Goal: Transaction & Acquisition: Purchase product/service

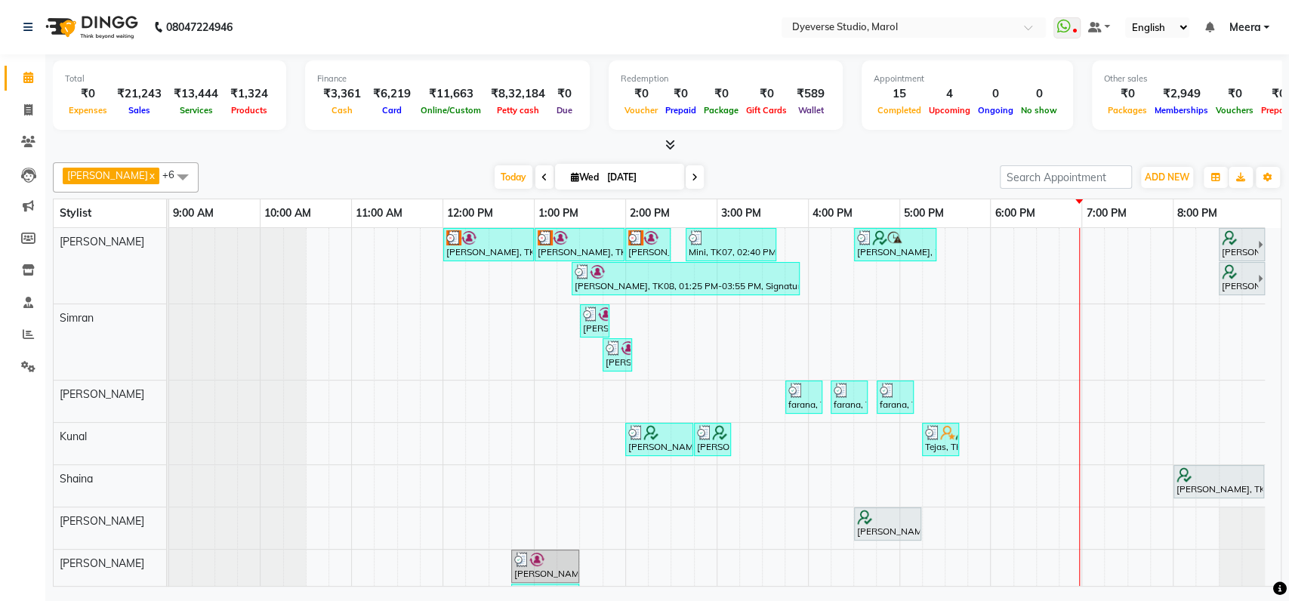
scroll to position [54, 0]
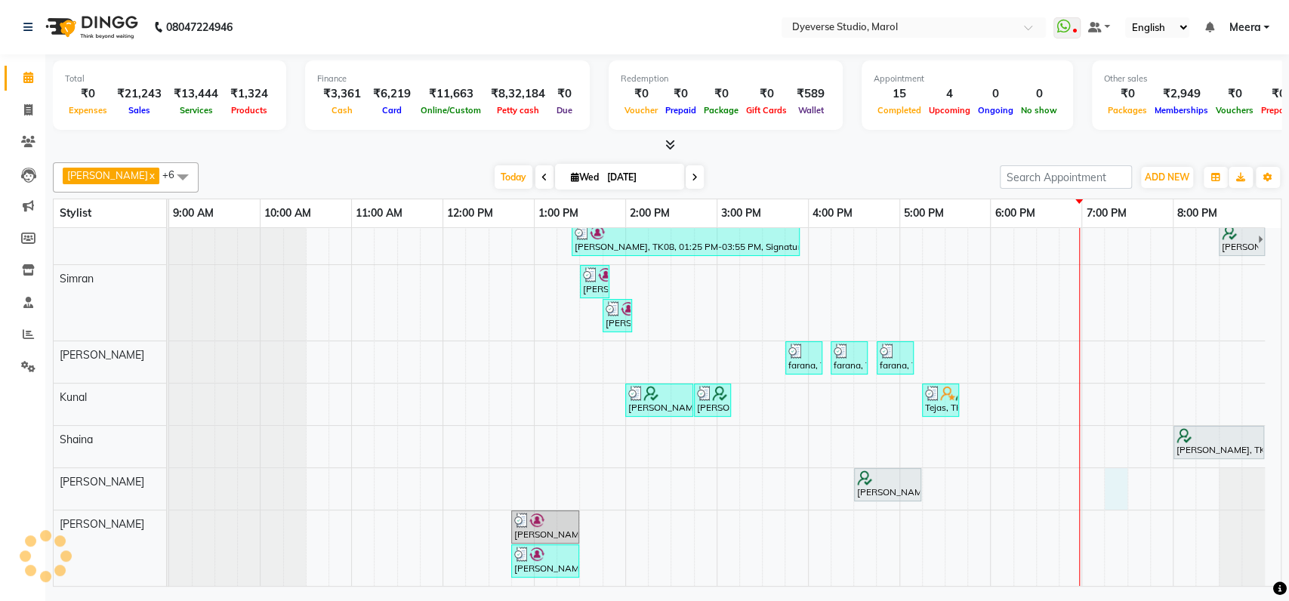
click at [1114, 468] on div "Anjana, TK02, 12:00 PM-01:00 PM, Signature - Pedi Anjana, TK02, 01:00 PM-02:00 …" at bounding box center [725, 387] width 1112 height 397
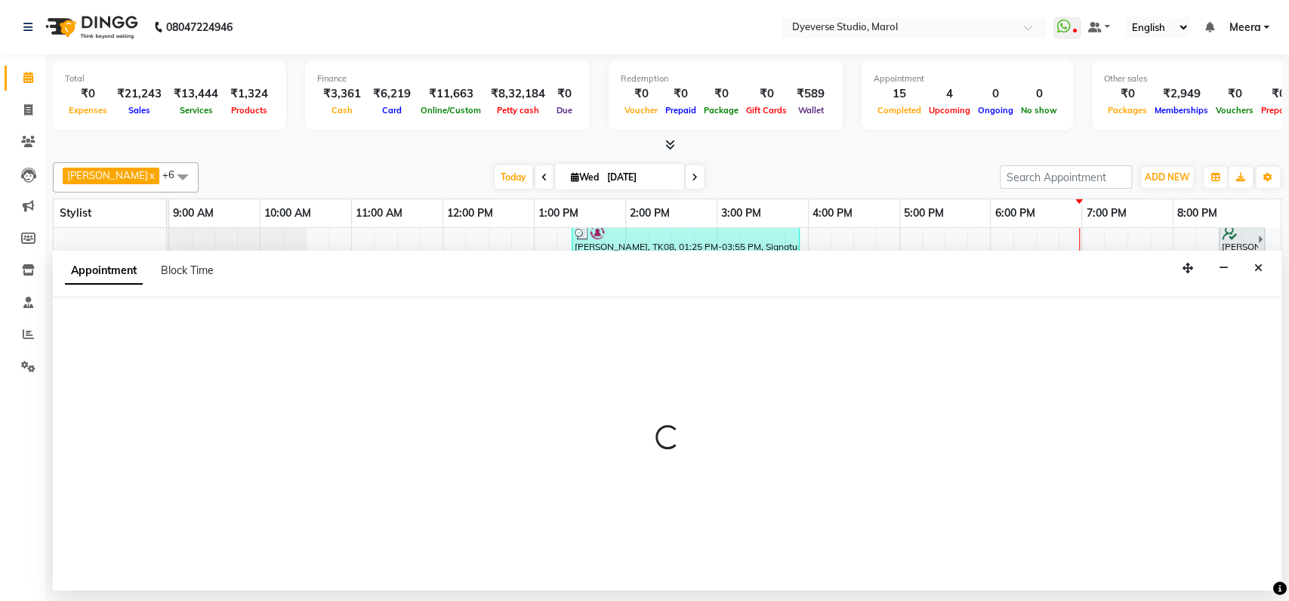
select select "67069"
select select "tentative"
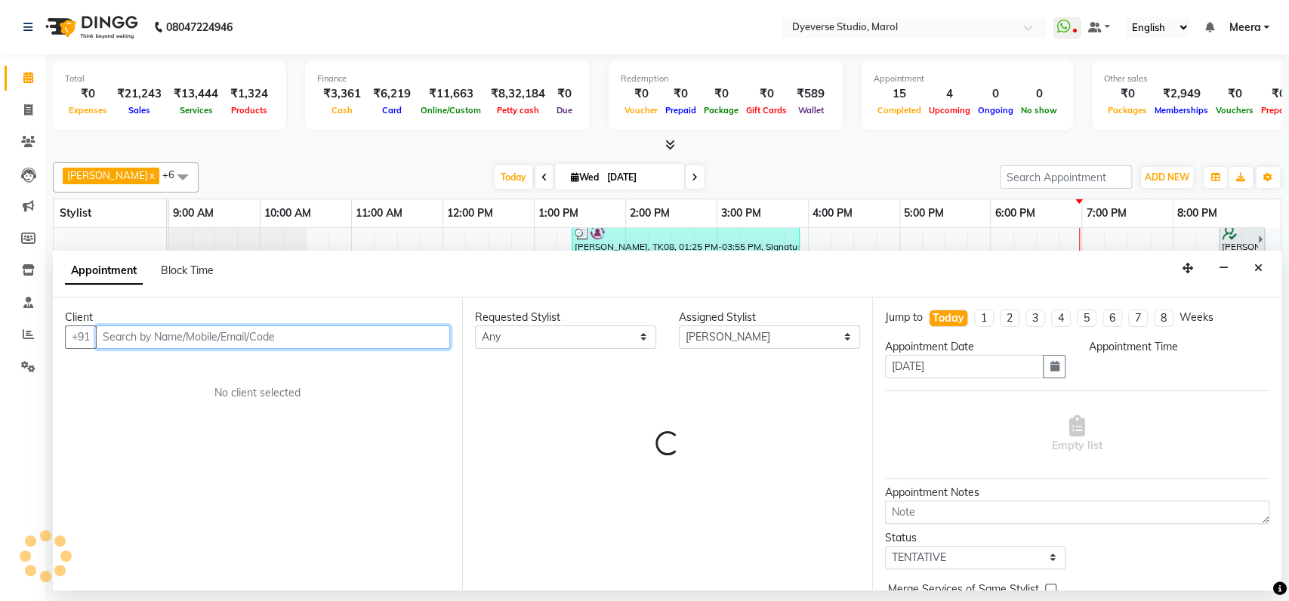
select select "1155"
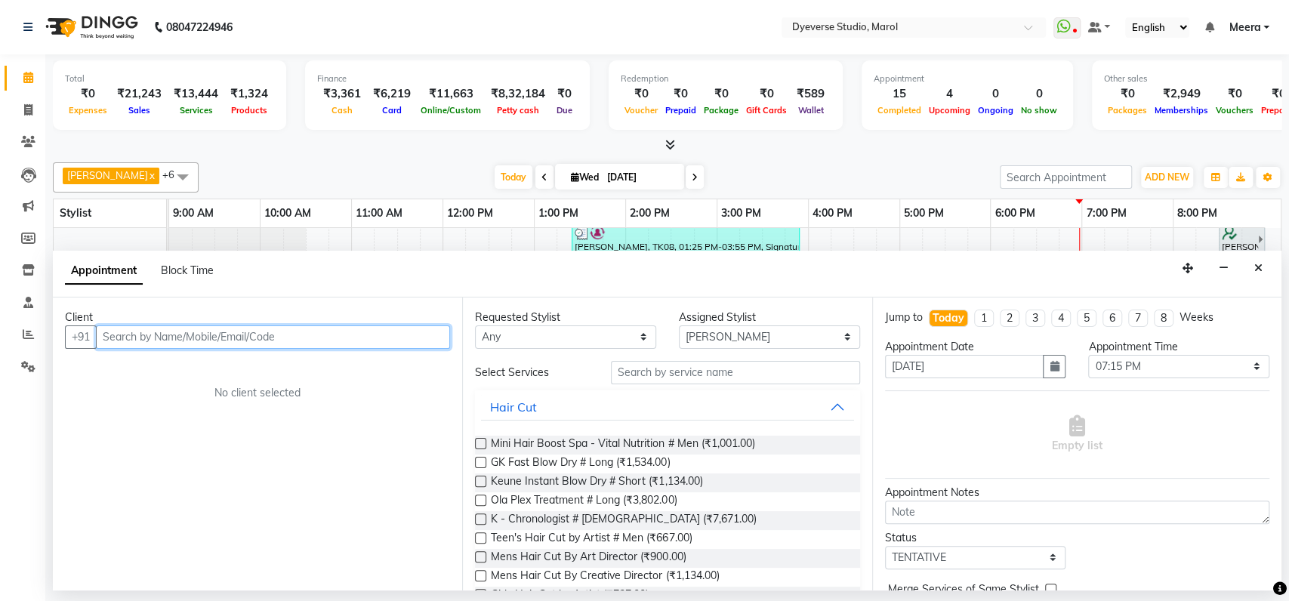
click at [323, 340] on input "text" at bounding box center [273, 337] width 354 height 23
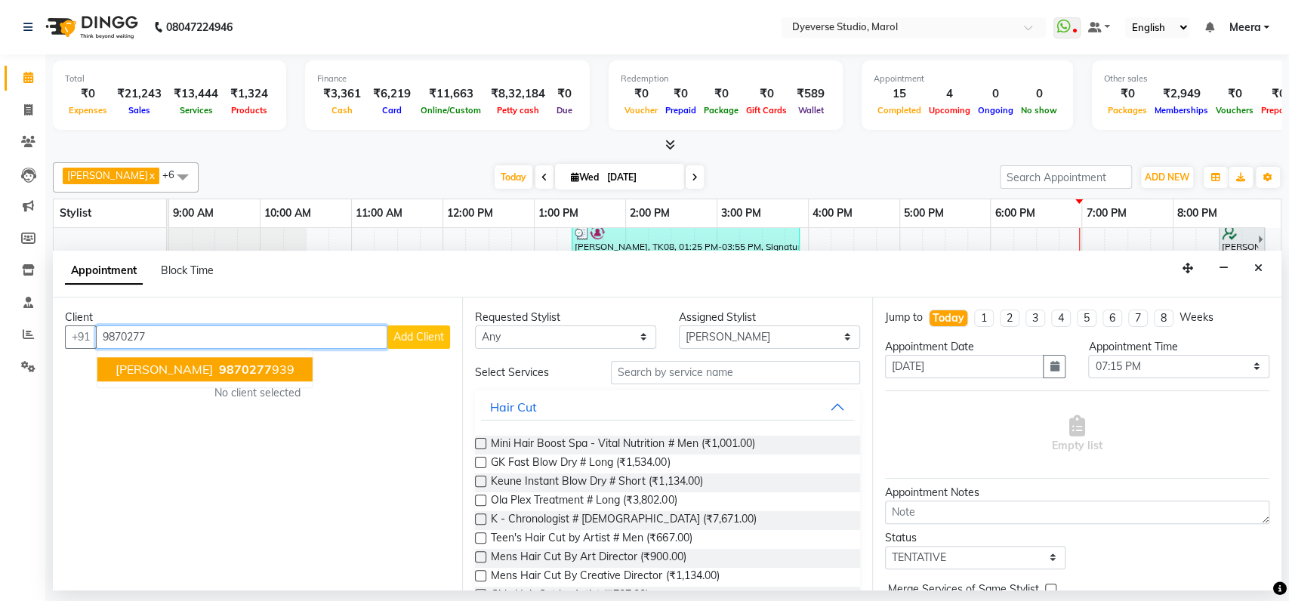
click at [219, 364] on span "9870277" at bounding box center [245, 369] width 53 height 15
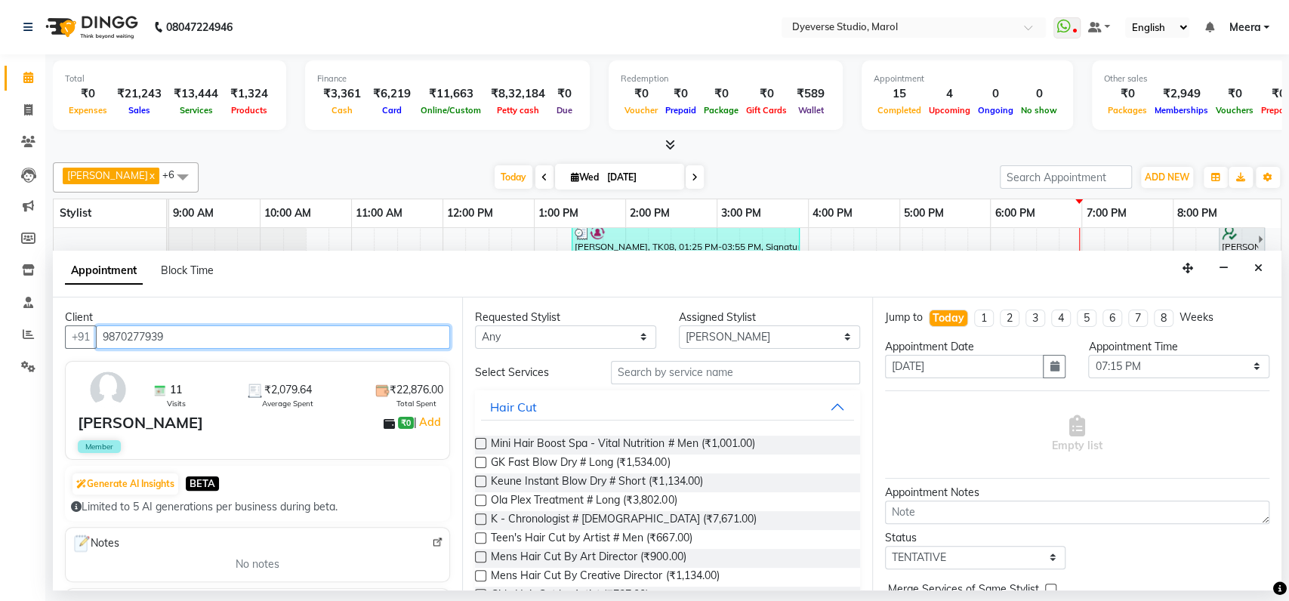
type input "9870277939"
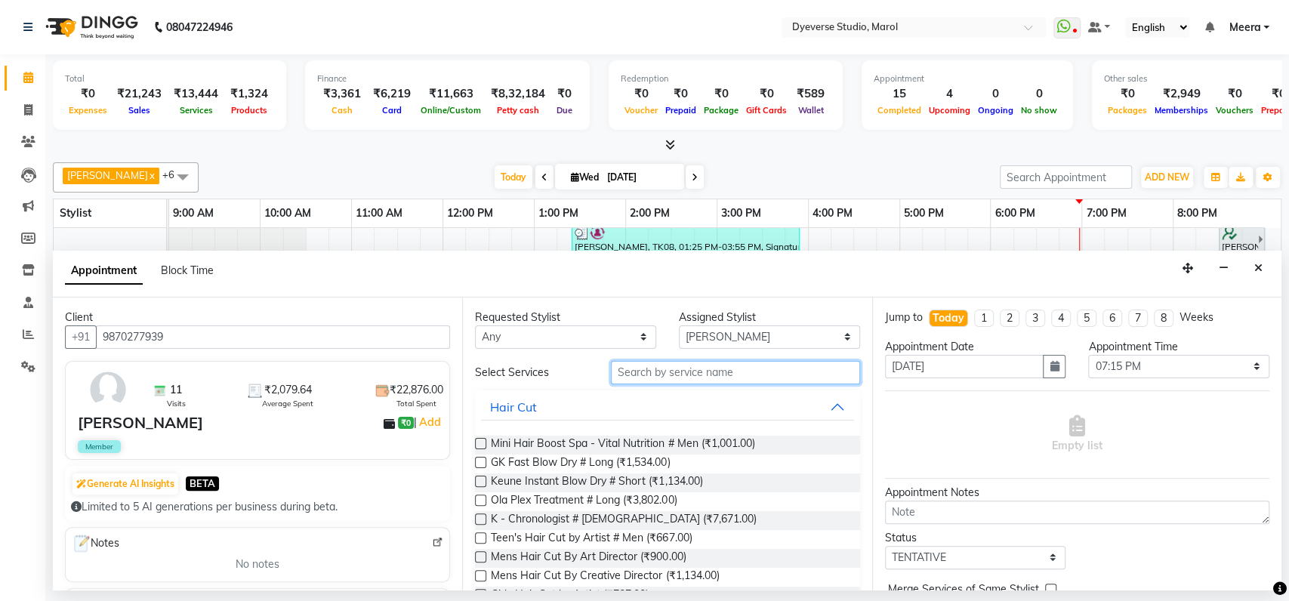
click at [705, 374] on input "text" at bounding box center [735, 372] width 249 height 23
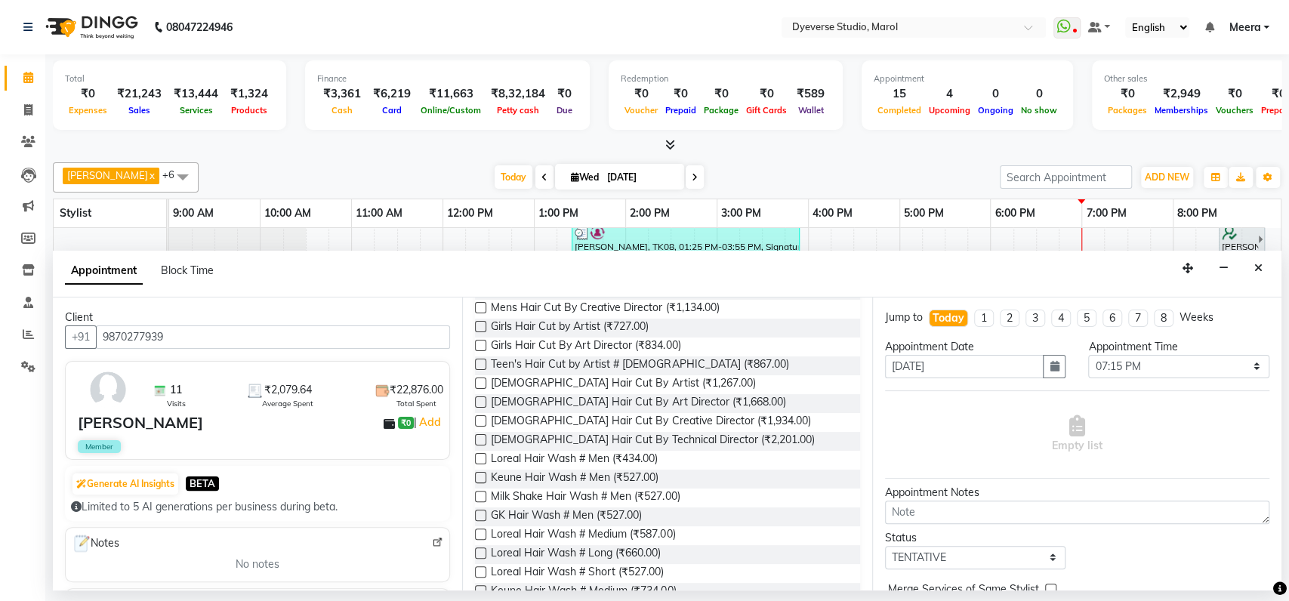
scroll to position [201, 0]
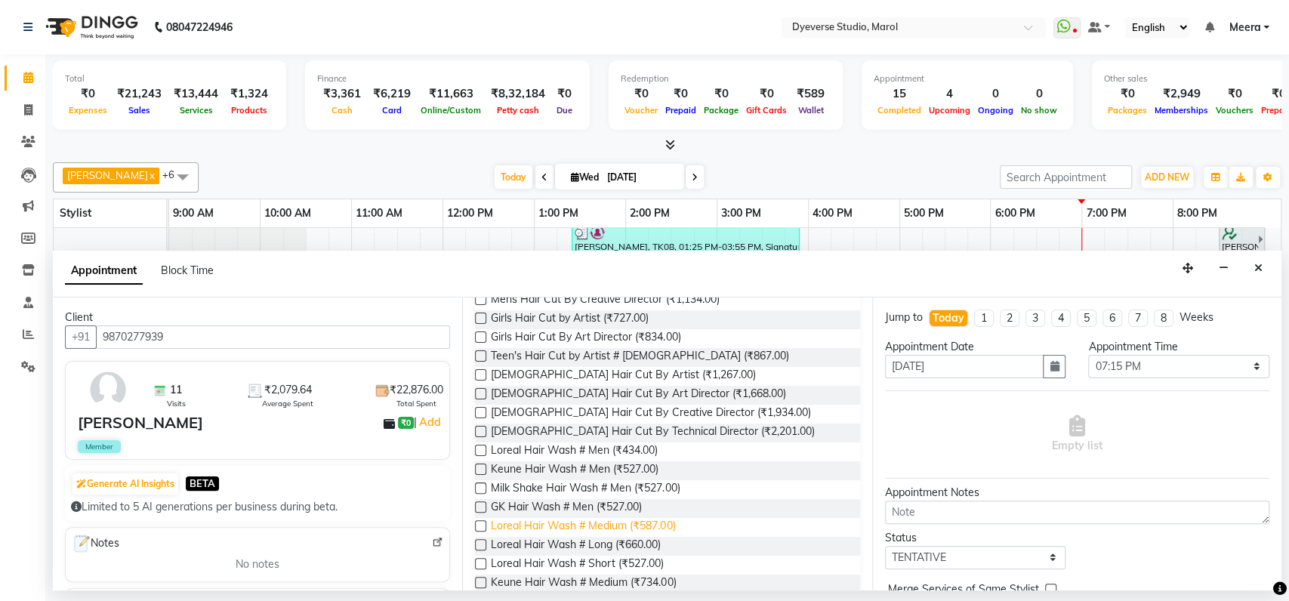
type input "hai"
click at [646, 525] on span "Loreal Hair Wash # Medium (₹587.00)" at bounding box center [583, 527] width 184 height 19
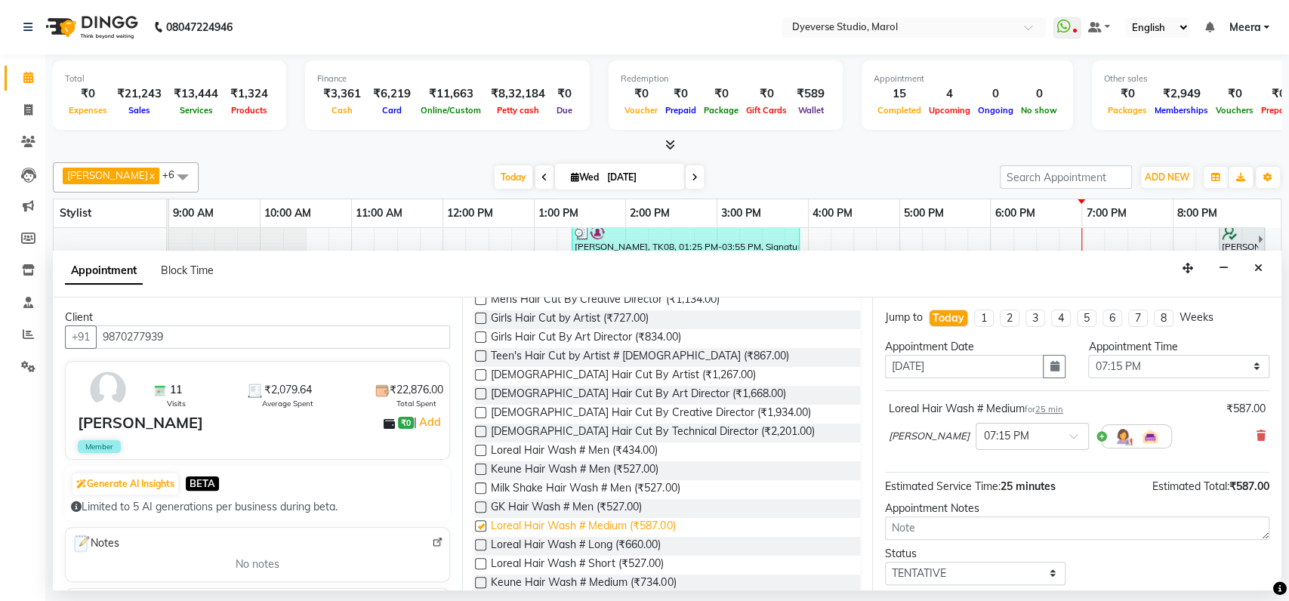
checkbox input "false"
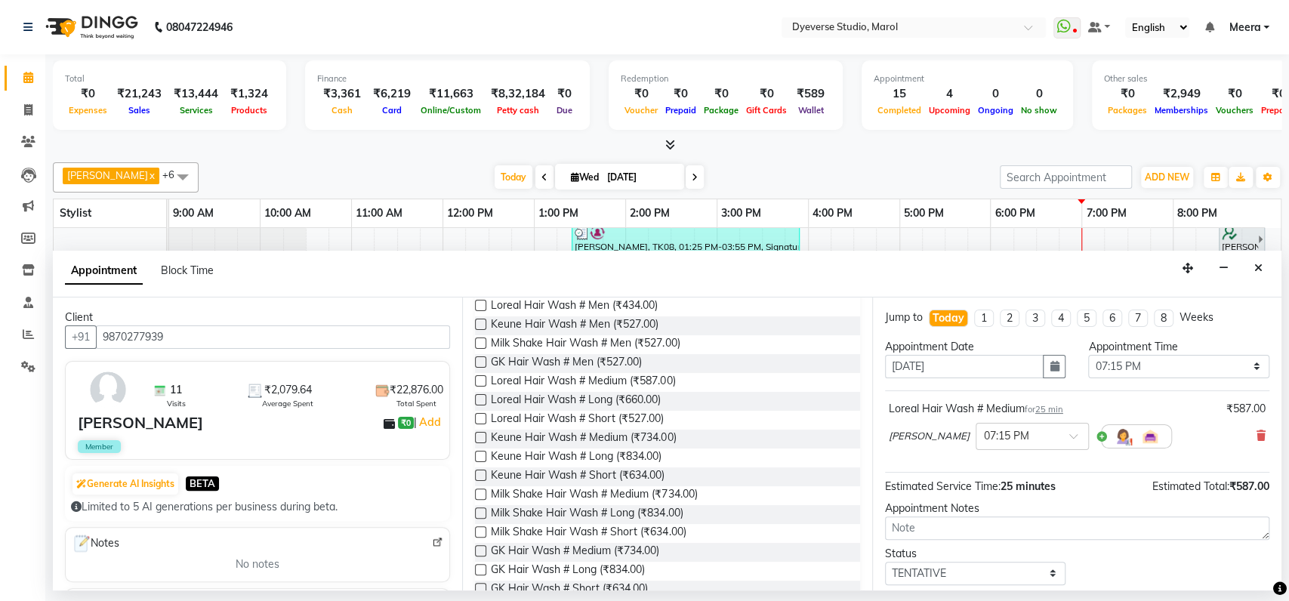
scroll to position [0, 0]
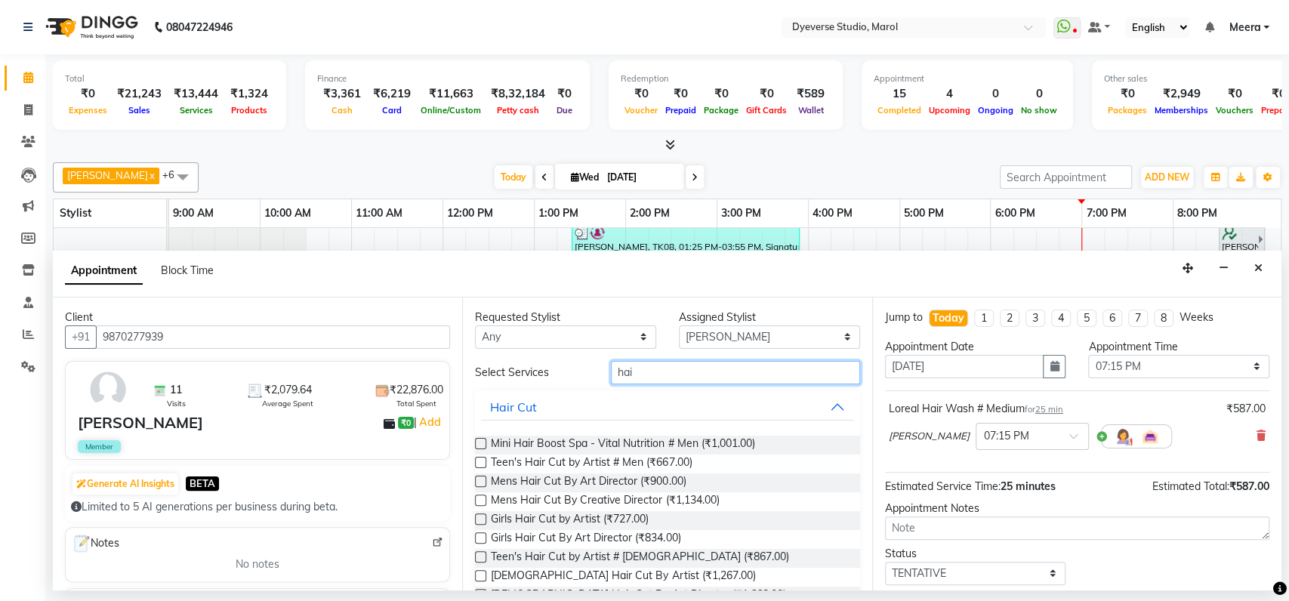
click at [659, 367] on input "hai" at bounding box center [735, 372] width 249 height 23
type input "h"
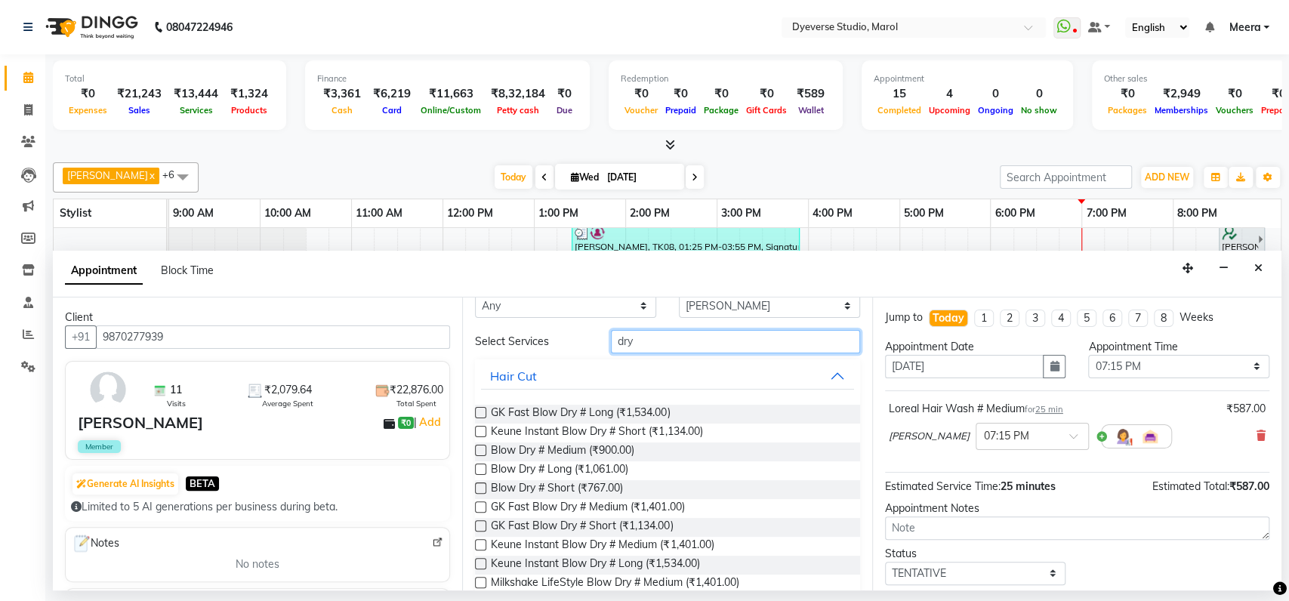
scroll to position [34, 0]
type input "dry"
click at [609, 443] on span "Blow Dry # Medium (₹900.00)" at bounding box center [562, 449] width 143 height 19
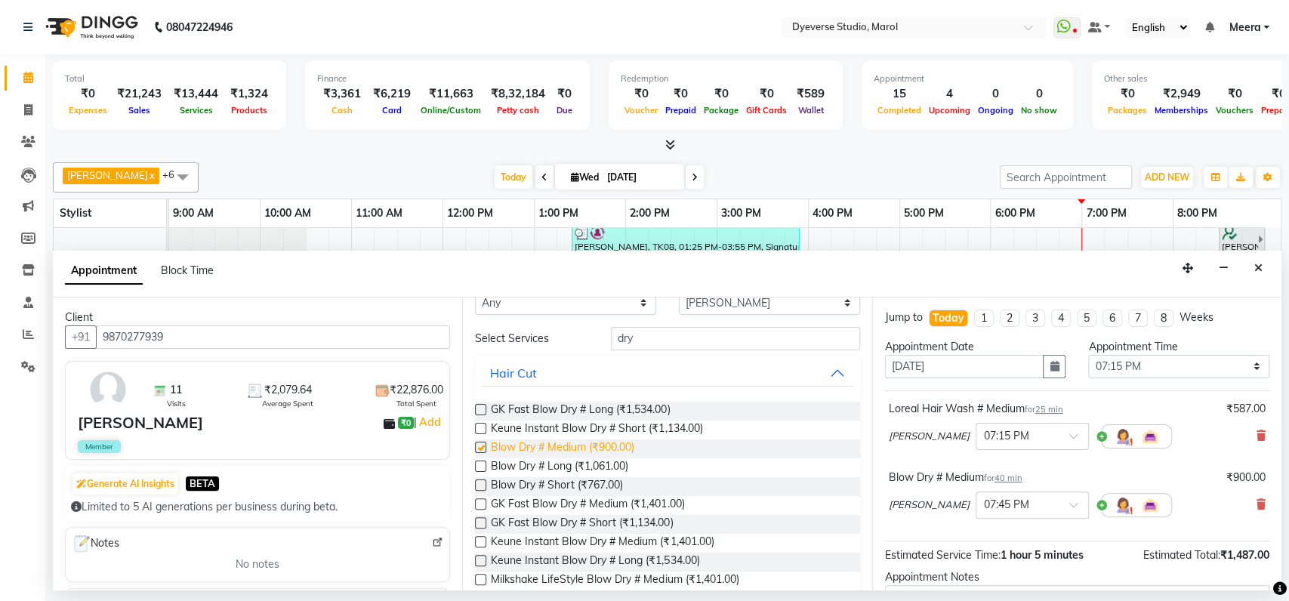
checkbox input "false"
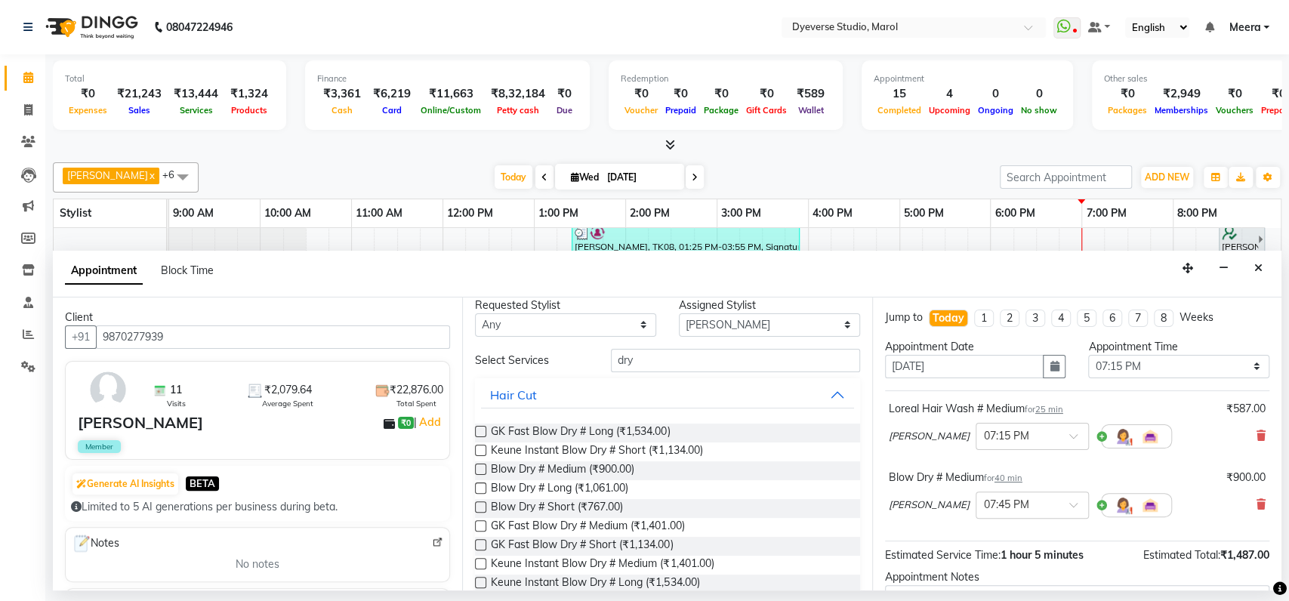
scroll to position [0, 0]
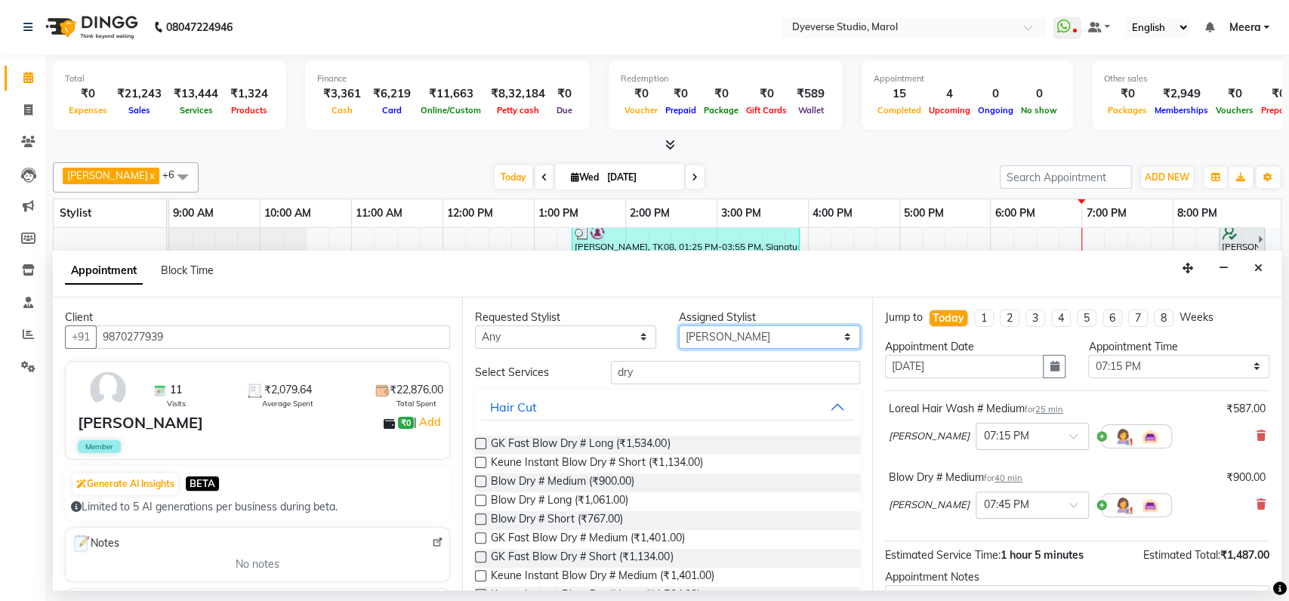
click at [828, 335] on select "Select Ankita Anmol Kunal Prachi Ruchika Ruth Sahabaz Shaina Simran Suraj Vicky…" at bounding box center [769, 337] width 181 height 23
click at [1267, 269] on button "Close" at bounding box center [1259, 268] width 22 height 23
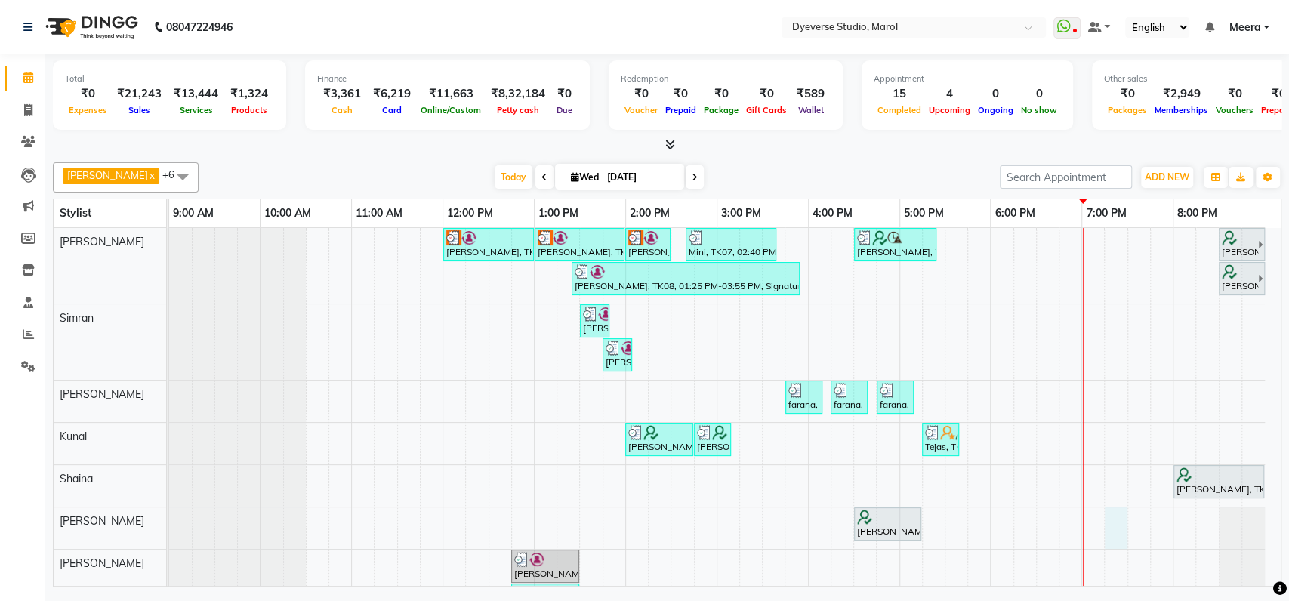
click at [1122, 523] on div "Anjana, TK02, 12:00 PM-01:00 PM, Signature - Pedi Anjana, TK02, 01:00 PM-02:00 …" at bounding box center [725, 426] width 1112 height 397
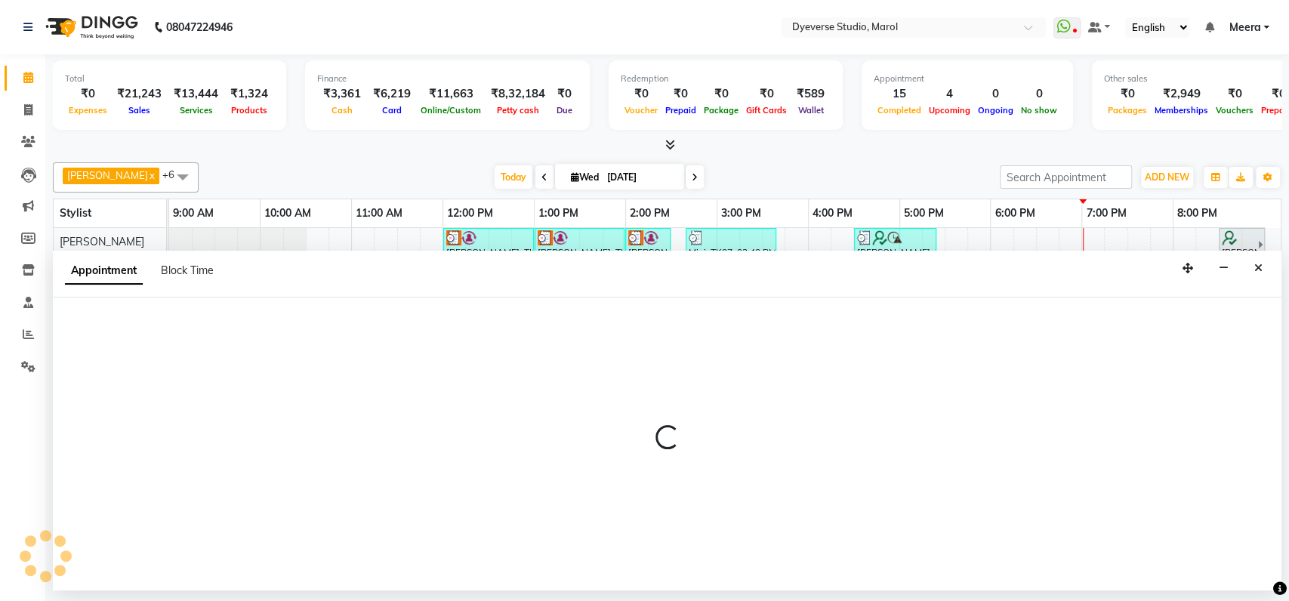
select select "67069"
select select "tentative"
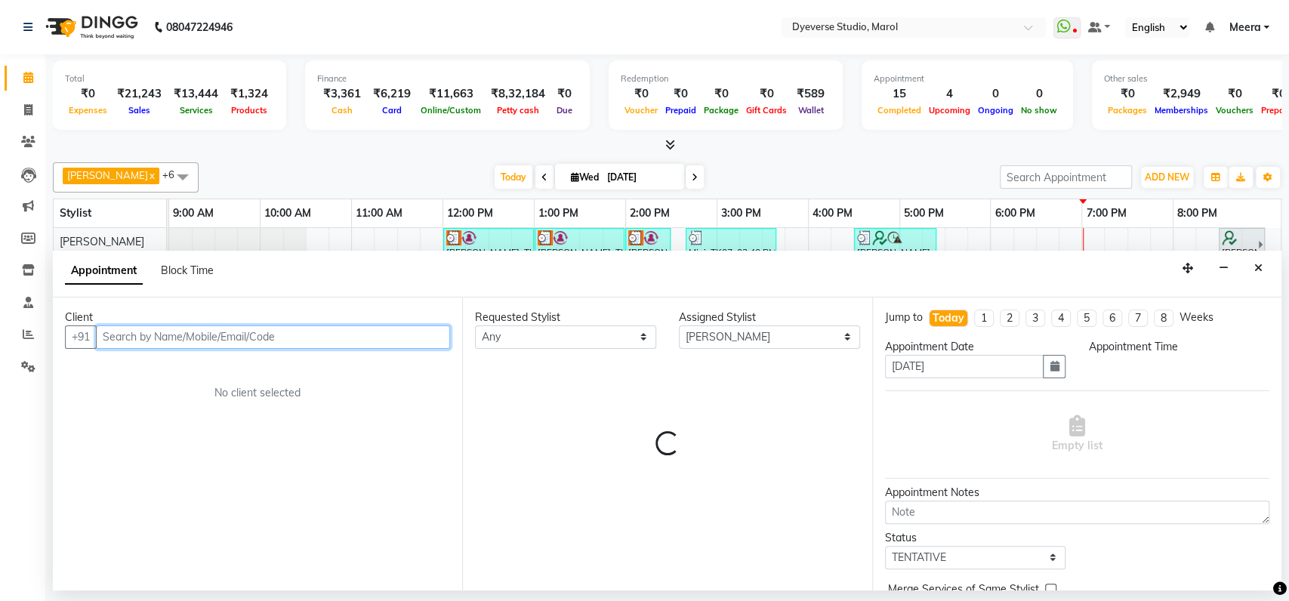
select select "1155"
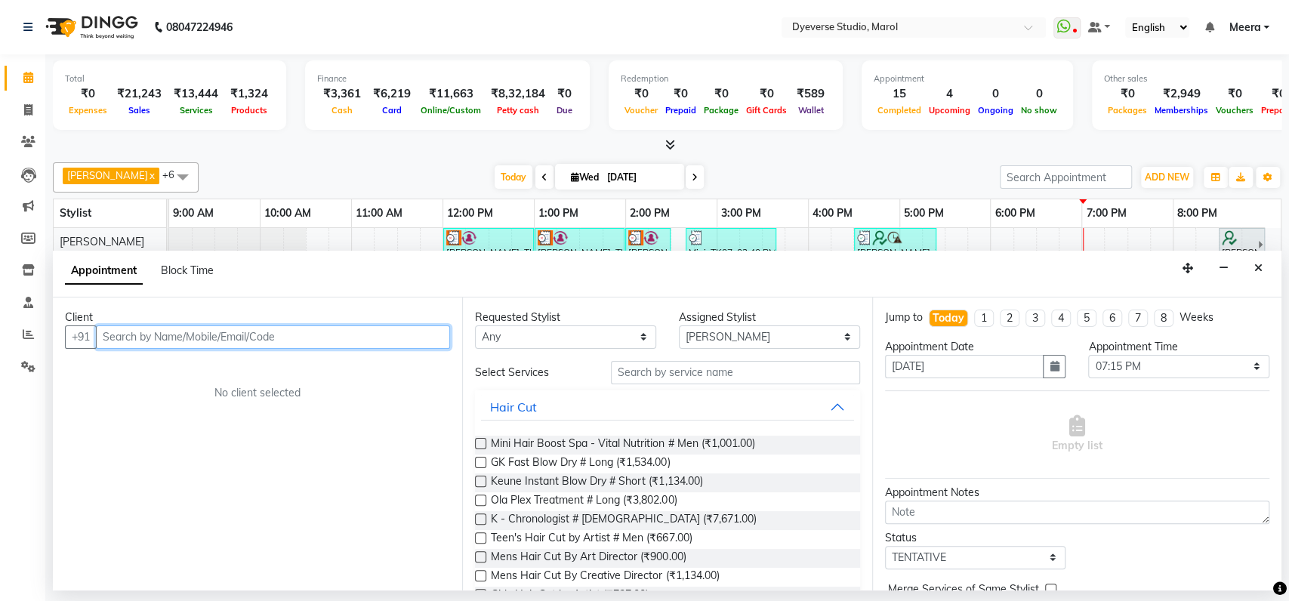
click at [266, 342] on input "text" at bounding box center [273, 337] width 354 height 23
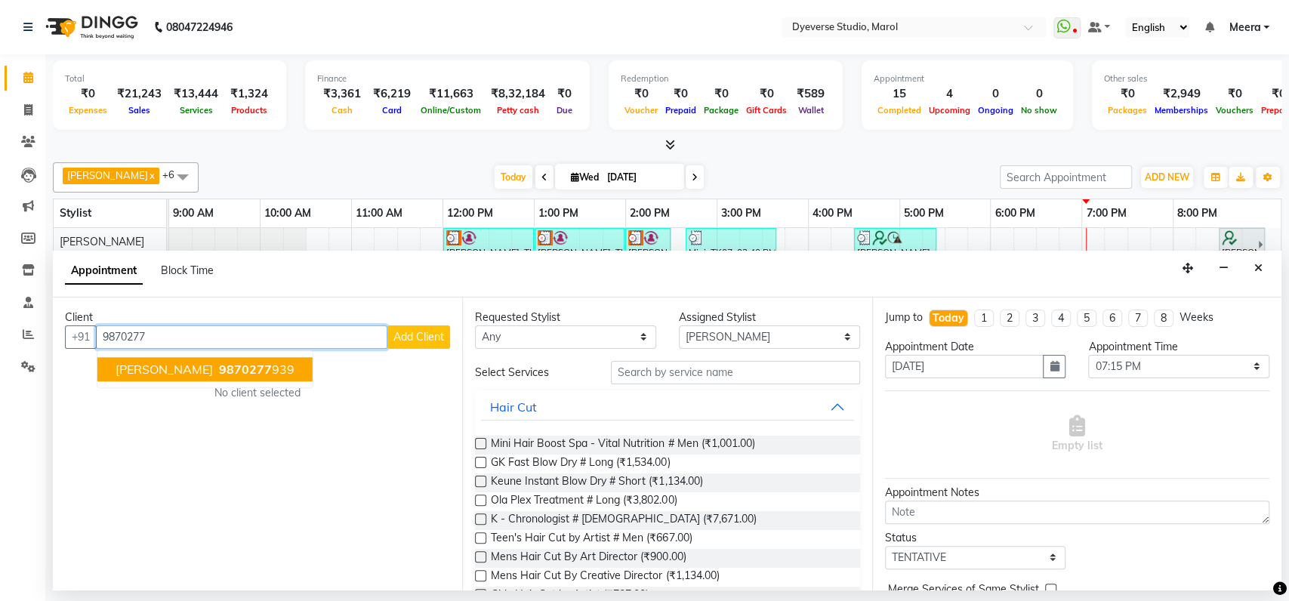
click at [219, 369] on span "9870277" at bounding box center [245, 369] width 53 height 15
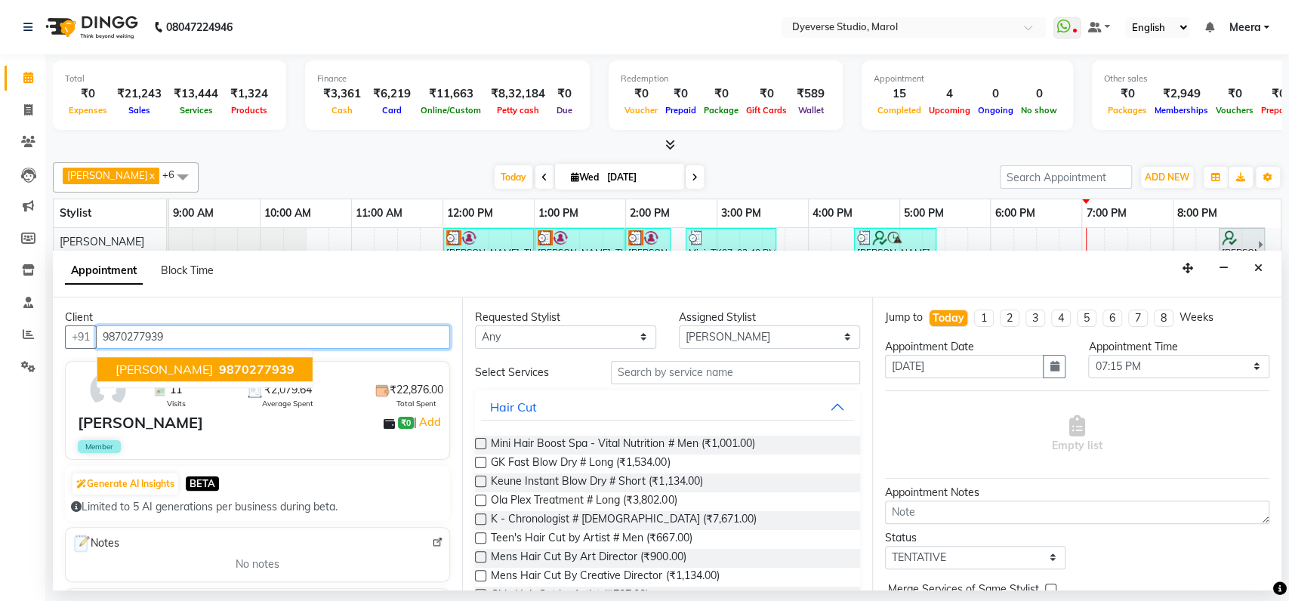
type input "9870277939"
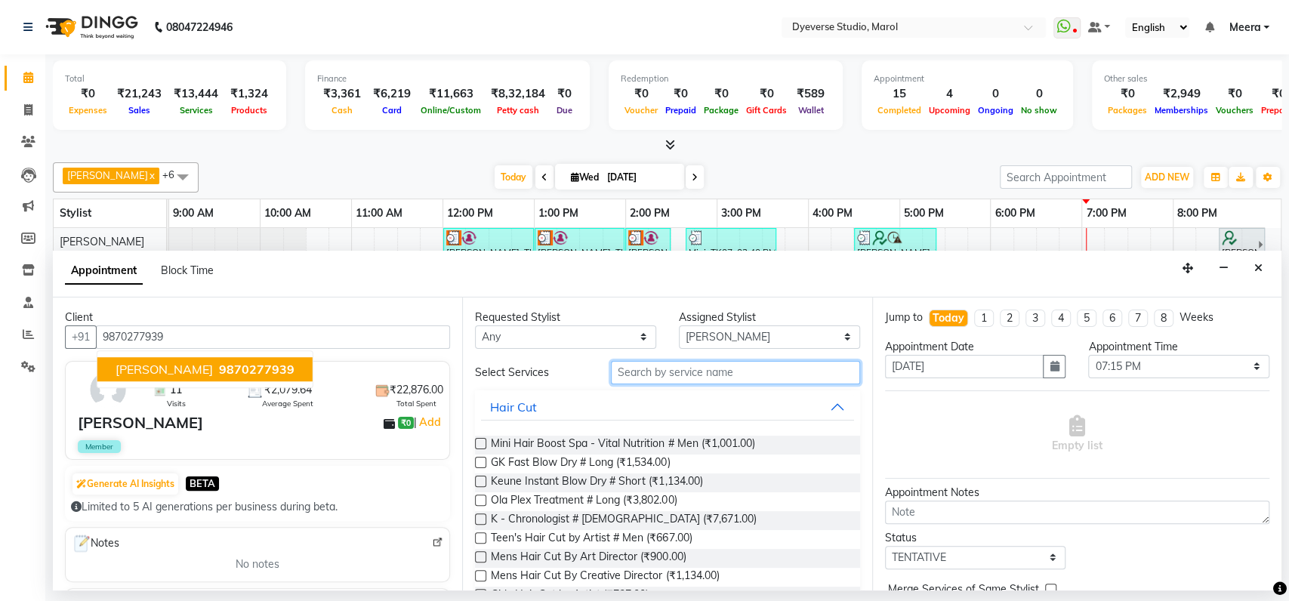
click at [754, 372] on input "text" at bounding box center [735, 372] width 249 height 23
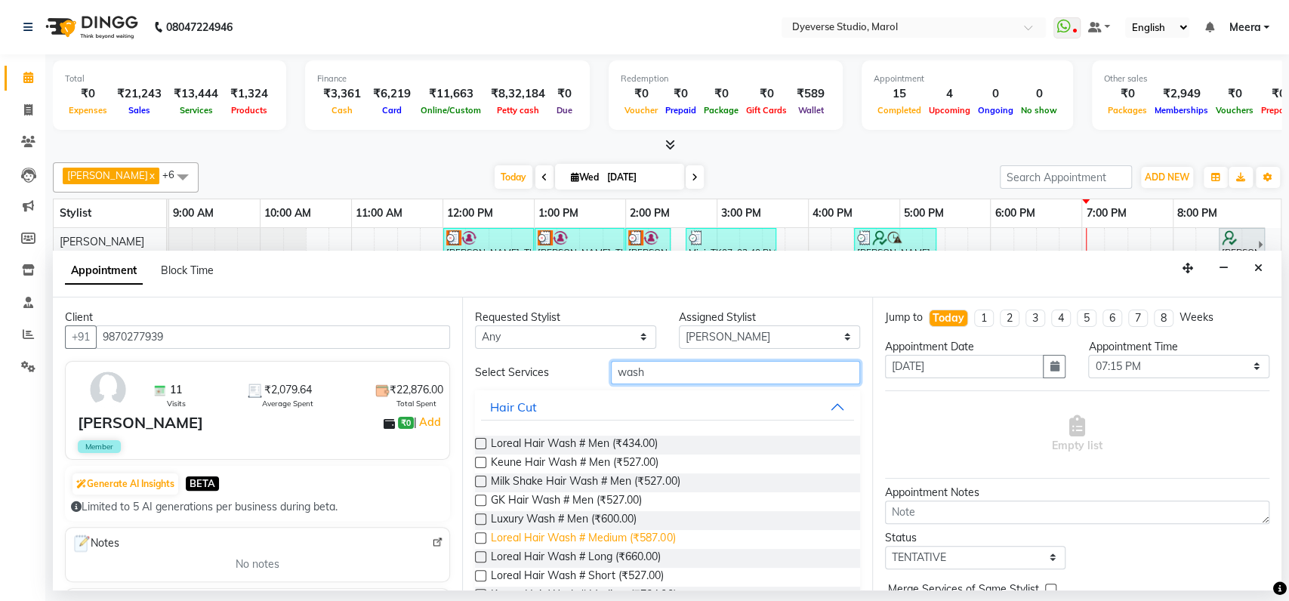
type input "wash"
click at [609, 530] on span "Loreal Hair Wash # Medium (₹587.00)" at bounding box center [583, 539] width 184 height 19
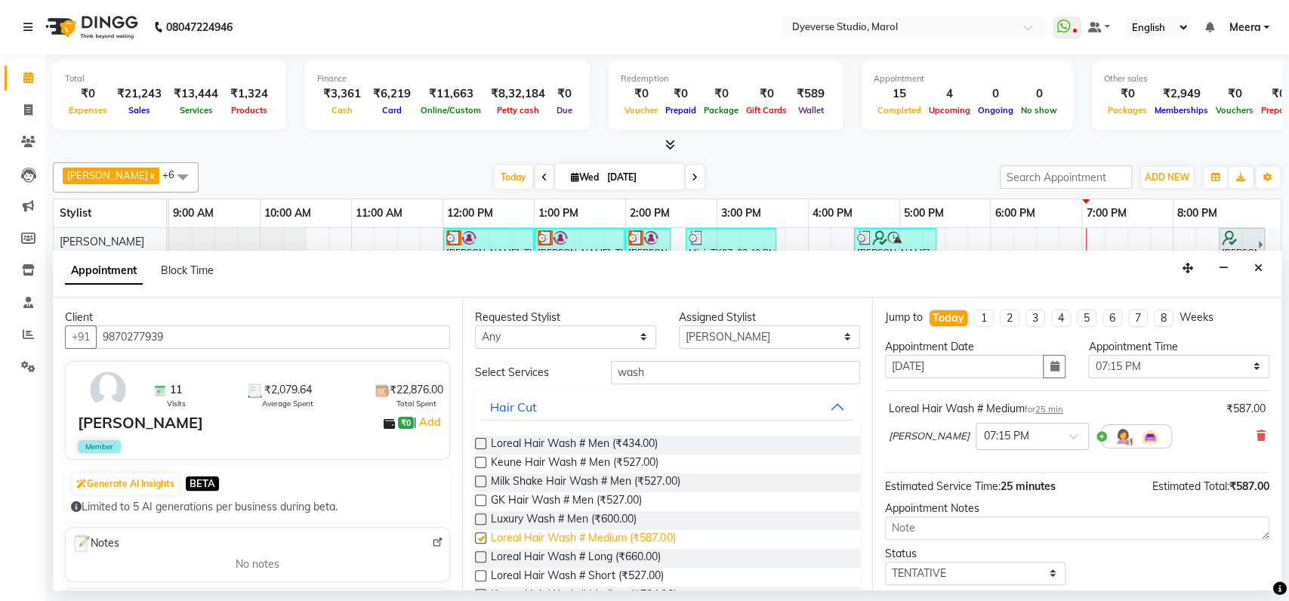
checkbox input "false"
click at [684, 372] on input "wash" at bounding box center [735, 372] width 249 height 23
type input "w"
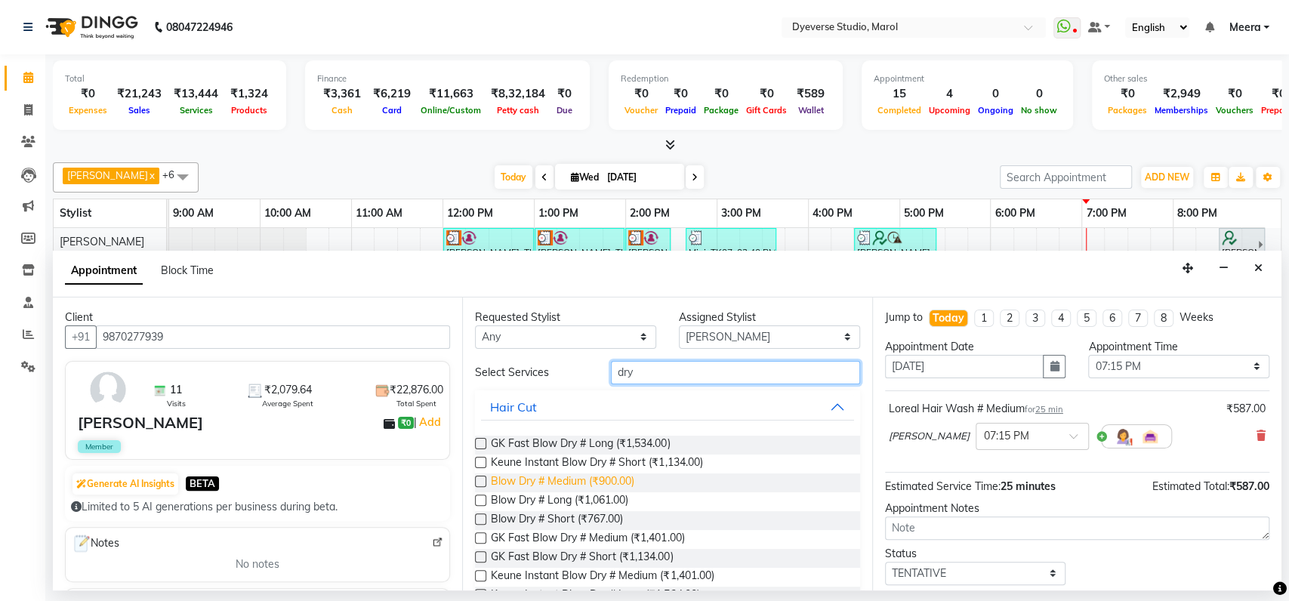
type input "dry"
click at [631, 481] on span "Blow Dry # Medium (₹900.00)" at bounding box center [562, 483] width 143 height 19
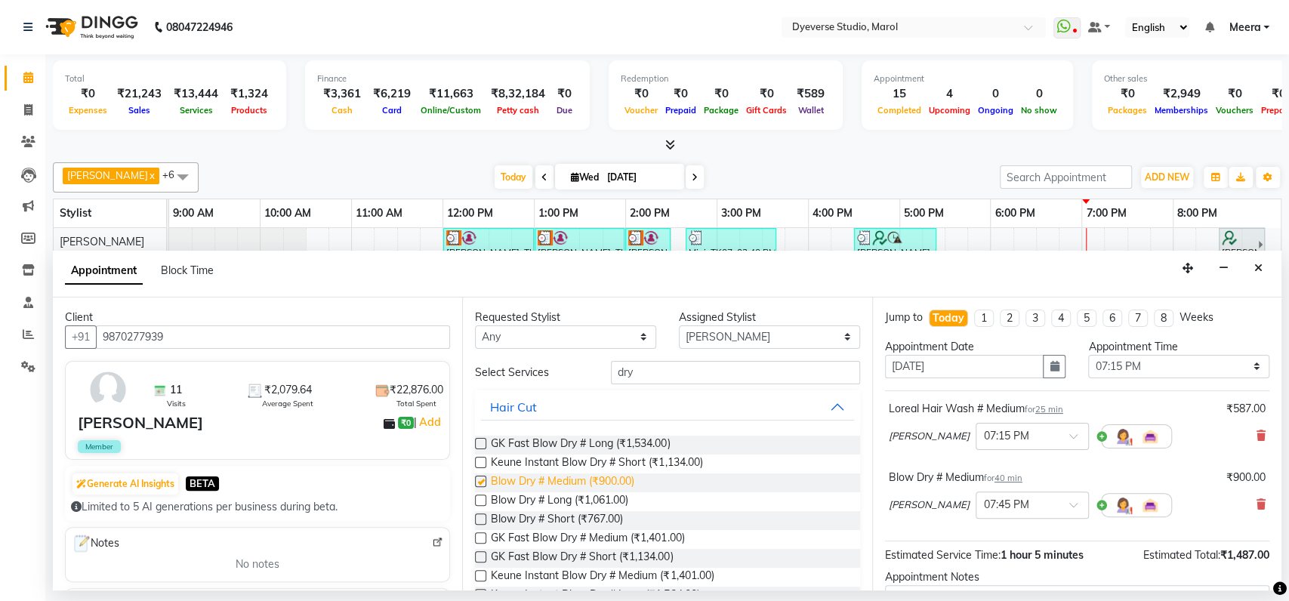
checkbox input "false"
click at [755, 332] on select "Select Ankita Anmol Kunal Prachi Ruchika Ruth Sahabaz Shaina Simran Suraj Vicky…" at bounding box center [769, 337] width 181 height 23
select select "48246"
click at [679, 326] on select "Select Ankita Anmol Kunal Prachi Ruchika Ruth Sahabaz Shaina Simran Suraj Vicky…" at bounding box center [769, 337] width 181 height 23
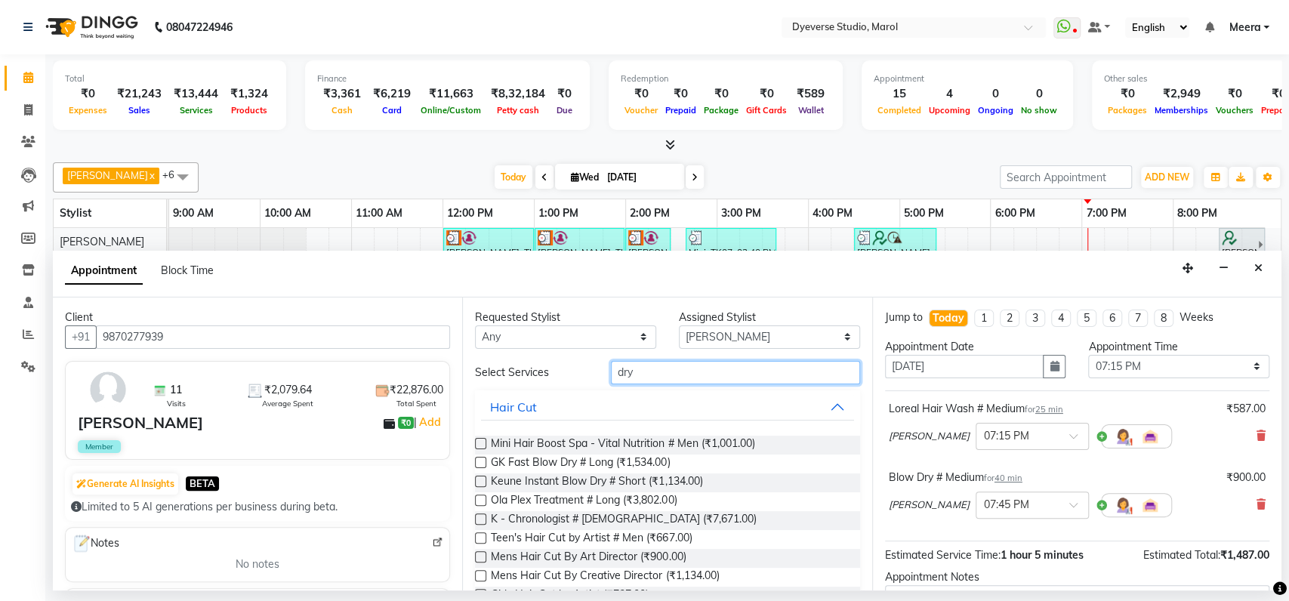
click at [667, 372] on input "dry" at bounding box center [735, 372] width 249 height 23
type input "d"
type input "c"
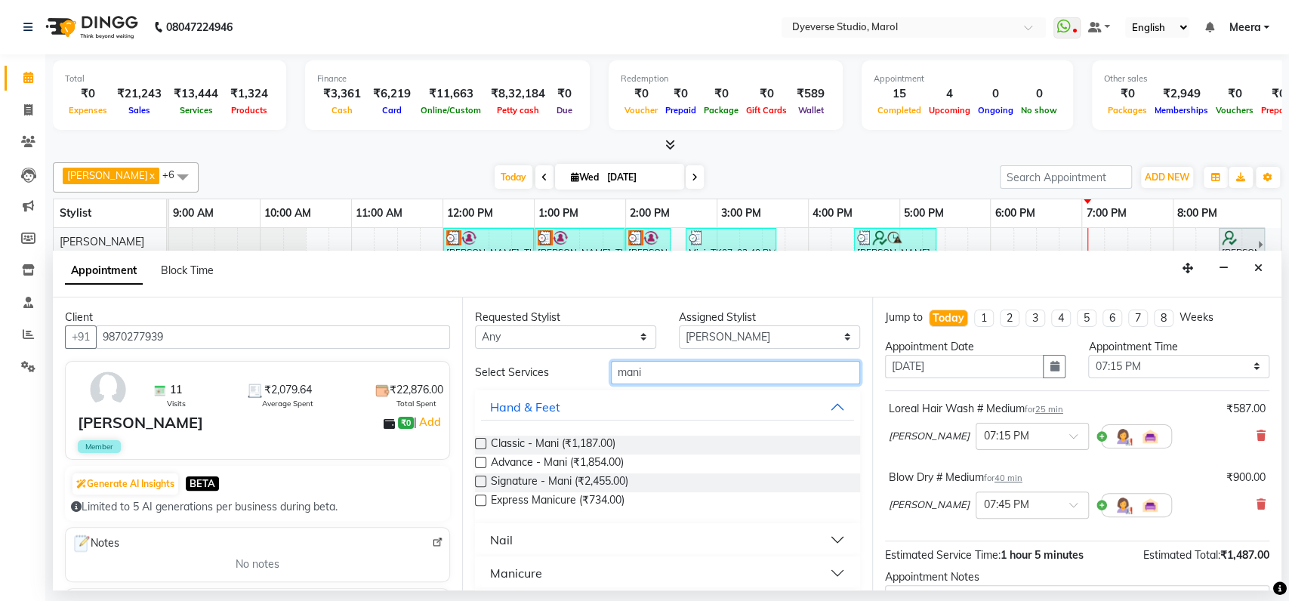
click at [654, 367] on input "mani" at bounding box center [735, 372] width 249 height 23
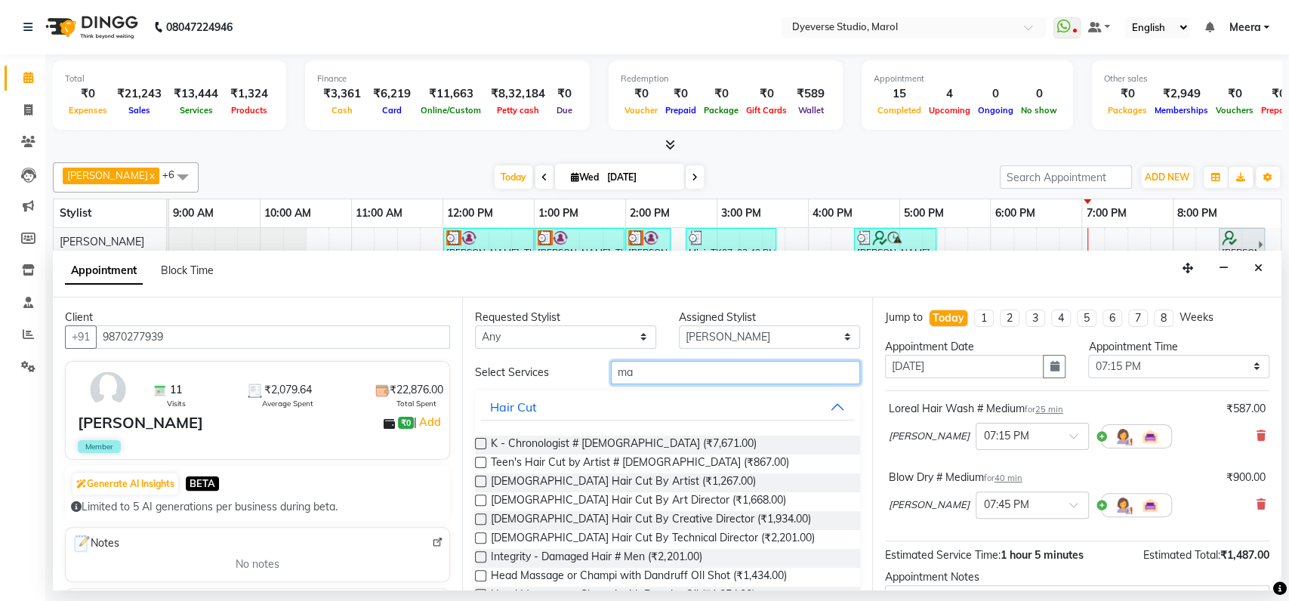
type input "m"
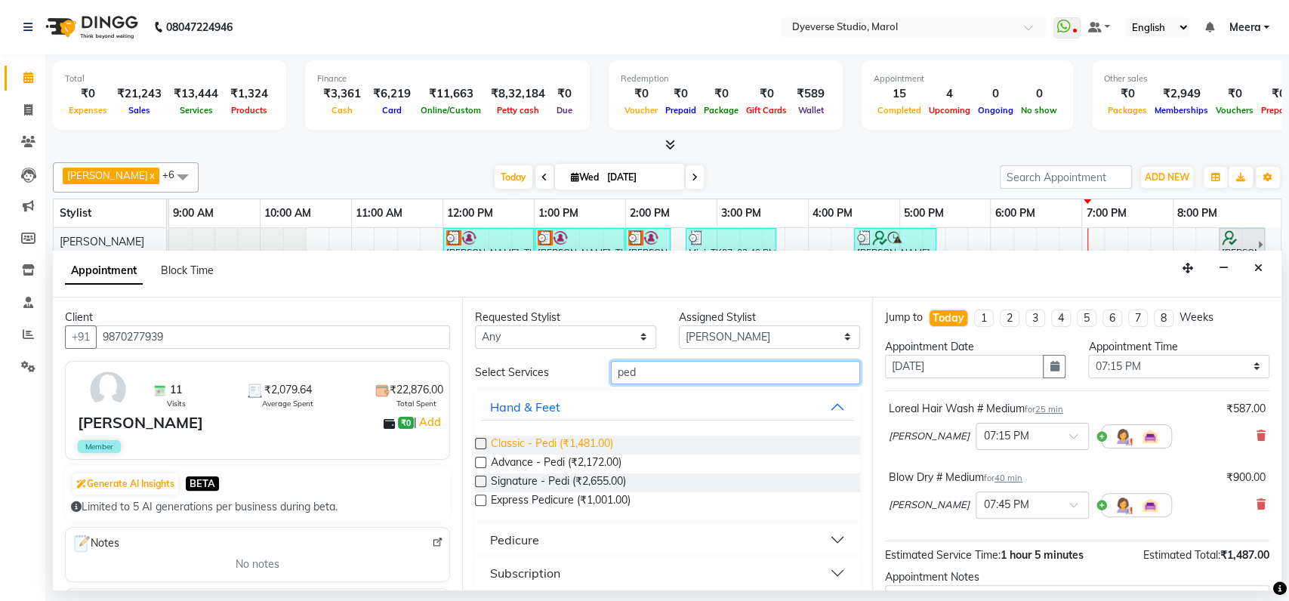
type input "ped"
click at [524, 438] on span "Classic - Pedi (₹1,481.00)" at bounding box center [552, 445] width 122 height 19
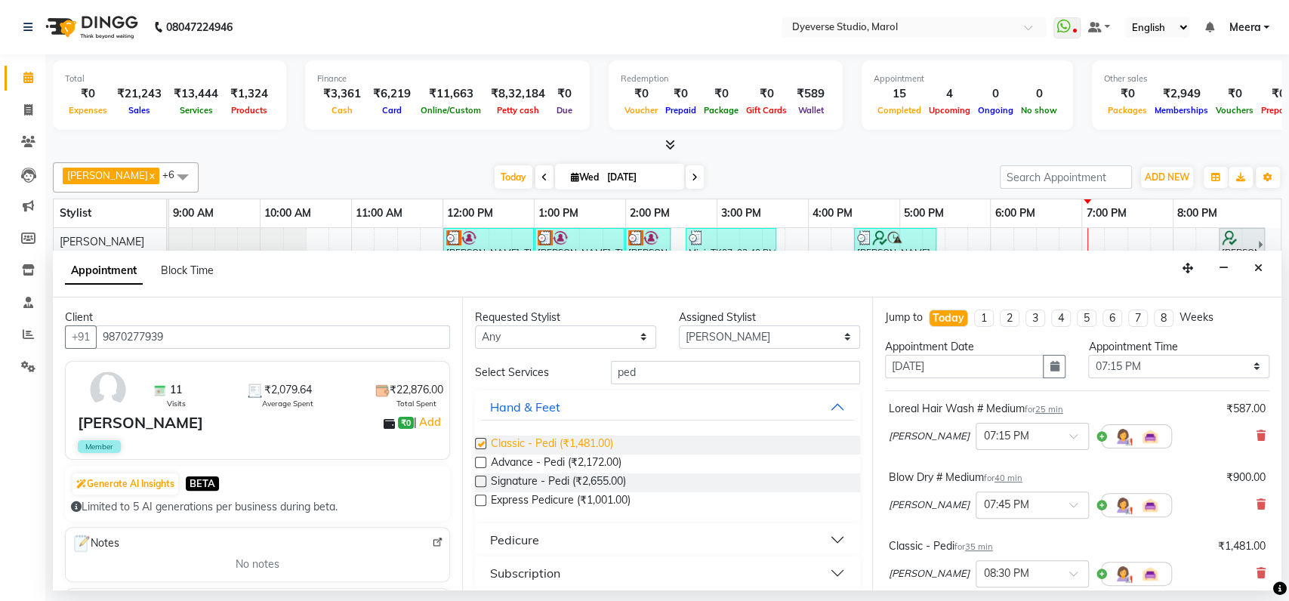
checkbox input "false"
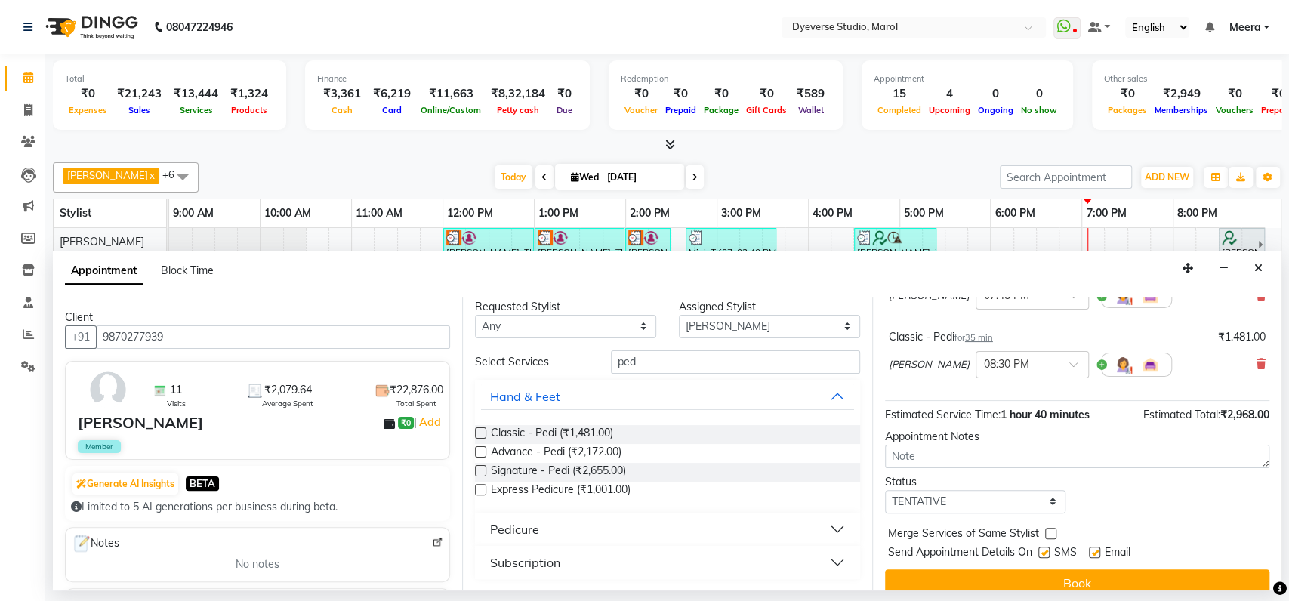
scroll to position [227, 0]
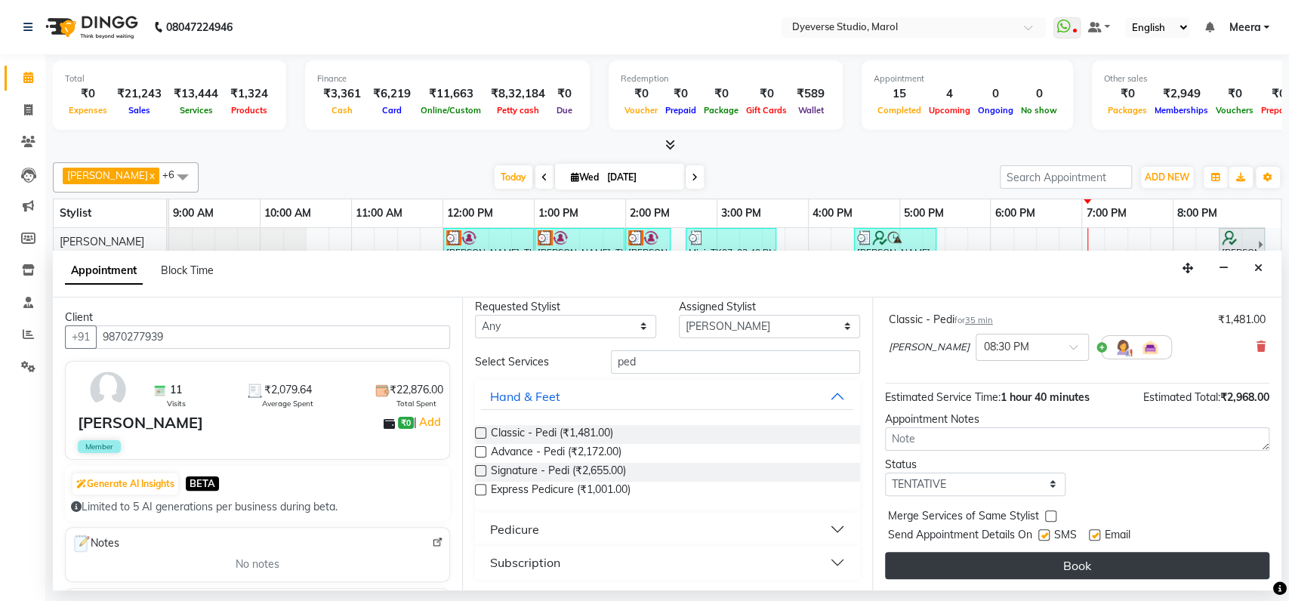
click at [1094, 559] on button "Book" at bounding box center [1077, 565] width 384 height 27
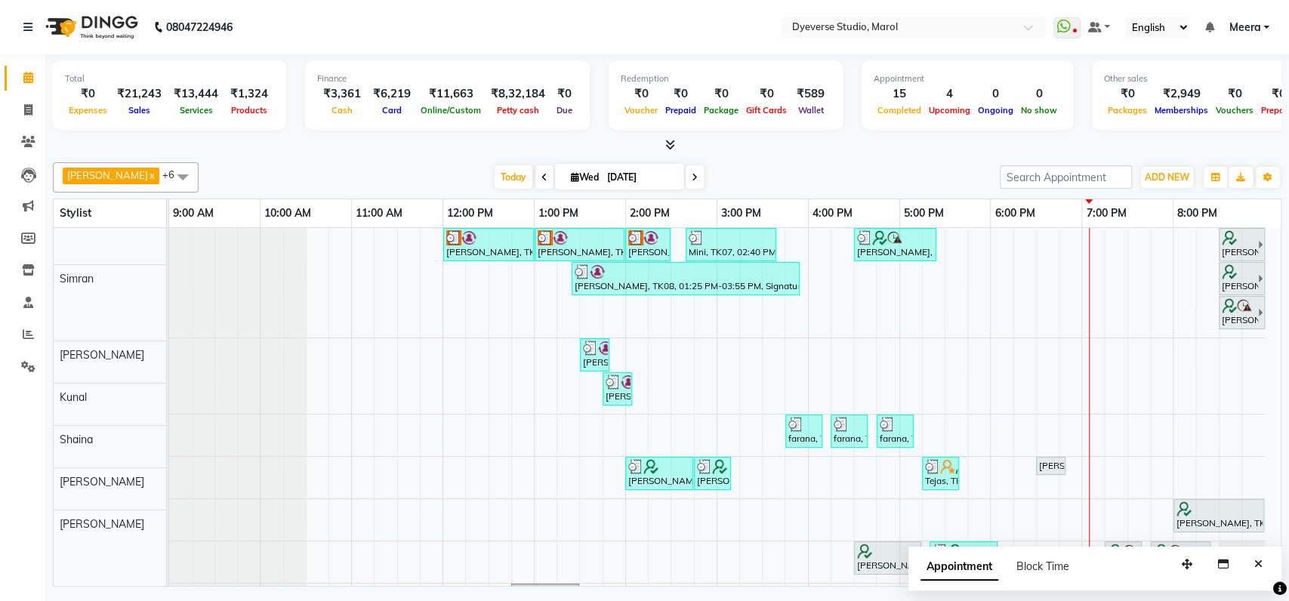
scroll to position [0, 0]
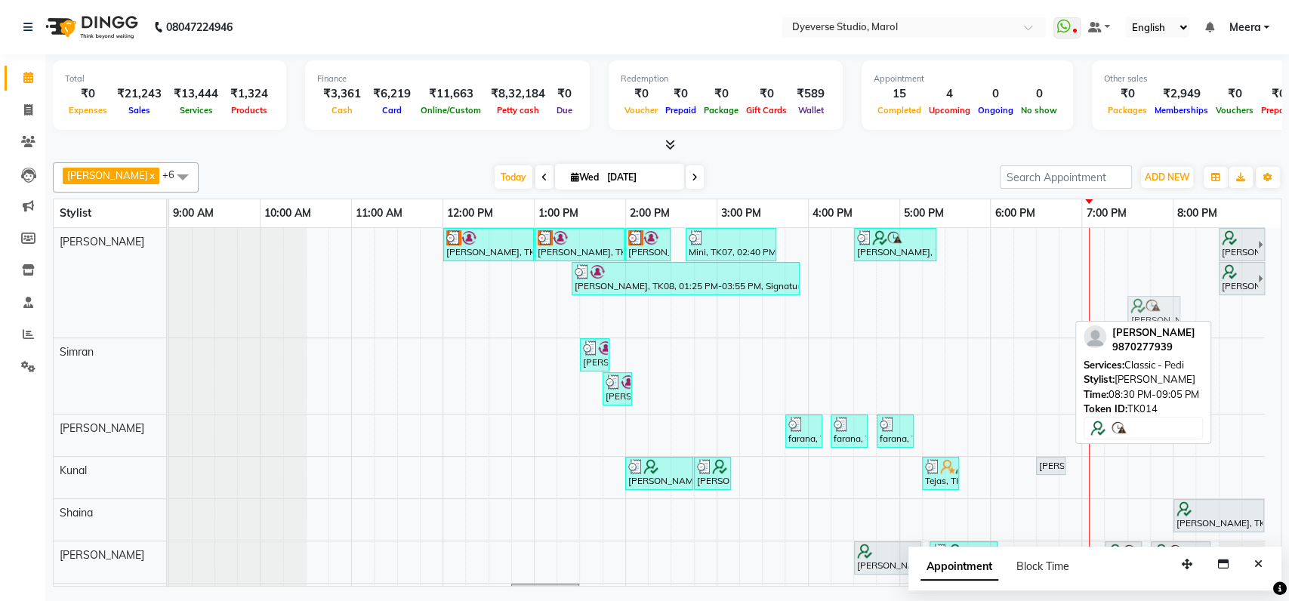
drag, startPoint x: 1254, startPoint y: 314, endPoint x: 1153, endPoint y: 268, distance: 111.9
click at [1153, 268] on div "Anjana, TK02, 12:00 PM-01:00 PM, Signature - Pedi Anjana, TK02, 01:00 PM-02:00 …" at bounding box center [725, 443] width 1112 height 431
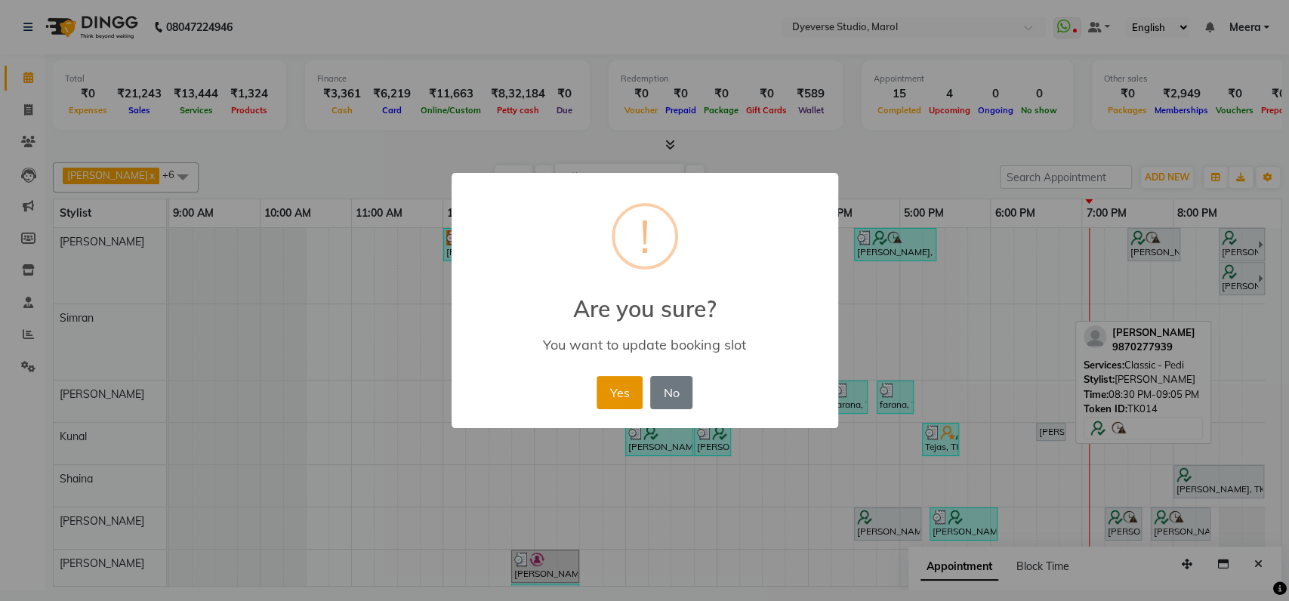
click at [615, 390] on button "Yes" at bounding box center [620, 392] width 46 height 33
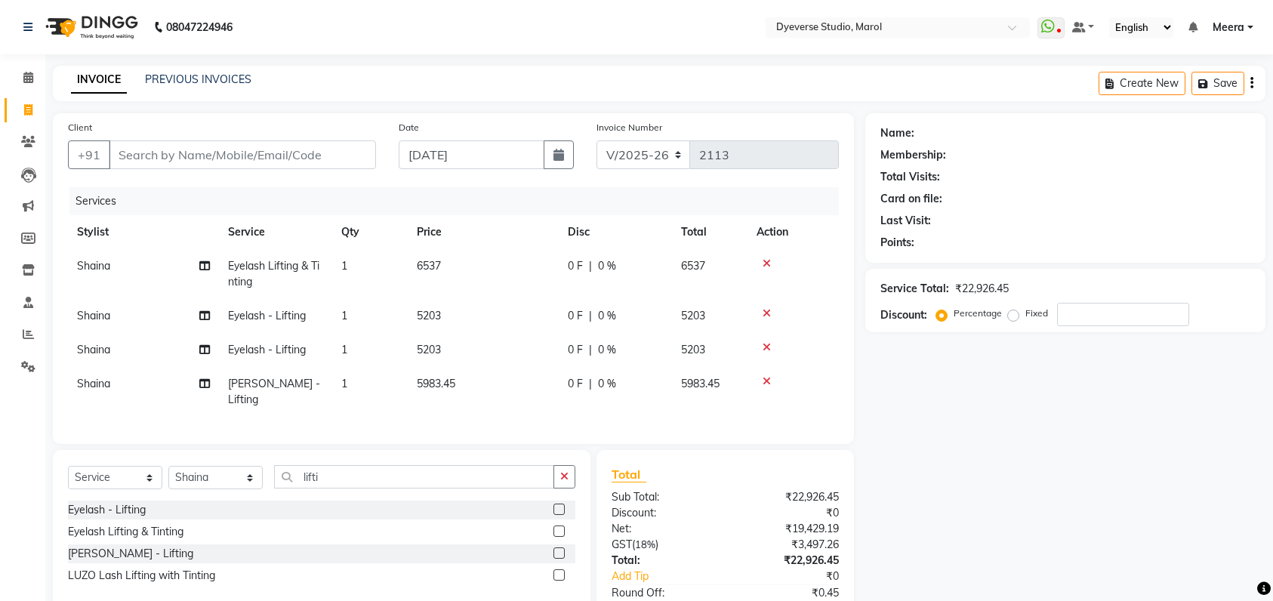
select select "6368"
select select "service"
select select "48845"
click at [199, 143] on input "Client" at bounding box center [242, 154] width 267 height 29
type input "a"
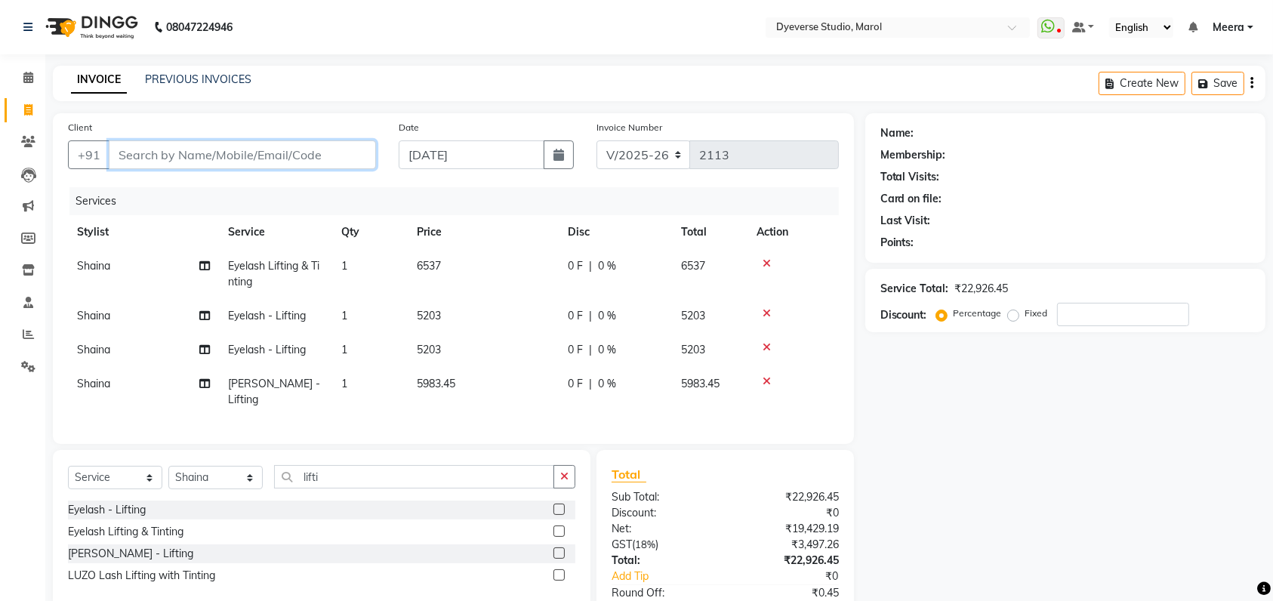
type input "0"
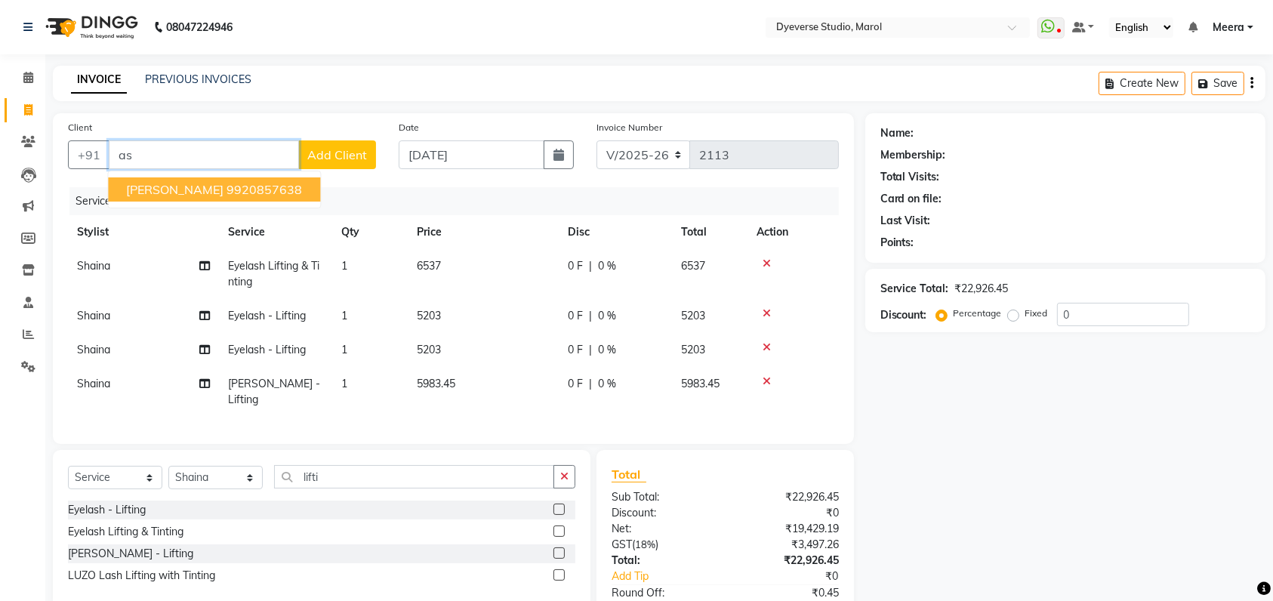
type input "a"
click at [229, 190] on ngb-highlight "8454846662" at bounding box center [265, 189] width 76 height 15
type input "8454846662"
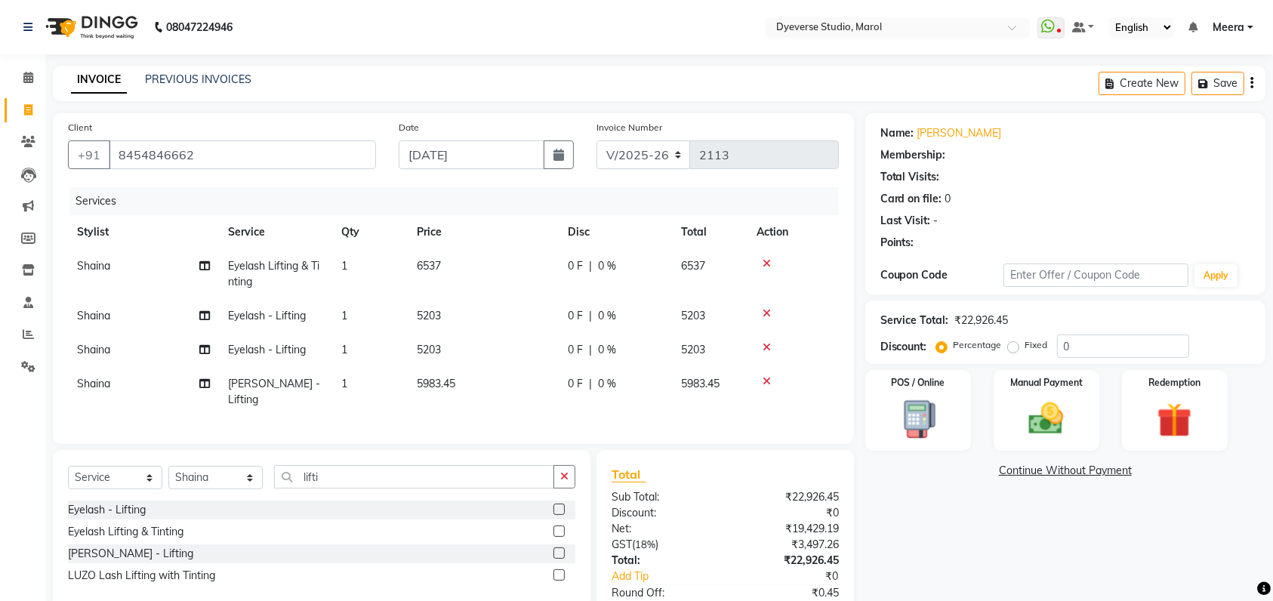
select select "1: Object"
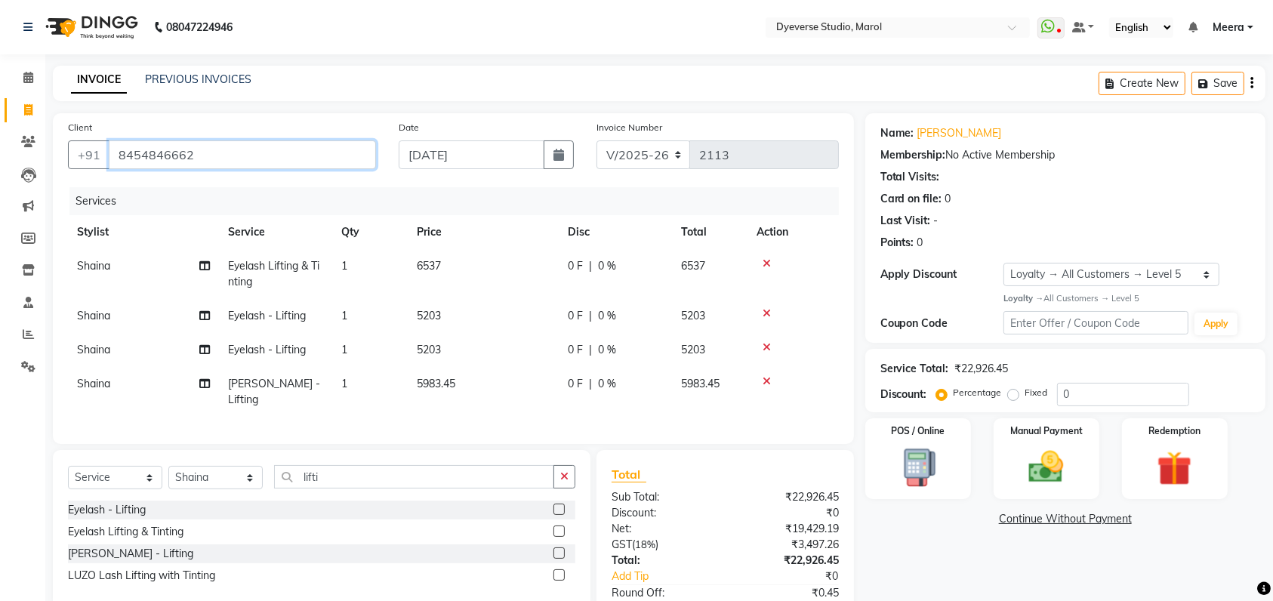
drag, startPoint x: 213, startPoint y: 154, endPoint x: 0, endPoint y: 183, distance: 214.9
click at [0, 183] on app-home "08047224946 Select Location × Dyeverse Studio, Marol WhatsApp Status ✕ Status: …" at bounding box center [636, 347] width 1273 height 695
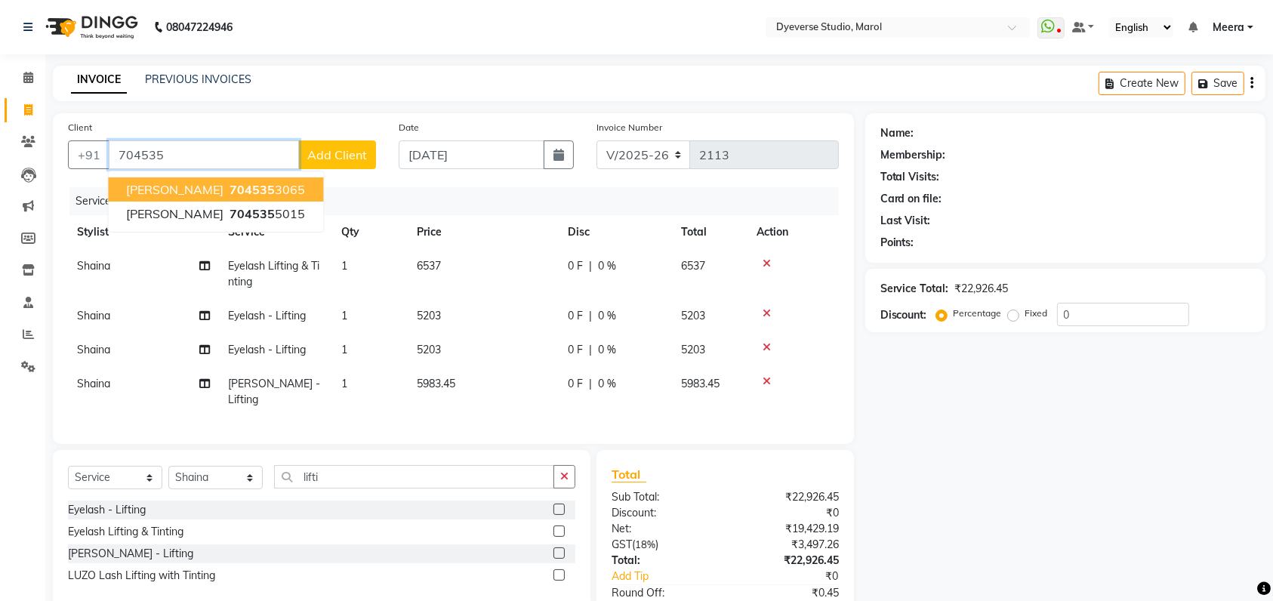
click at [231, 192] on ngb-highlight "704535 3065" at bounding box center [266, 189] width 79 height 15
type input "7045353065"
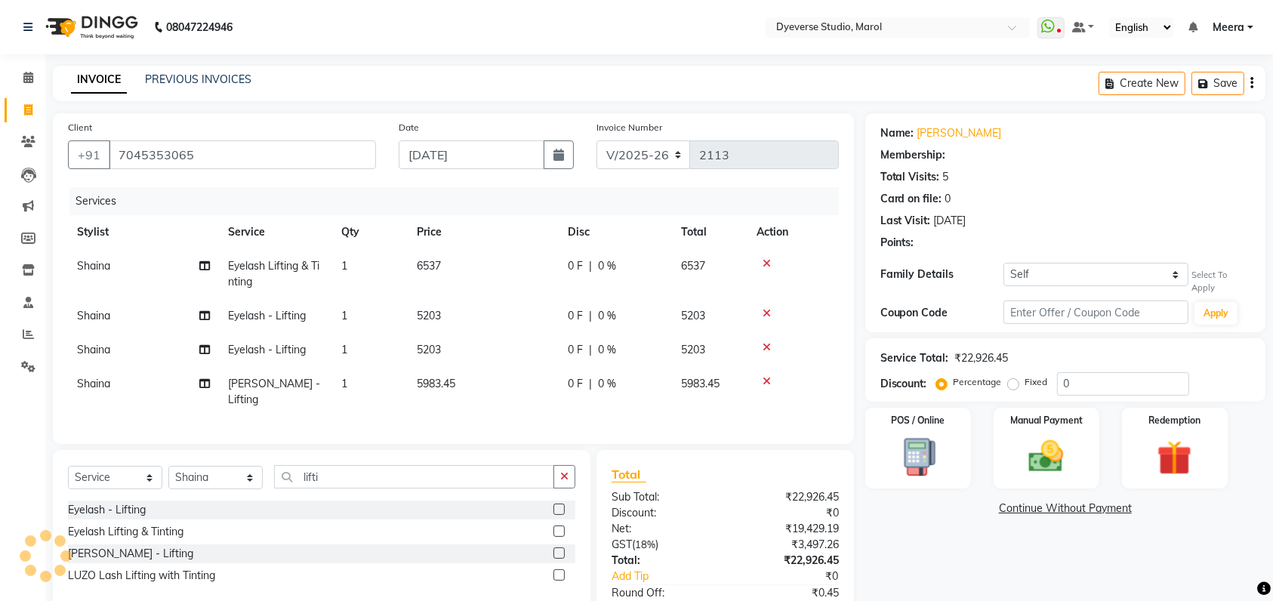
select select "1: Object"
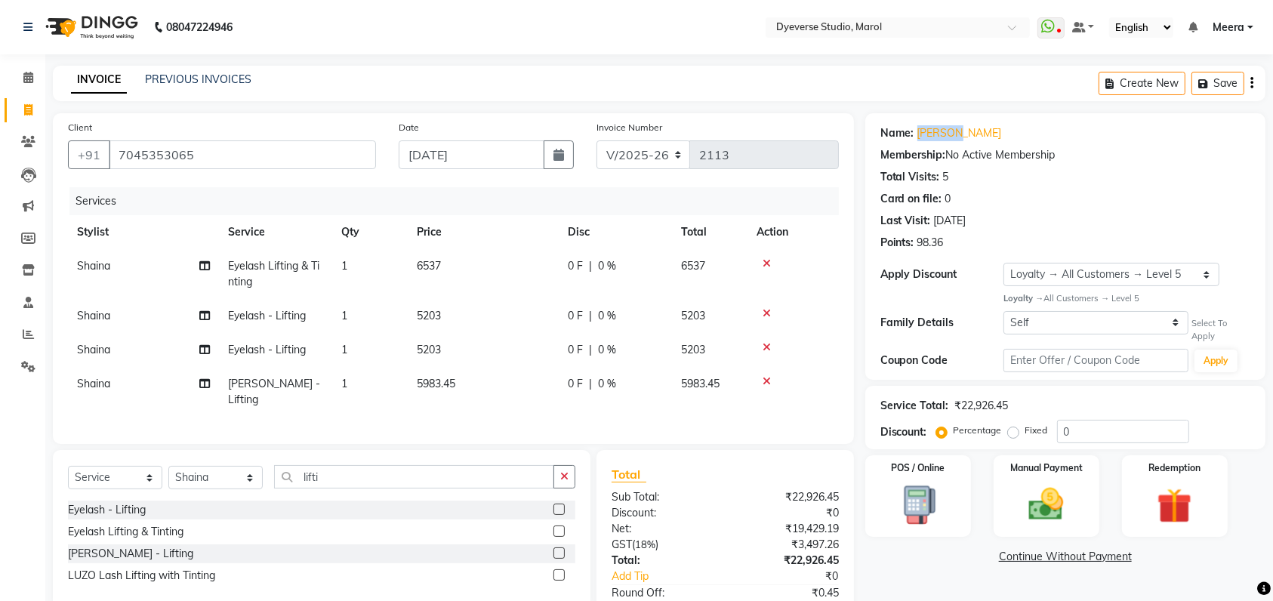
drag, startPoint x: 982, startPoint y: 134, endPoint x: 915, endPoint y: 138, distance: 67.4
click at [915, 138] on div "Name: [PERSON_NAME]" at bounding box center [1066, 133] width 370 height 16
copy link "[PERSON_NAME]"
drag, startPoint x: 238, startPoint y: 165, endPoint x: 28, endPoint y: 148, distance: 210.6
click at [28, 148] on app-home "08047224946 Select Location × Dyeverse Studio, Marol WhatsApp Status ✕ Status: …" at bounding box center [636, 347] width 1273 height 695
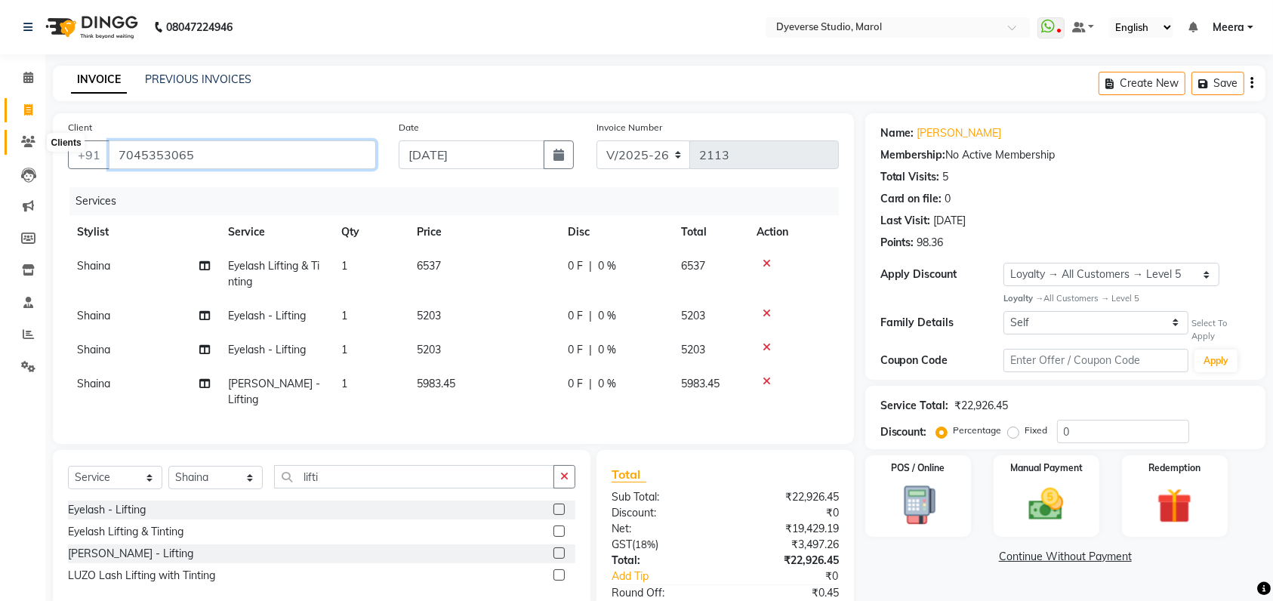
paste input "[PERSON_NAME]"
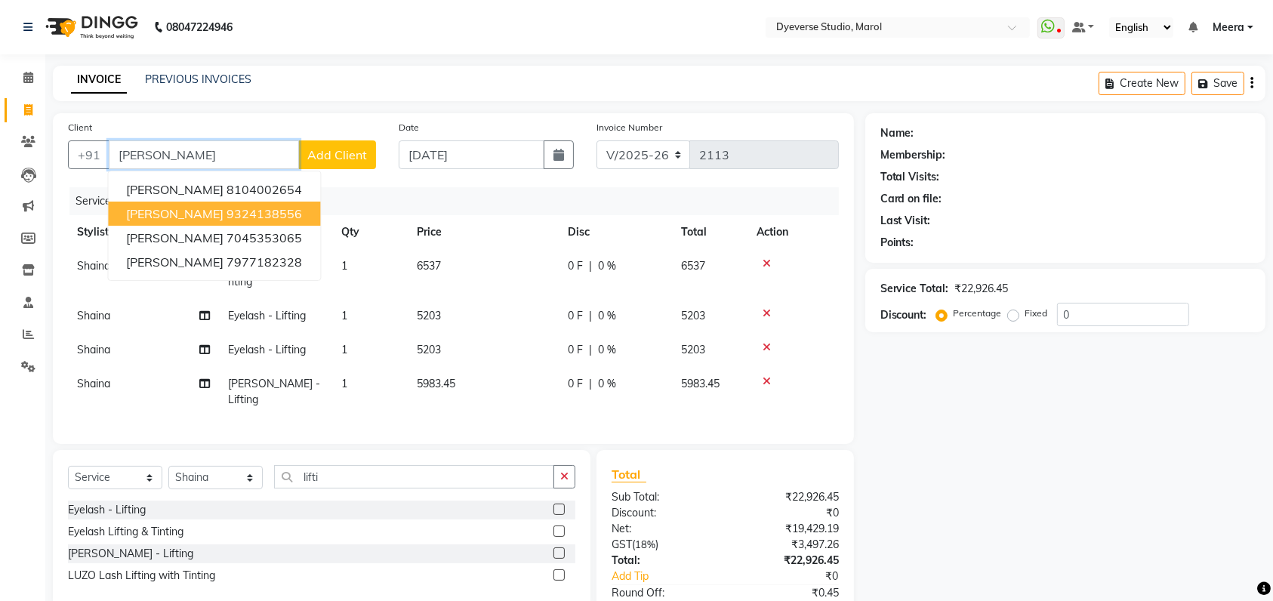
click at [227, 214] on ngb-highlight "9324138556" at bounding box center [265, 213] width 76 height 15
type input "9324138556"
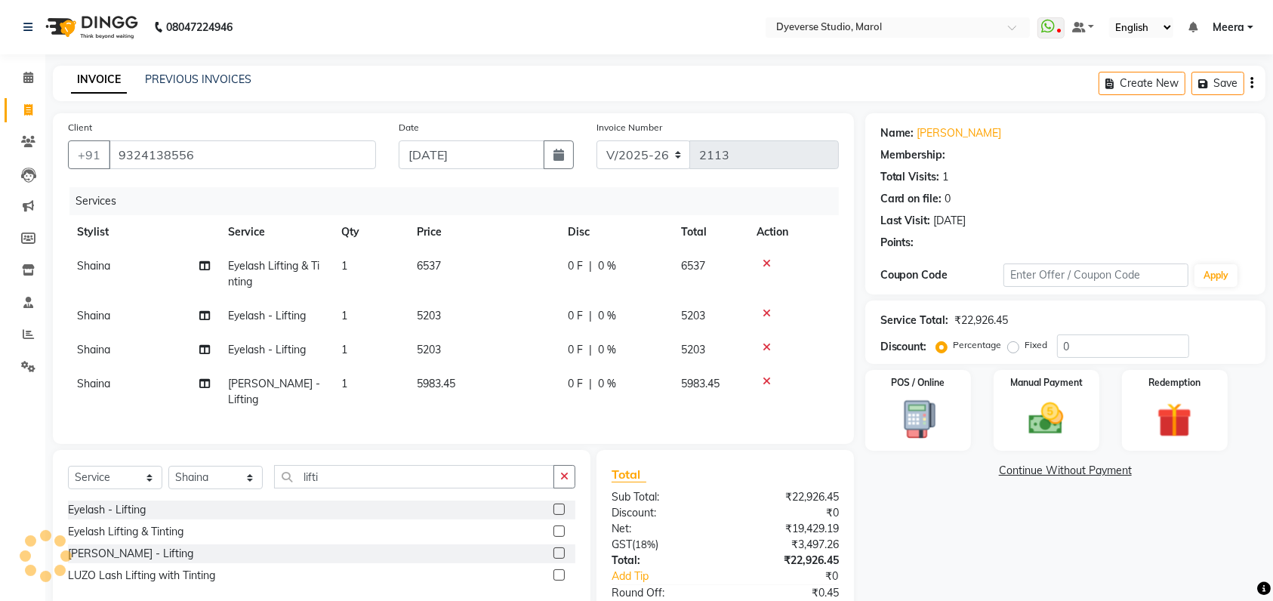
select select "1: Object"
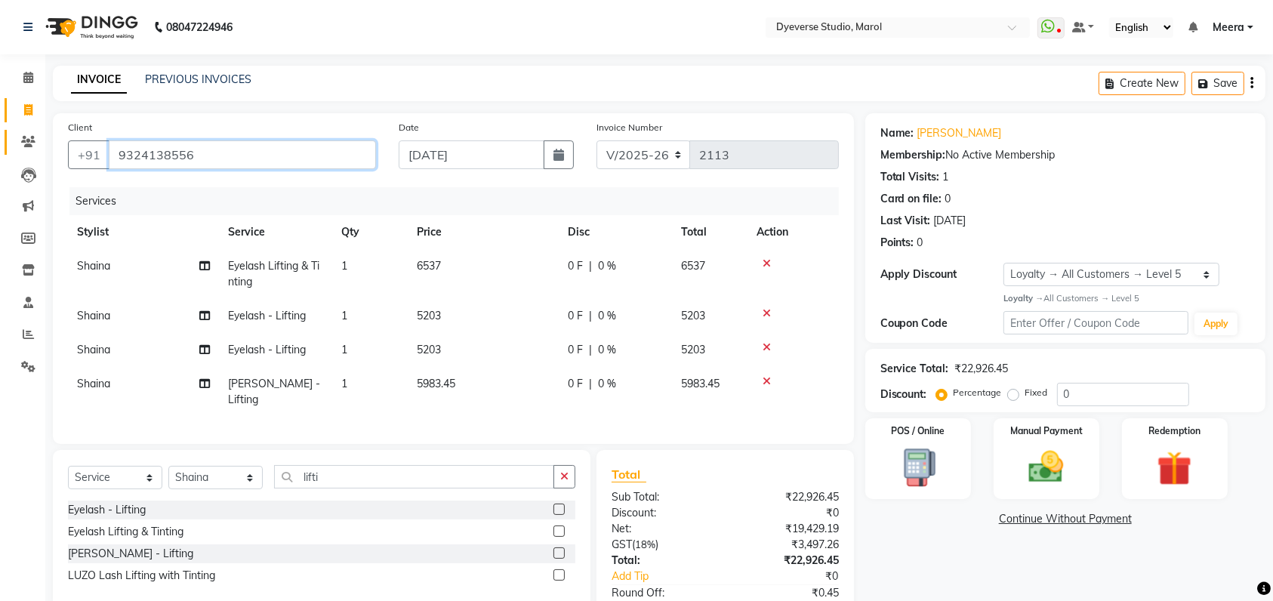
drag, startPoint x: 211, startPoint y: 151, endPoint x: 34, endPoint y: 139, distance: 177.9
click at [34, 139] on app-home "08047224946 Select Location × Dyeverse Studio, Marol WhatsApp Status ✕ Status: …" at bounding box center [636, 347] width 1273 height 695
paste input "[PERSON_NAME]"
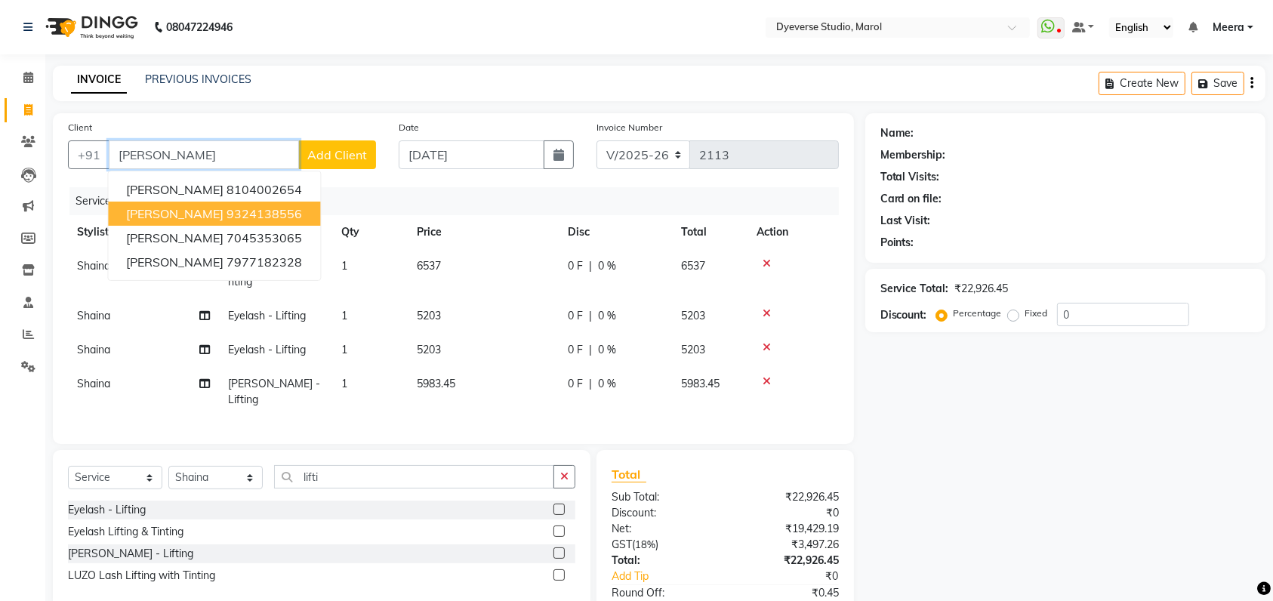
click at [227, 220] on ngb-highlight "9324138556" at bounding box center [265, 213] width 76 height 15
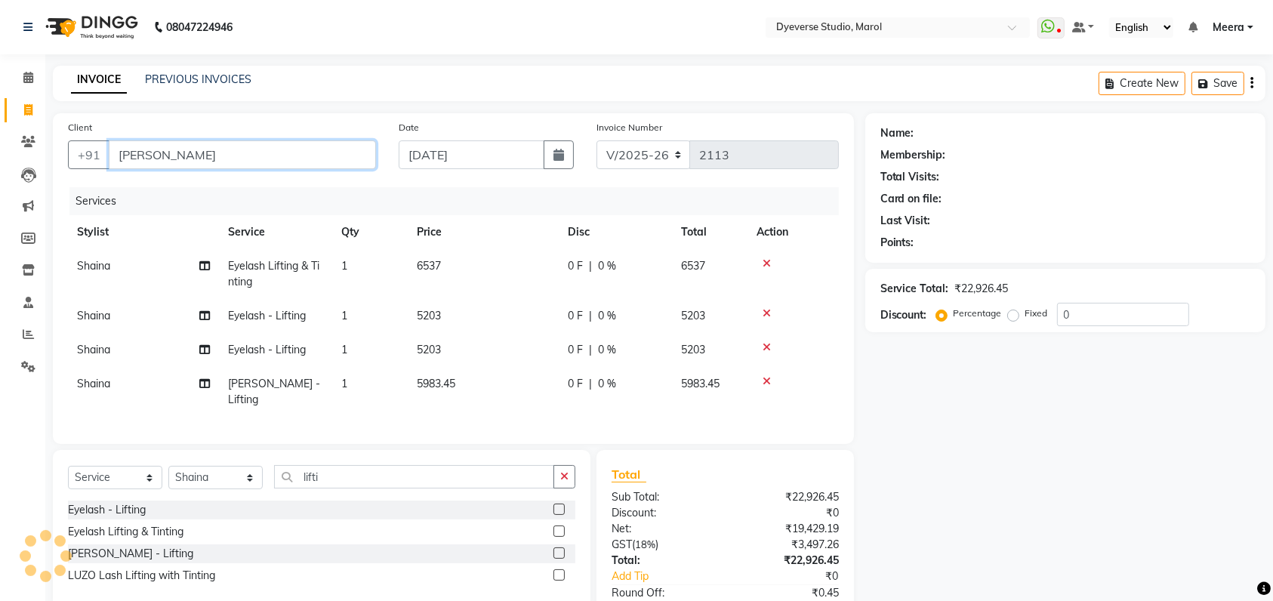
type input "9324138556"
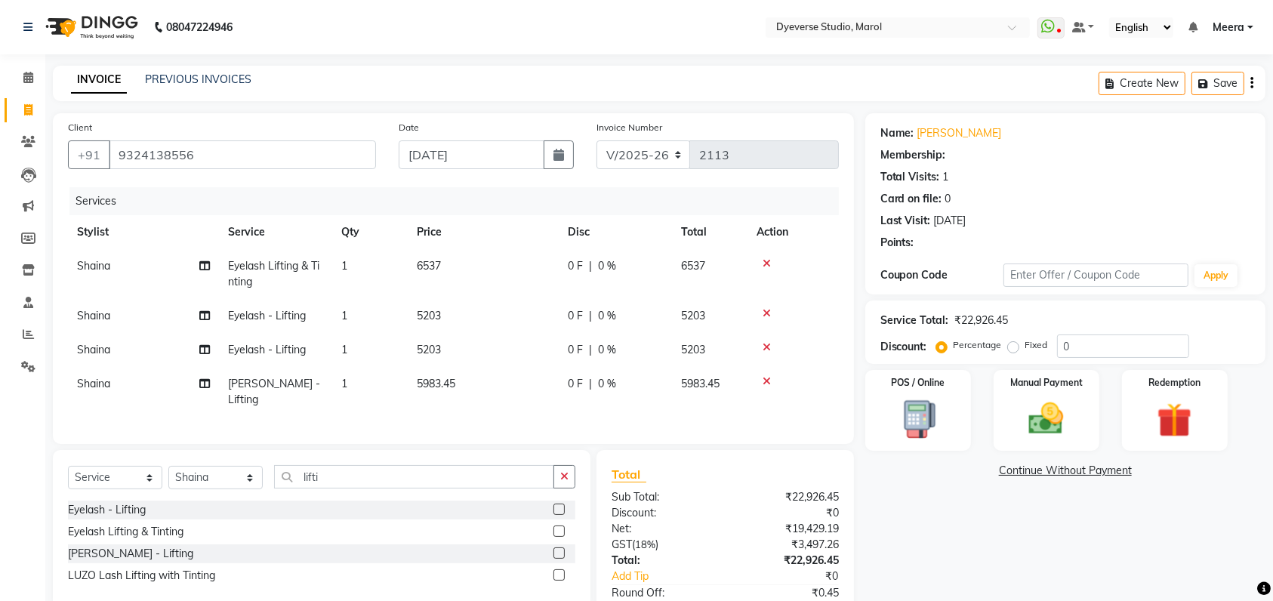
select select "1: Object"
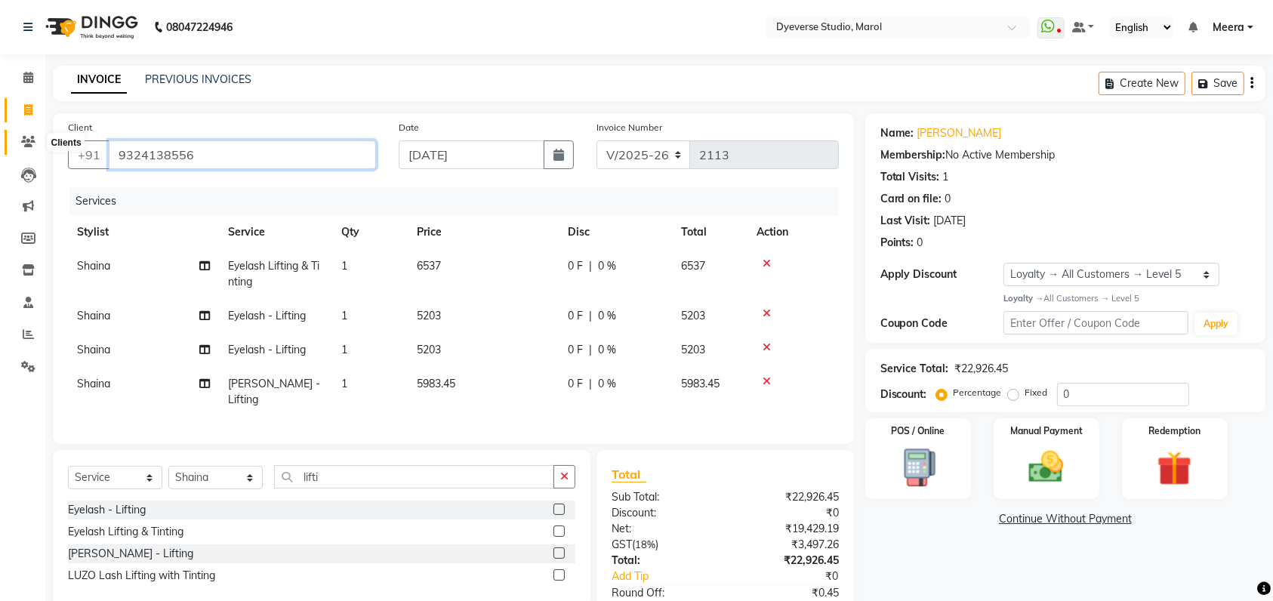
drag, startPoint x: 196, startPoint y: 143, endPoint x: 27, endPoint y: 137, distance: 169.3
click at [27, 137] on app-home "08047224946 Select Location × Dyeverse Studio, Marol WhatsApp Status ✕ Status: …" at bounding box center [636, 347] width 1273 height 695
paste input "[PERSON_NAME]"
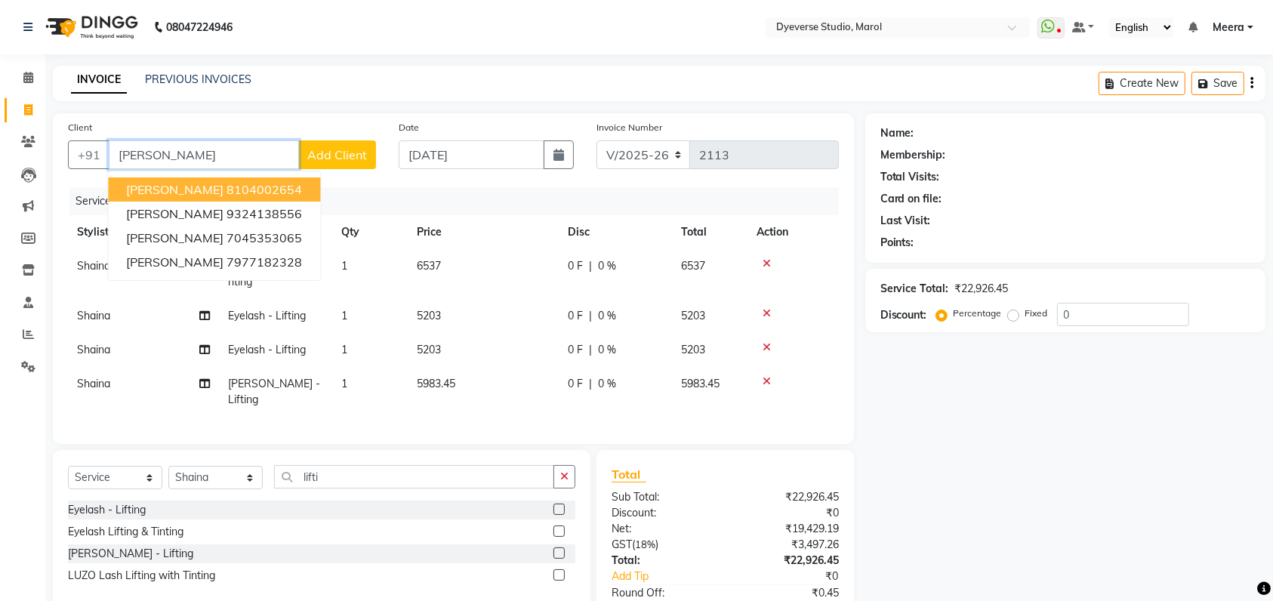
click at [227, 192] on ngb-highlight "8104002654" at bounding box center [265, 189] width 76 height 15
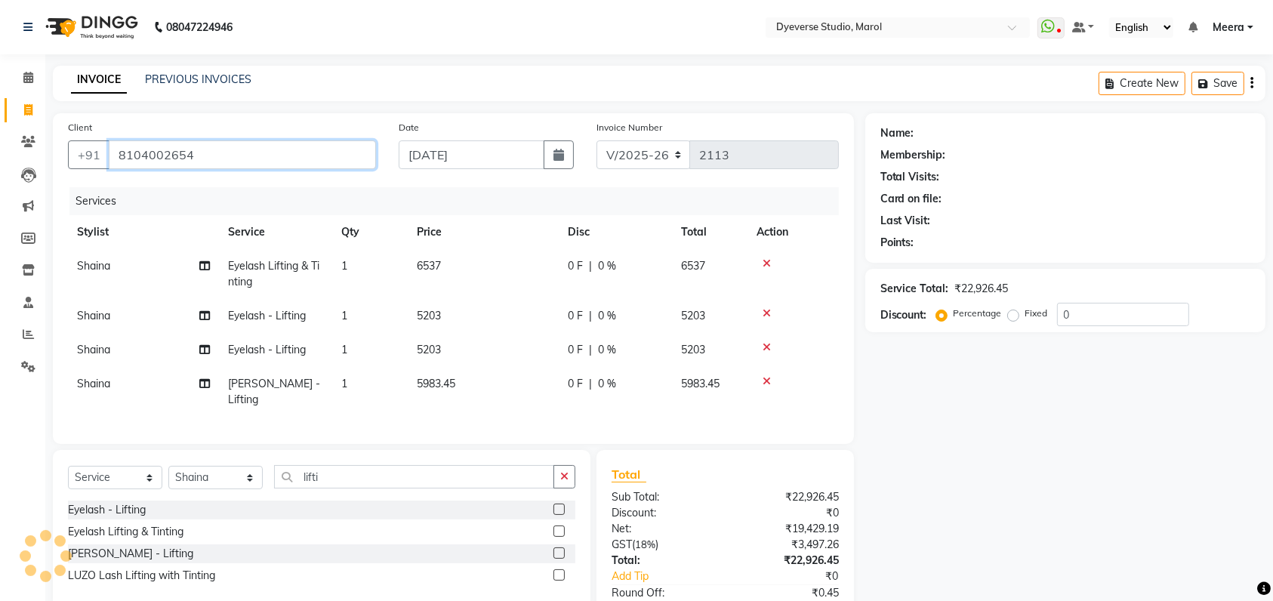
type input "8104002654"
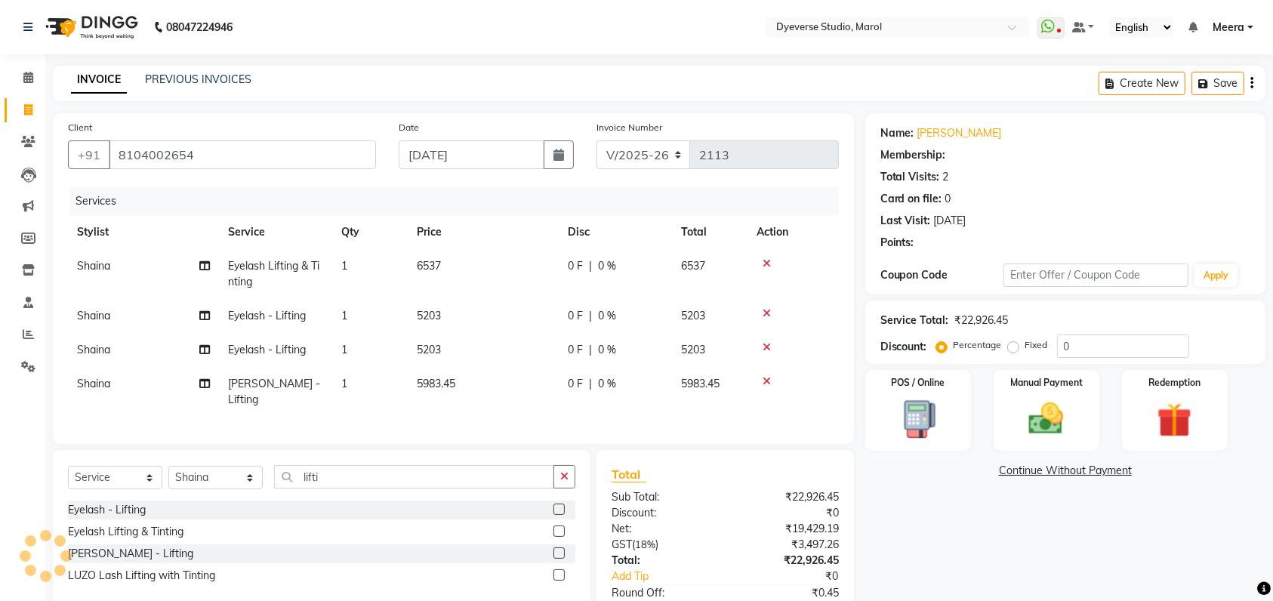
select select "1: Object"
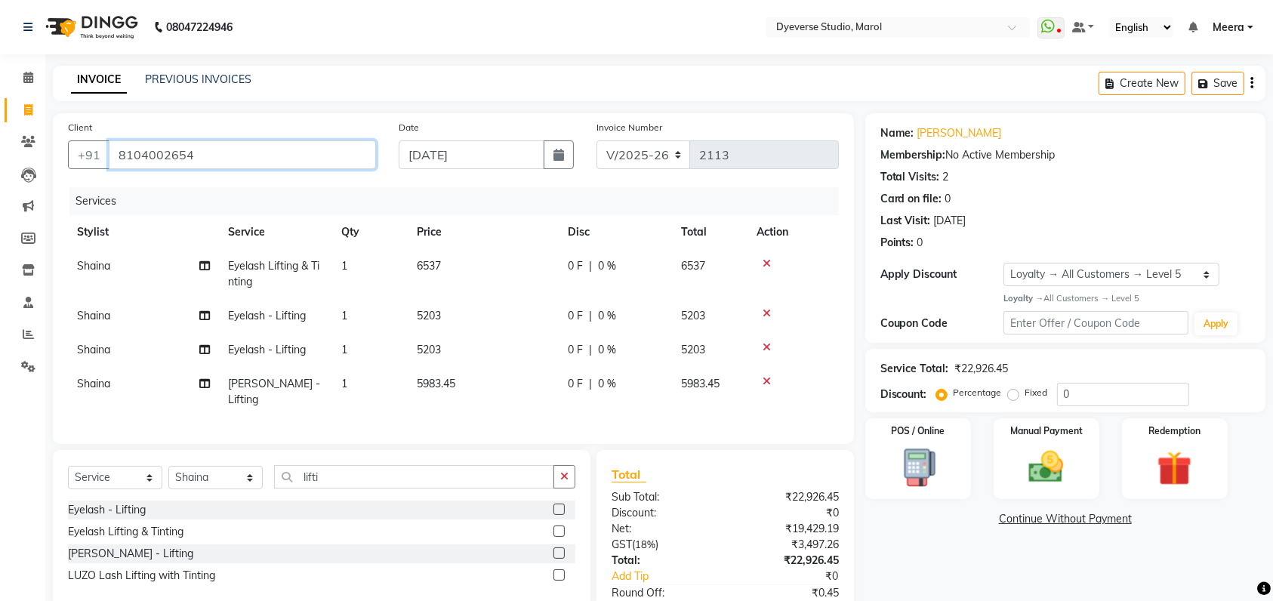
drag, startPoint x: 239, startPoint y: 146, endPoint x: 0, endPoint y: 169, distance: 239.8
click at [0, 169] on app-home "08047224946 Select Location × Dyeverse Studio, Marol WhatsApp Status ✕ Status: …" at bounding box center [636, 347] width 1273 height 695
paste input "[PERSON_NAME]"
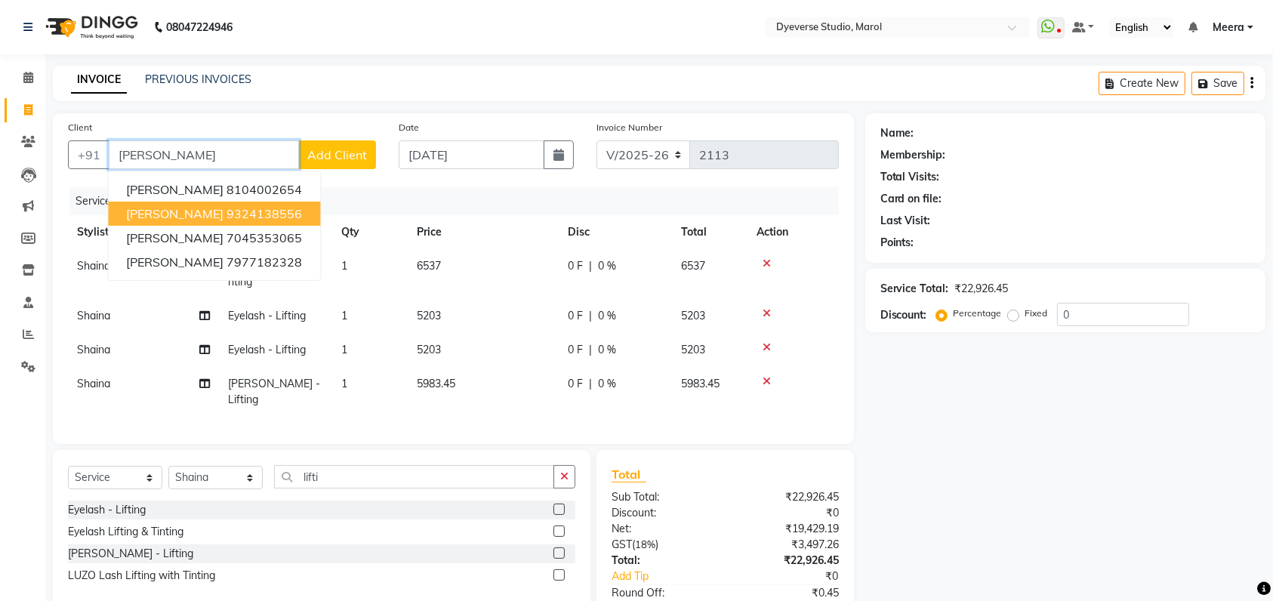
click at [171, 200] on button "[PERSON_NAME] 8104002654" at bounding box center [214, 189] width 212 height 24
type input "8104002654"
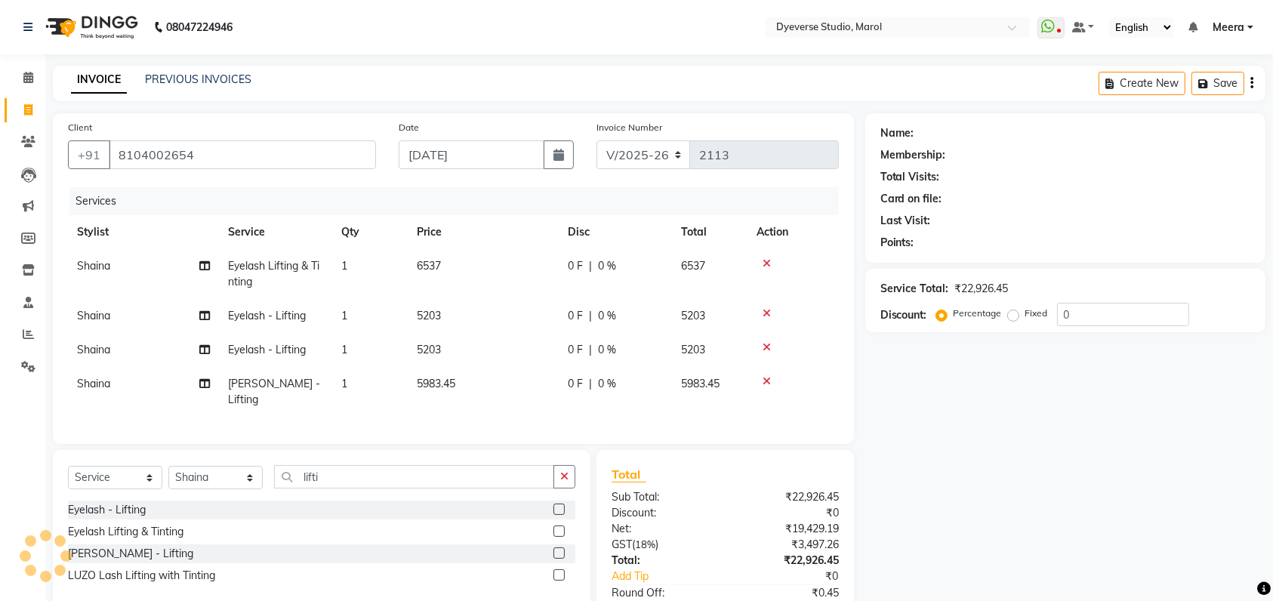
select select "1: Object"
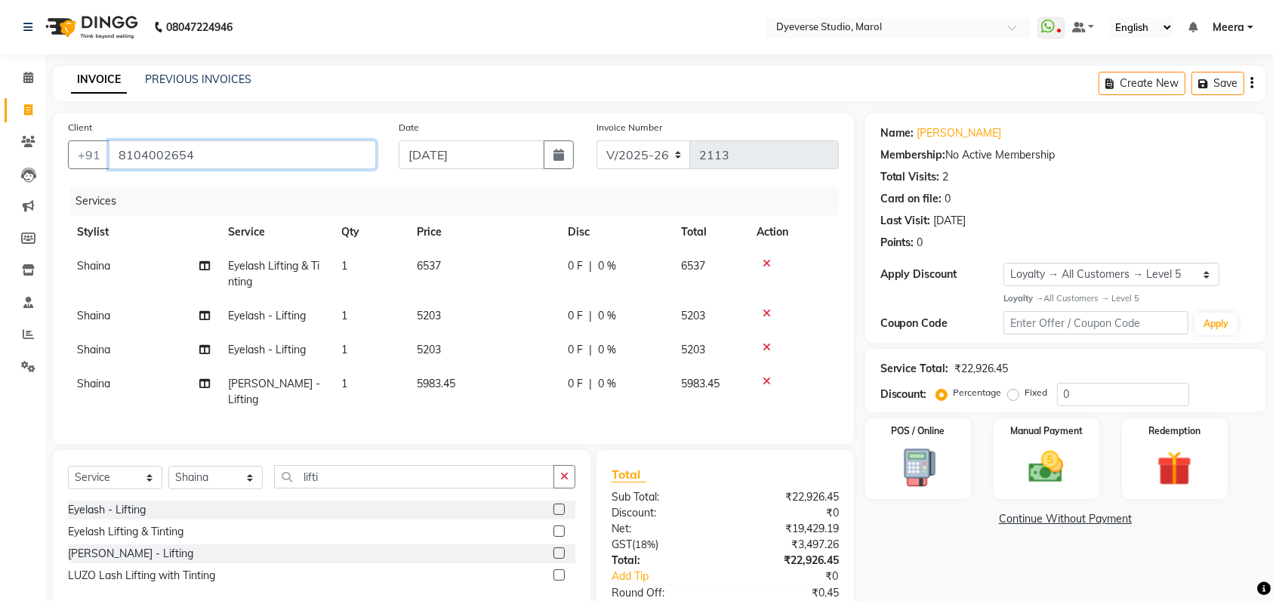
drag, startPoint x: 245, startPoint y: 156, endPoint x: 0, endPoint y: 116, distance: 248.6
click at [0, 116] on app-home "08047224946 Select Location × Dyeverse Studio, Marol WhatsApp Status ✕ Status: …" at bounding box center [636, 347] width 1273 height 695
paste input "[PERSON_NAME]"
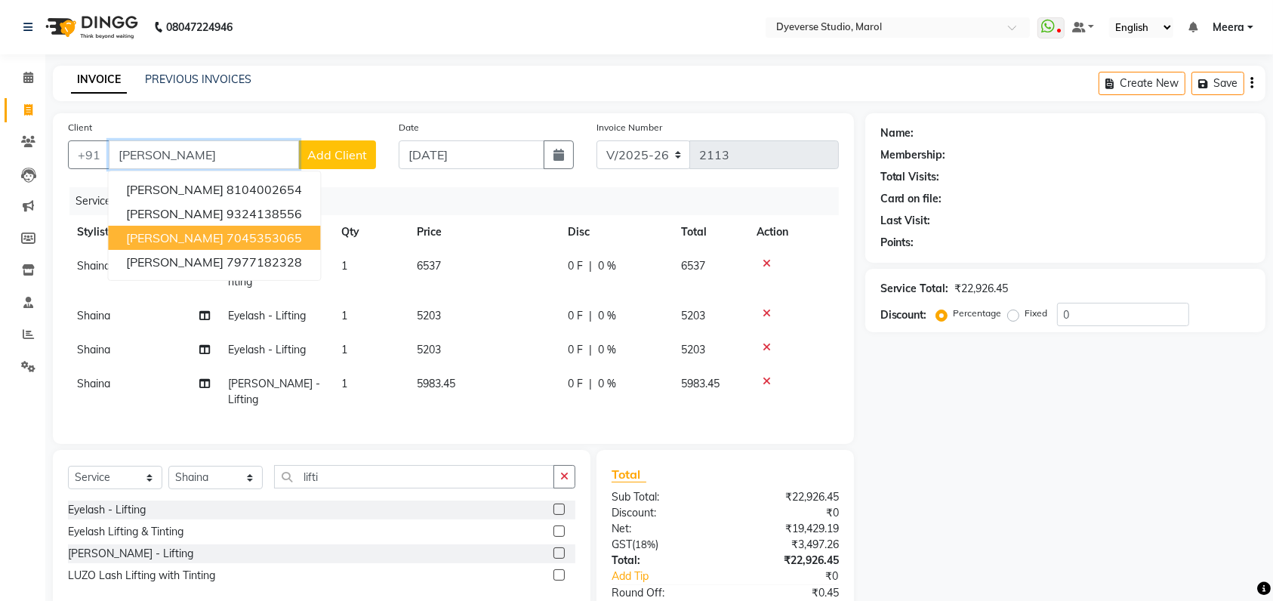
click at [163, 239] on span "[PERSON_NAME]" at bounding box center [174, 237] width 97 height 15
type input "7045353065"
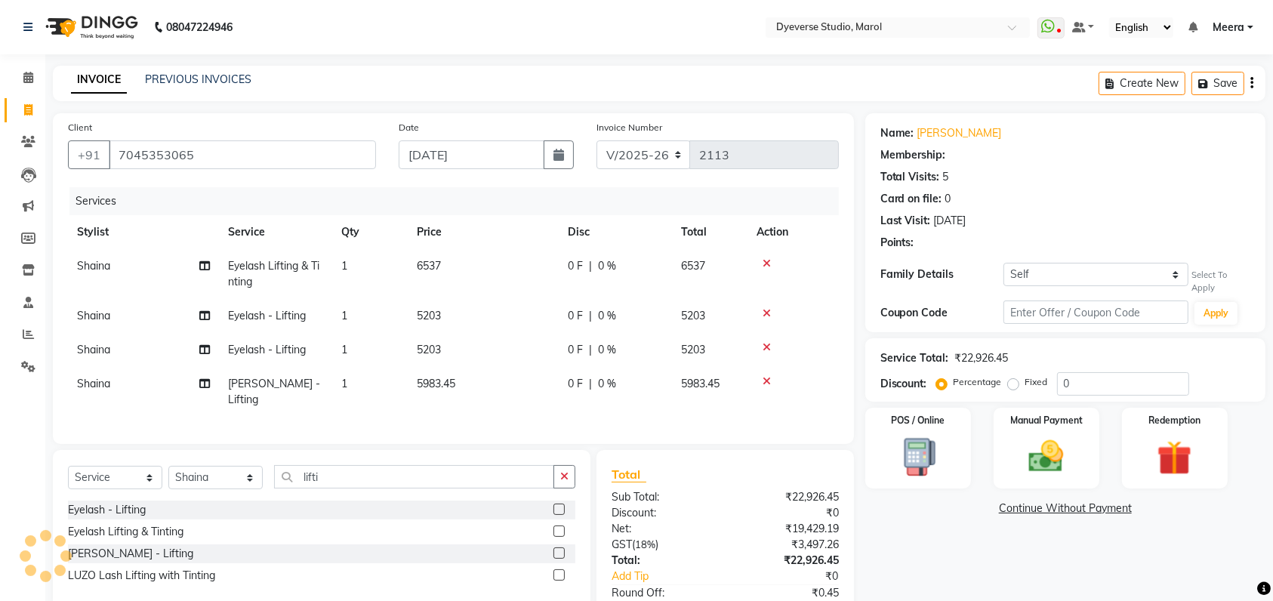
select select "1: Object"
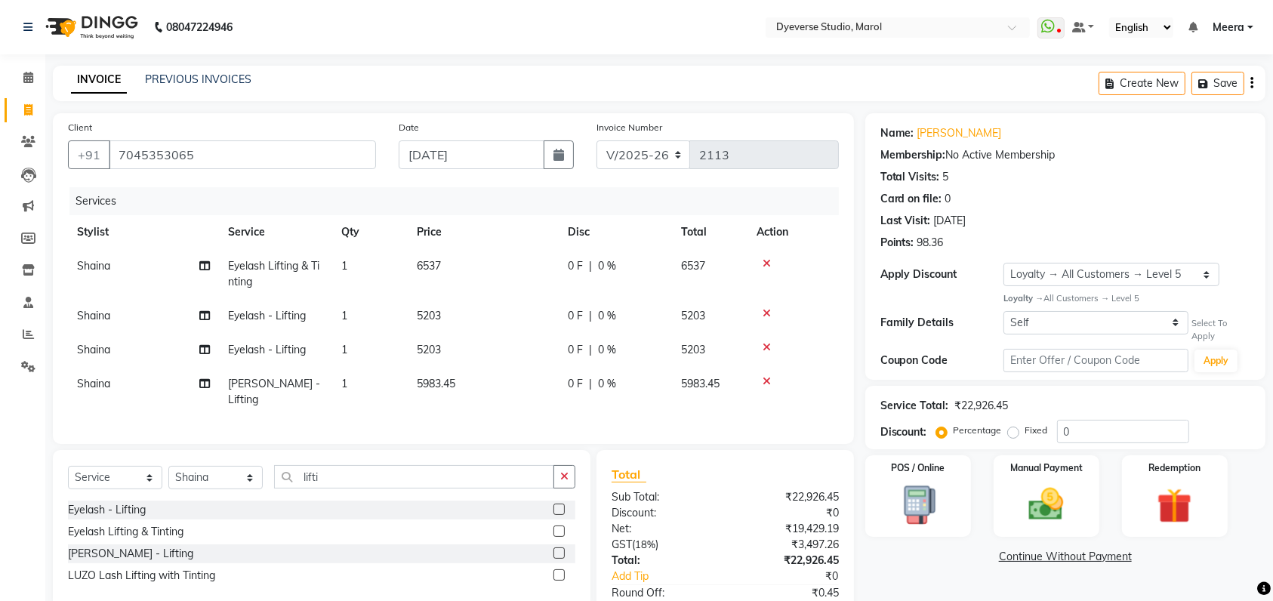
click at [767, 264] on icon at bounding box center [767, 263] width 8 height 11
click at [767, 308] on icon at bounding box center [767, 313] width 8 height 11
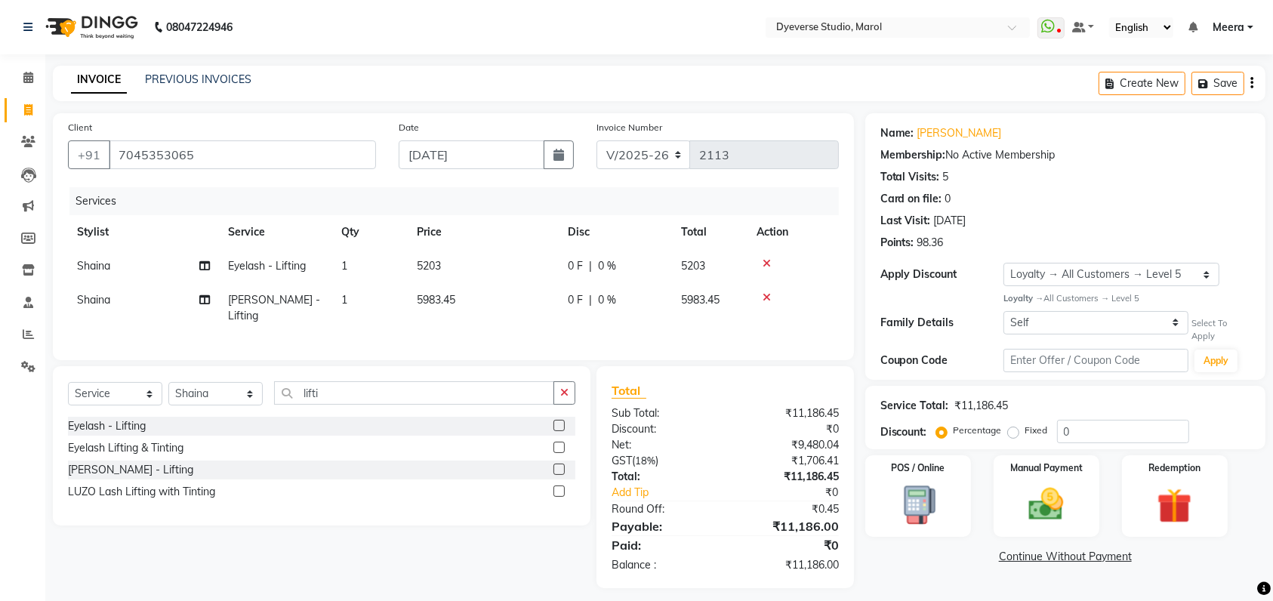
click at [767, 264] on icon at bounding box center [767, 263] width 8 height 11
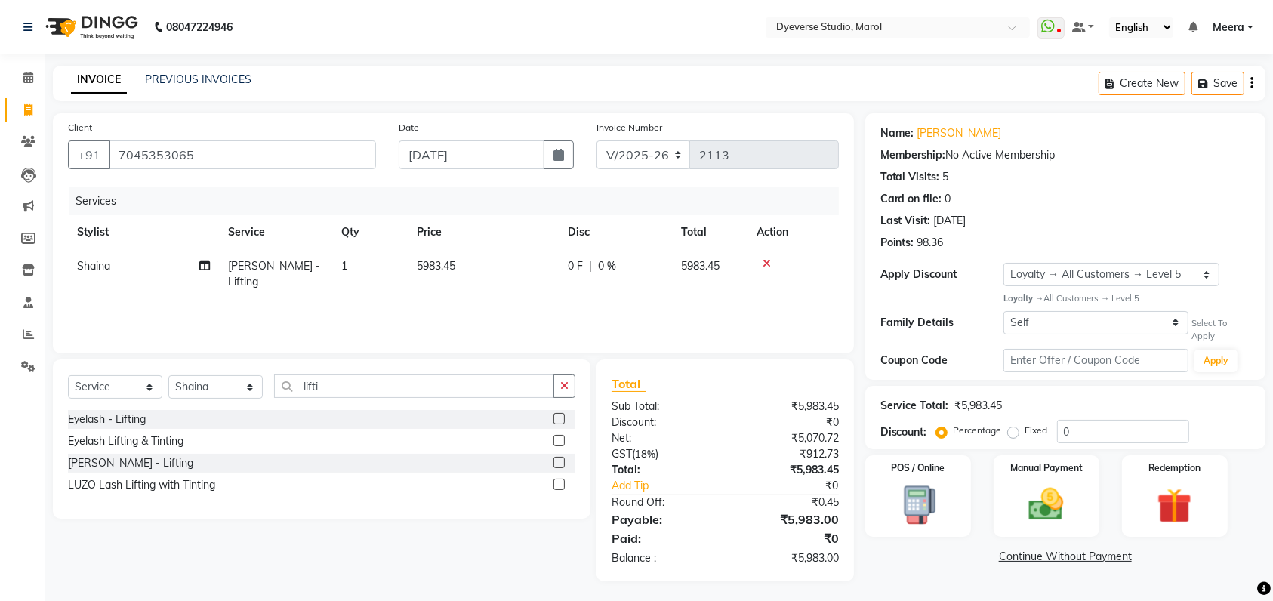
click at [767, 264] on icon at bounding box center [767, 263] width 8 height 11
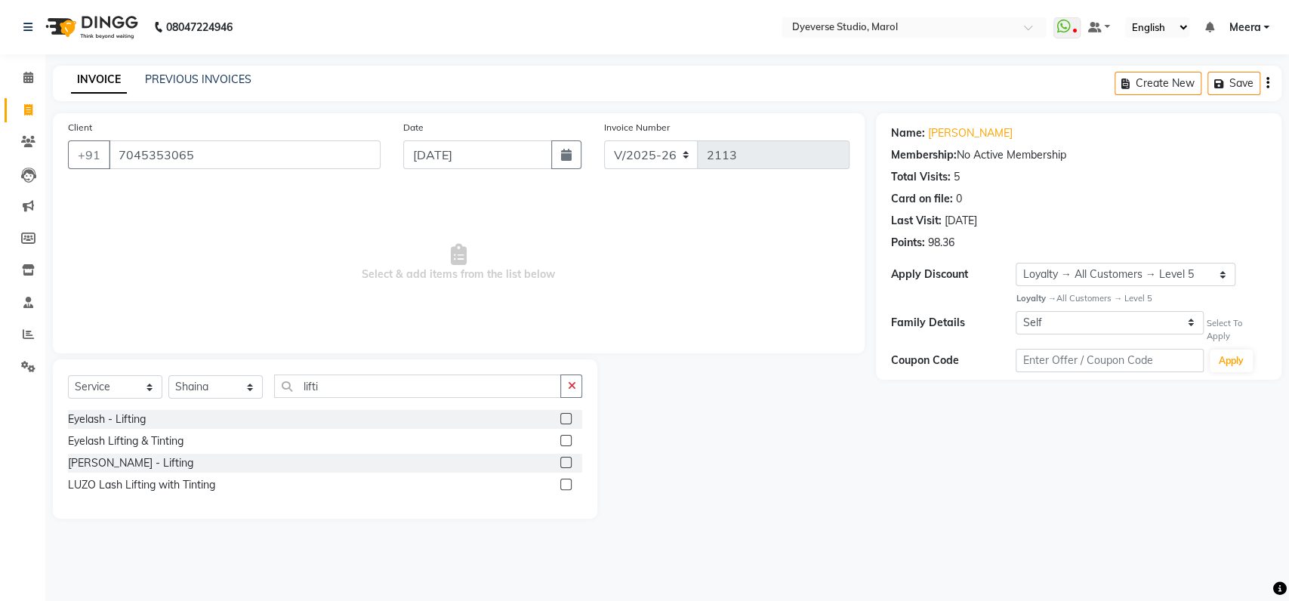
click at [767, 264] on span "Select & add items from the list below" at bounding box center [459, 262] width 782 height 151
click at [207, 390] on select "Select Stylist [PERSON_NAME] [PERSON_NAME] [PERSON_NAME] [PERSON_NAME] [PERSON_…" at bounding box center [215, 386] width 94 height 23
select select "48246"
click at [168, 375] on select "Select Stylist [PERSON_NAME] [PERSON_NAME] [PERSON_NAME] [PERSON_NAME] [PERSON_…" at bounding box center [215, 386] width 94 height 23
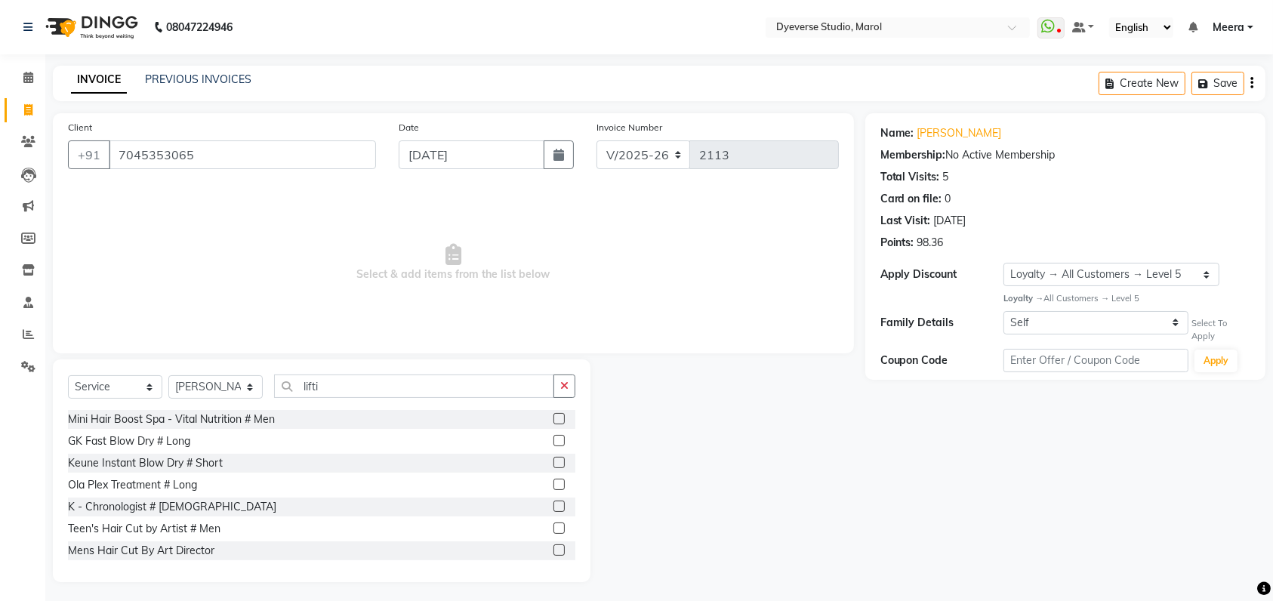
click at [199, 400] on div "Select Service Product Membership Package Voucher Prepaid Gift Card Select Styl…" at bounding box center [322, 392] width 508 height 35
drag, startPoint x: 376, startPoint y: 384, endPoint x: 255, endPoint y: 385, distance: 121.6
click at [255, 385] on div "Select Service Product Membership Package Voucher Prepaid Gift Card Select Styl…" at bounding box center [322, 392] width 508 height 35
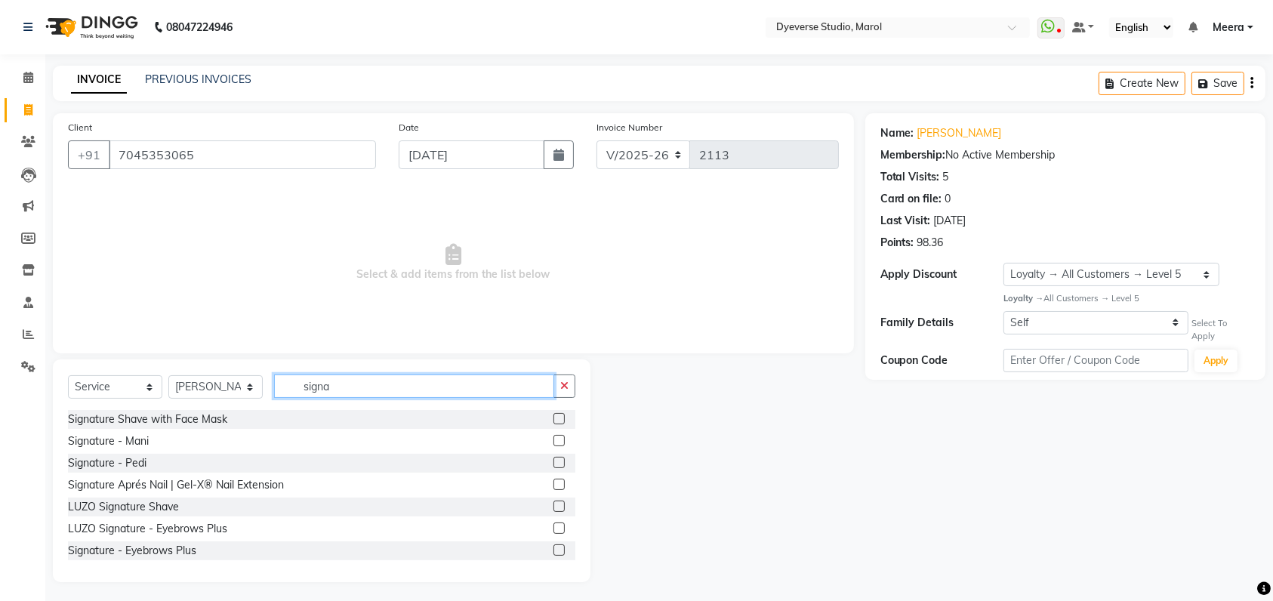
type input "signa"
click at [554, 465] on label at bounding box center [559, 462] width 11 height 11
click at [554, 465] on input "checkbox" at bounding box center [559, 463] width 10 height 10
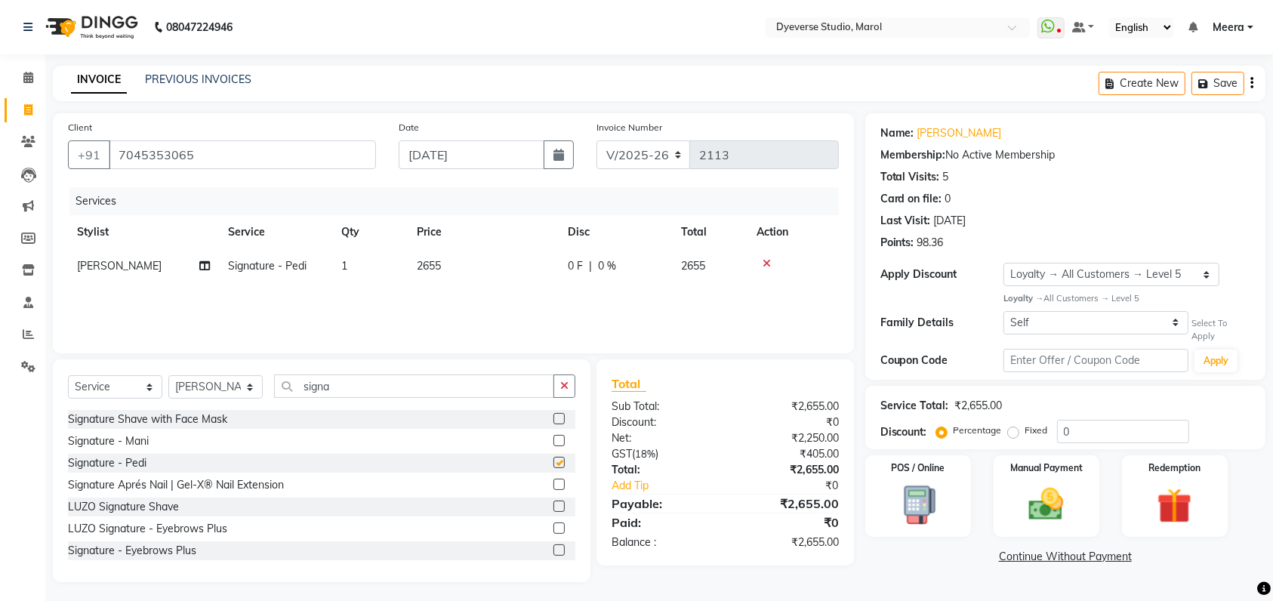
checkbox input "false"
drag, startPoint x: 354, startPoint y: 379, endPoint x: 109, endPoint y: 401, distance: 246.4
click at [109, 401] on div "Select Service Product Membership Package Voucher Prepaid Gift Card Select Styl…" at bounding box center [322, 392] width 508 height 35
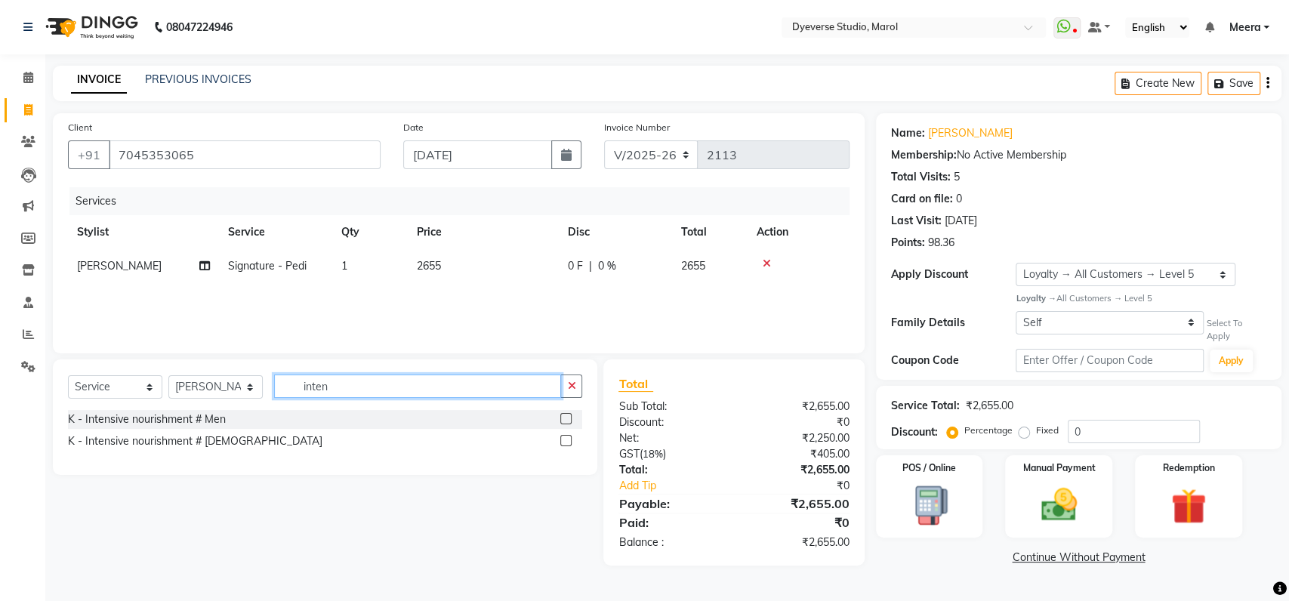
type input "inten"
click at [569, 439] on label at bounding box center [565, 440] width 11 height 11
click at [569, 439] on input "checkbox" at bounding box center [565, 442] width 10 height 10
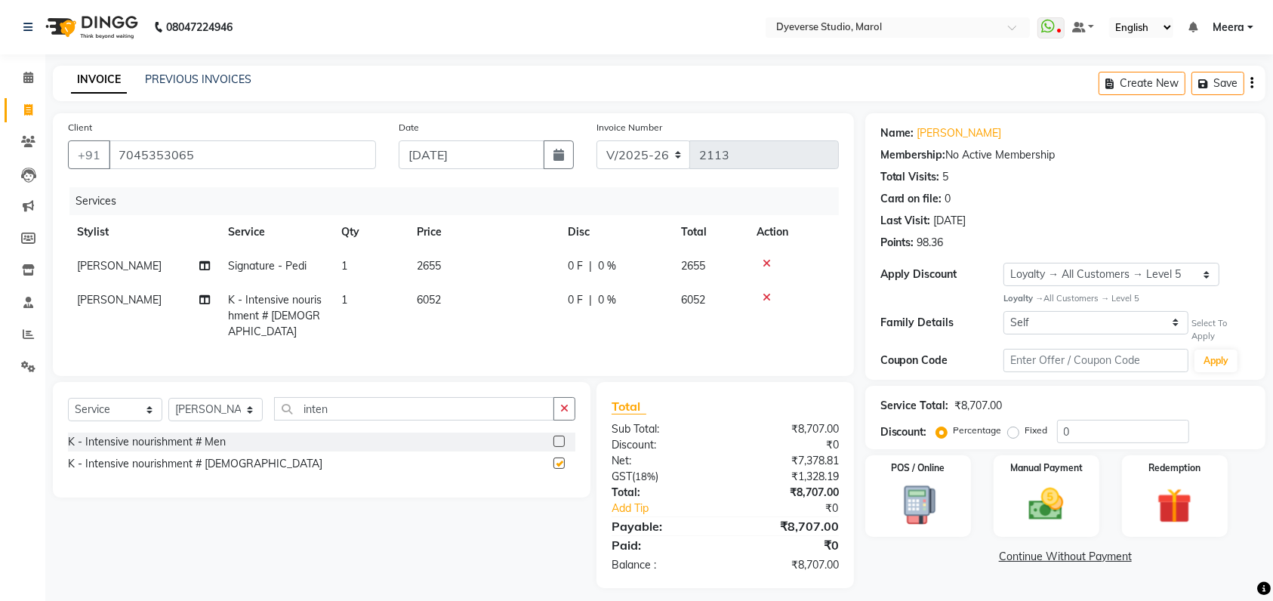
checkbox input "false"
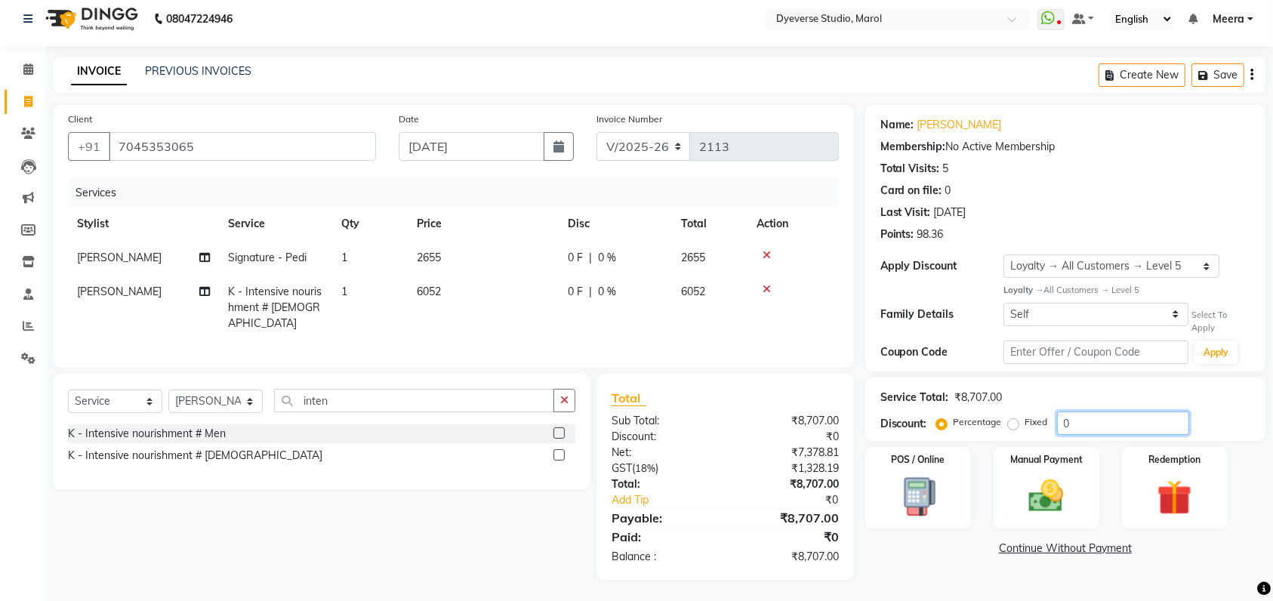
click at [1096, 420] on input "0" at bounding box center [1123, 423] width 132 height 23
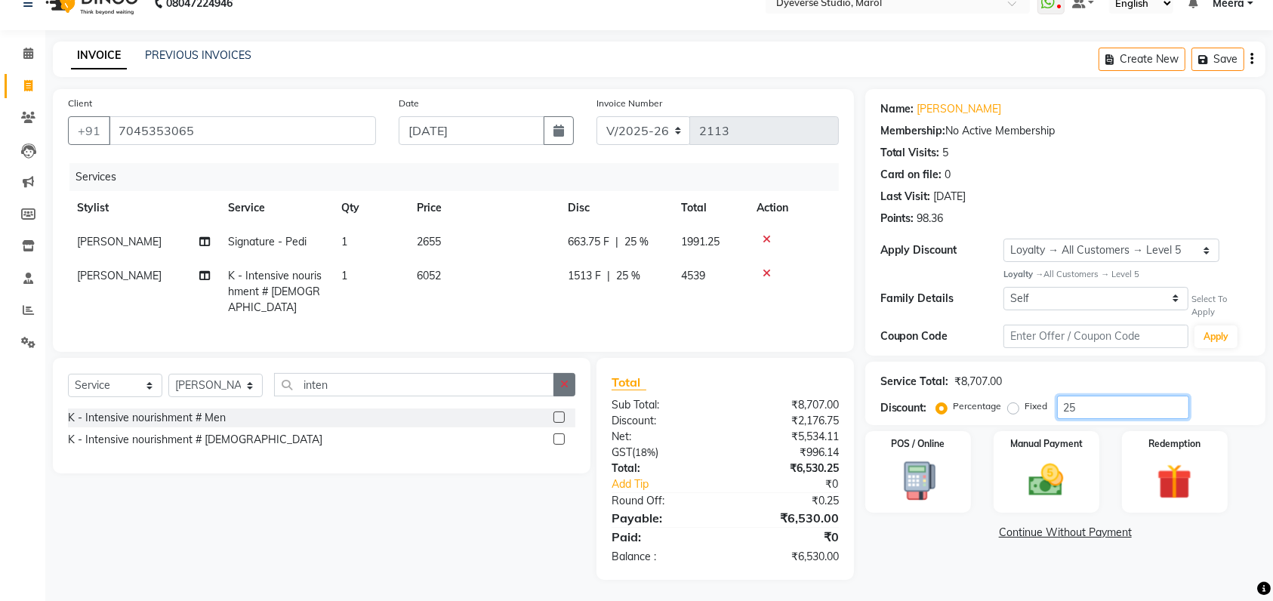
type input "25"
click at [564, 380] on icon "button" at bounding box center [564, 384] width 8 height 11
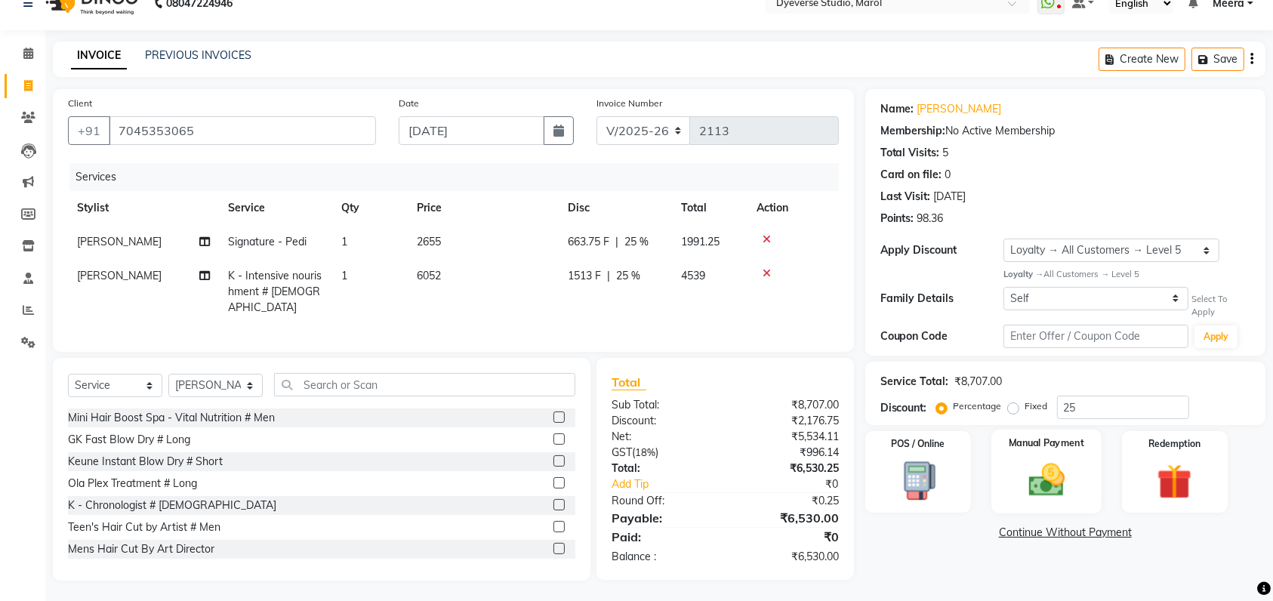
click at [1060, 461] on img at bounding box center [1046, 481] width 59 height 42
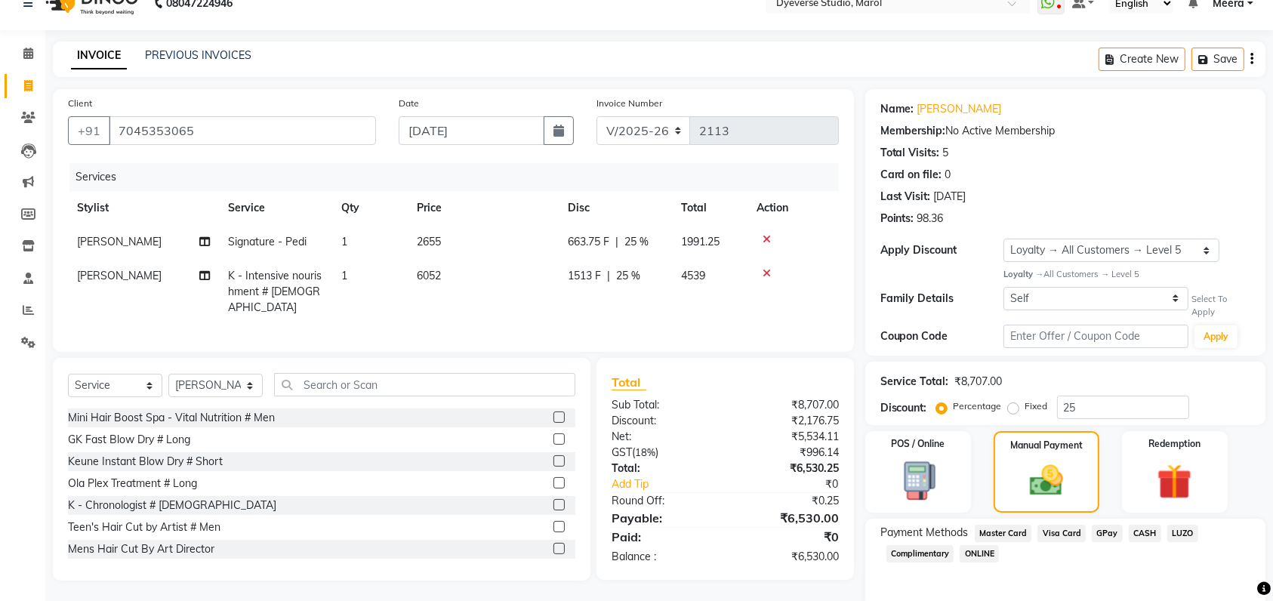
click at [1137, 534] on span "CASH" at bounding box center [1145, 533] width 32 height 17
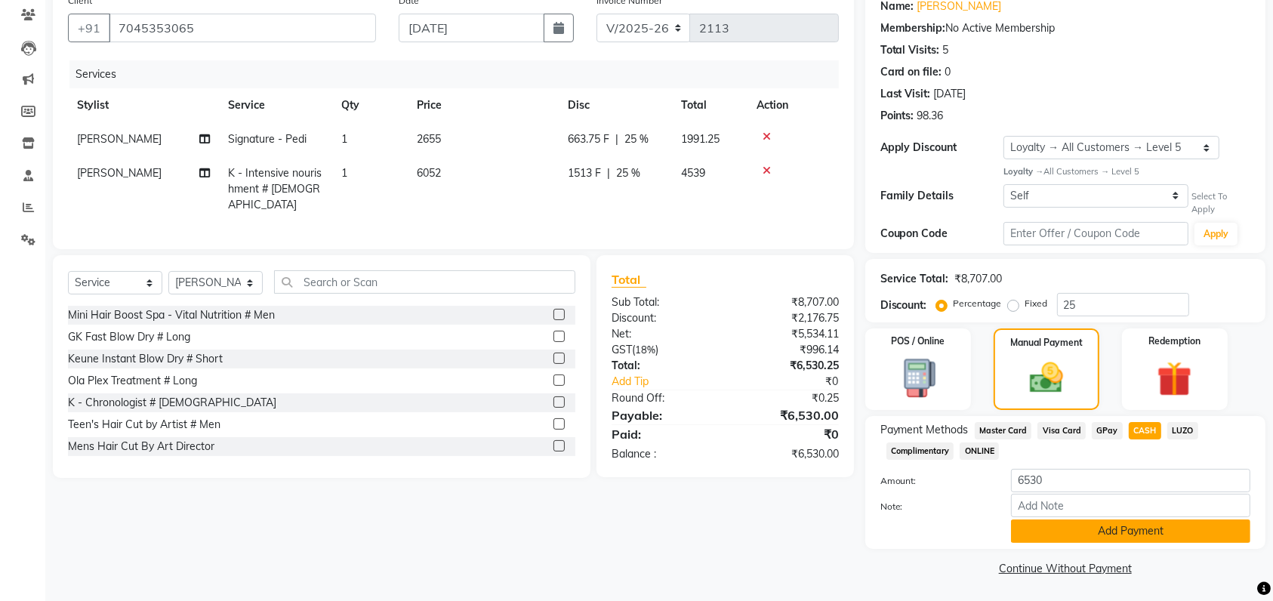
click at [1118, 534] on button "Add Payment" at bounding box center [1130, 531] width 239 height 23
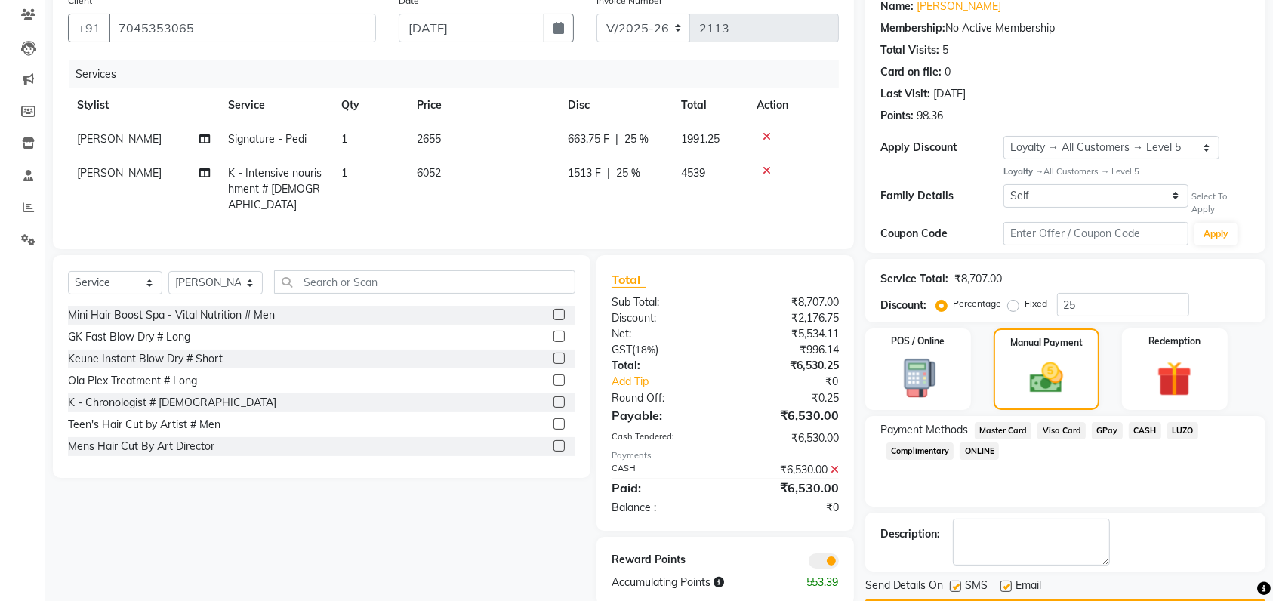
scroll to position [170, 0]
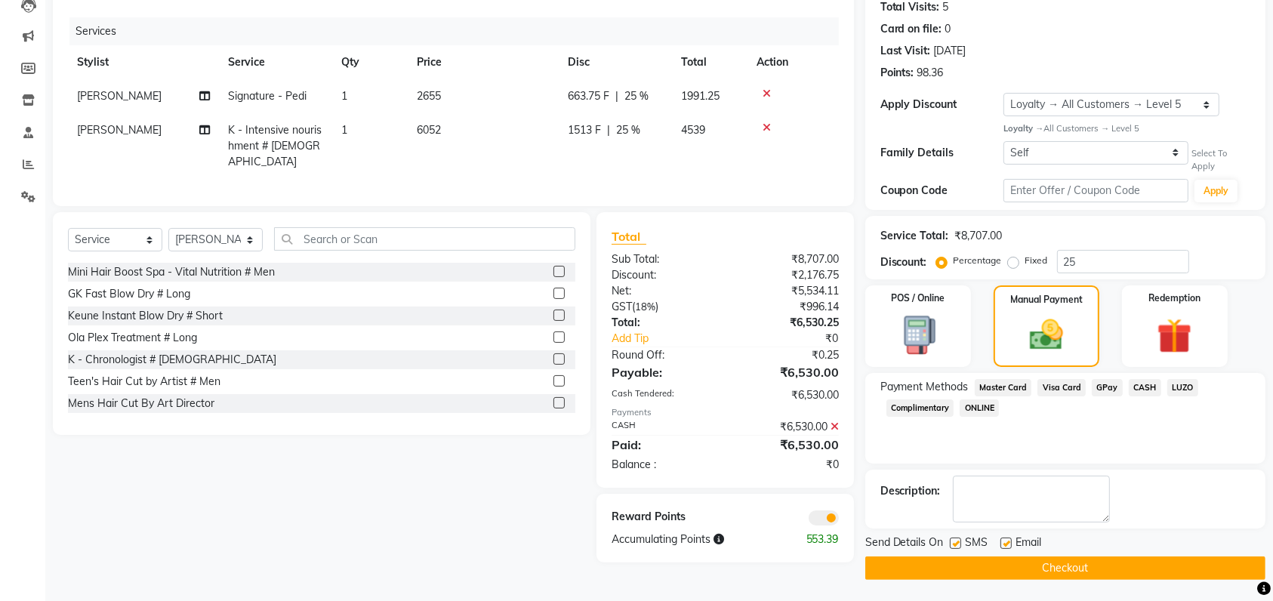
click at [1038, 566] on button "Checkout" at bounding box center [1066, 568] width 400 height 23
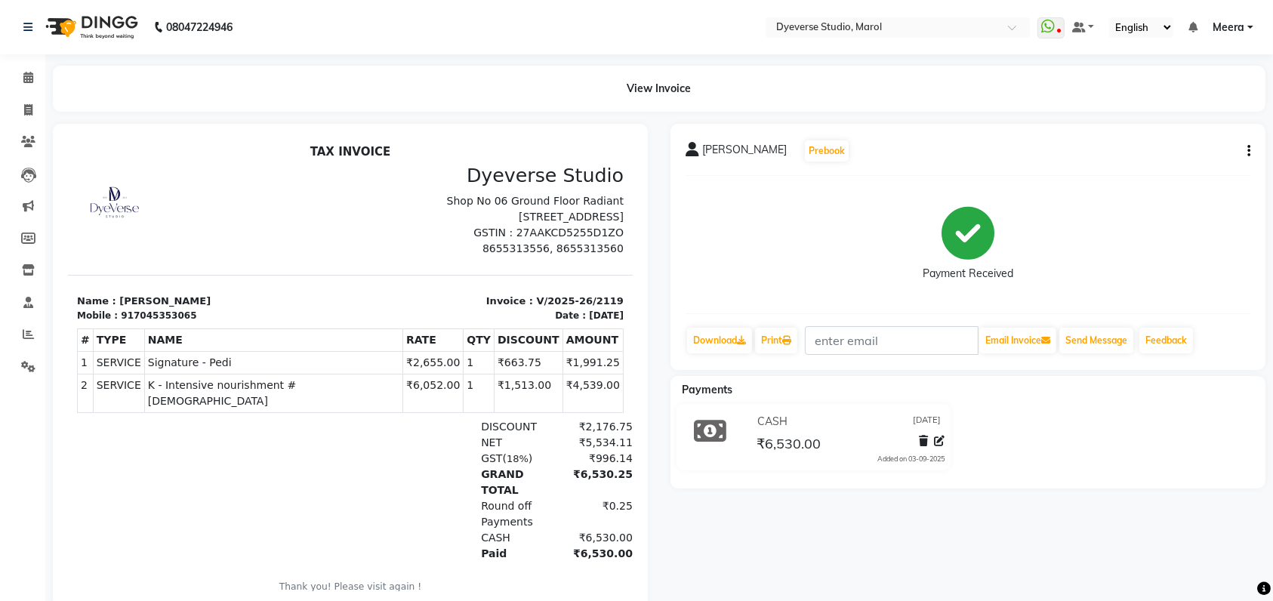
click at [820, 426] on div "CASH [DATE]" at bounding box center [849, 421] width 191 height 23
click at [30, 76] on icon at bounding box center [28, 77] width 10 height 11
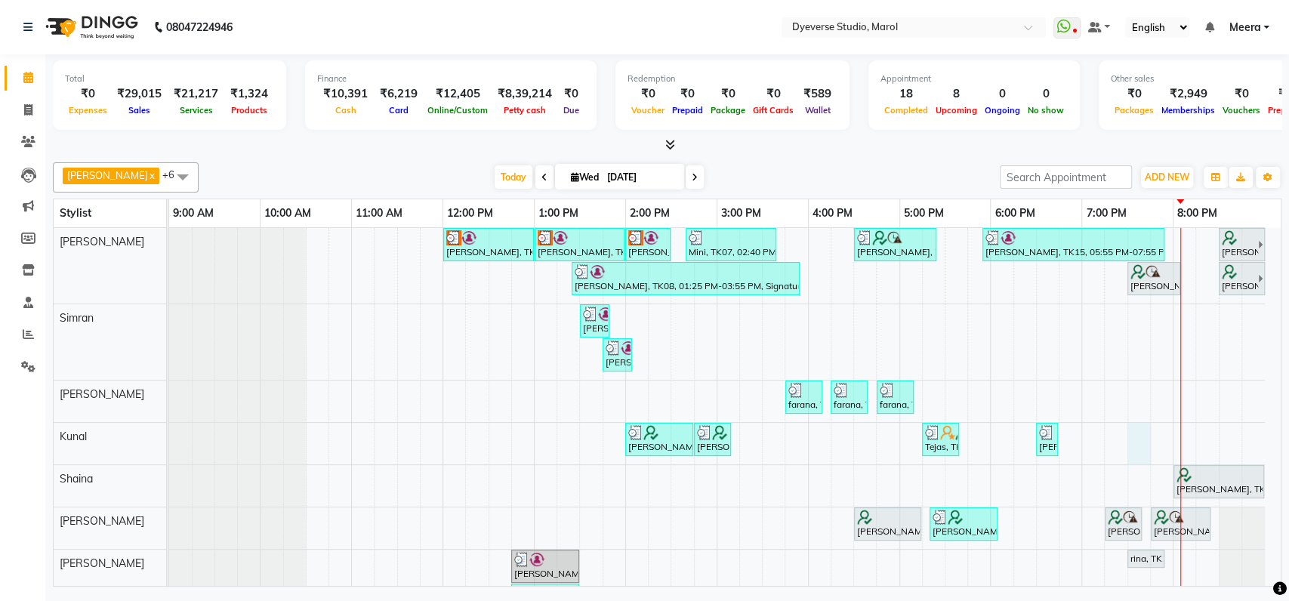
click at [1143, 434] on div "[PERSON_NAME], TK02, 12:00 PM-01:00 PM, Signature - [PERSON_NAME], TK02, 01:00 …" at bounding box center [725, 426] width 1112 height 397
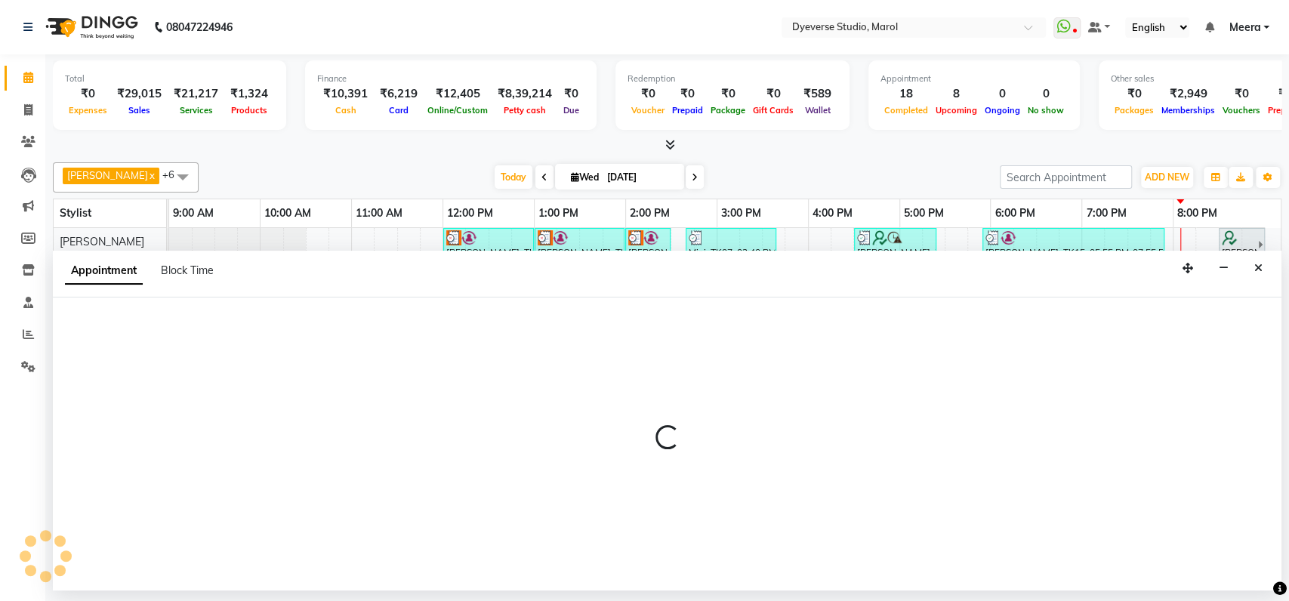
select select "48560"
select select "tentative"
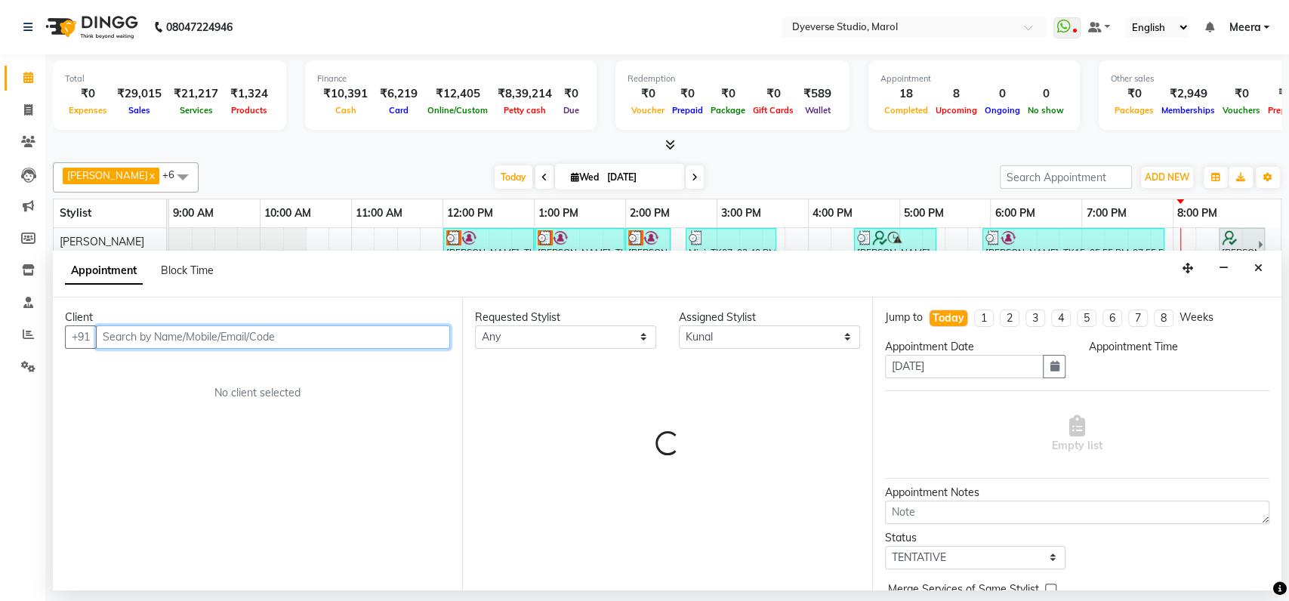
select select "1170"
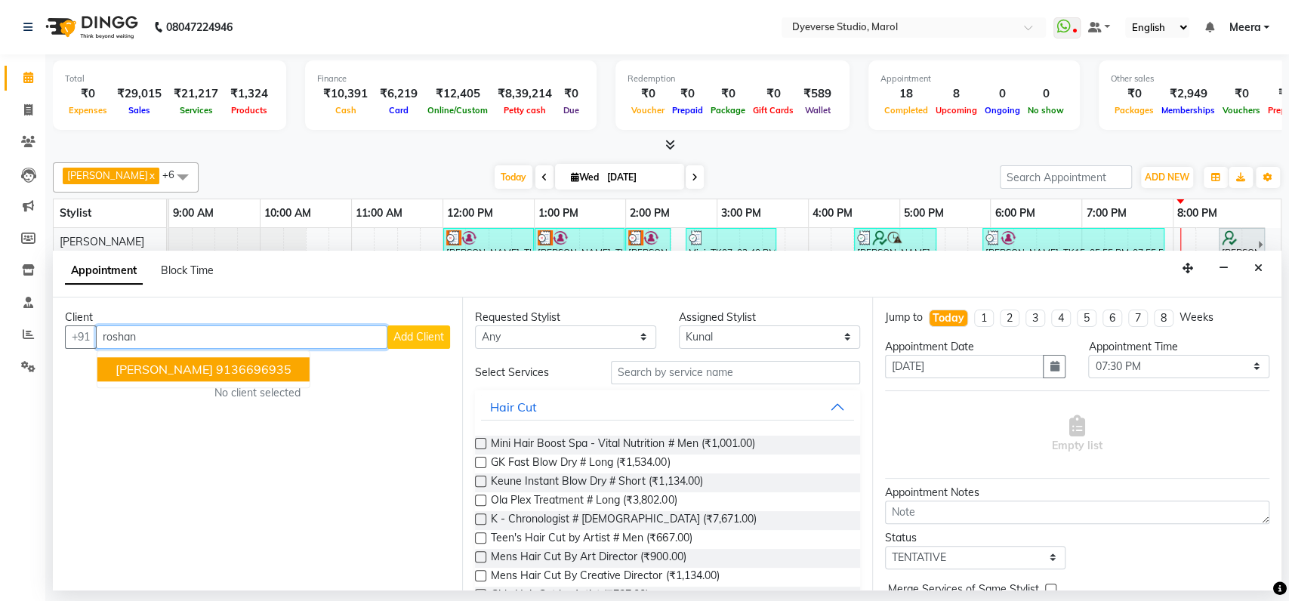
click at [247, 366] on ngb-highlight "9136696935" at bounding box center [254, 369] width 76 height 15
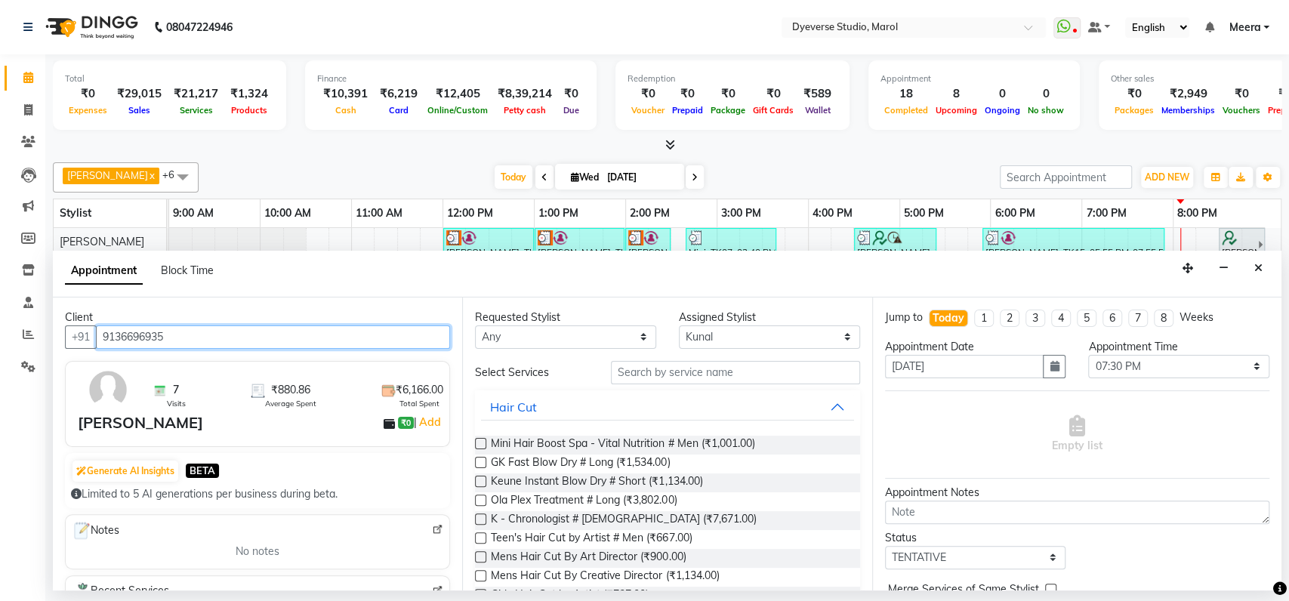
type input "9136696935"
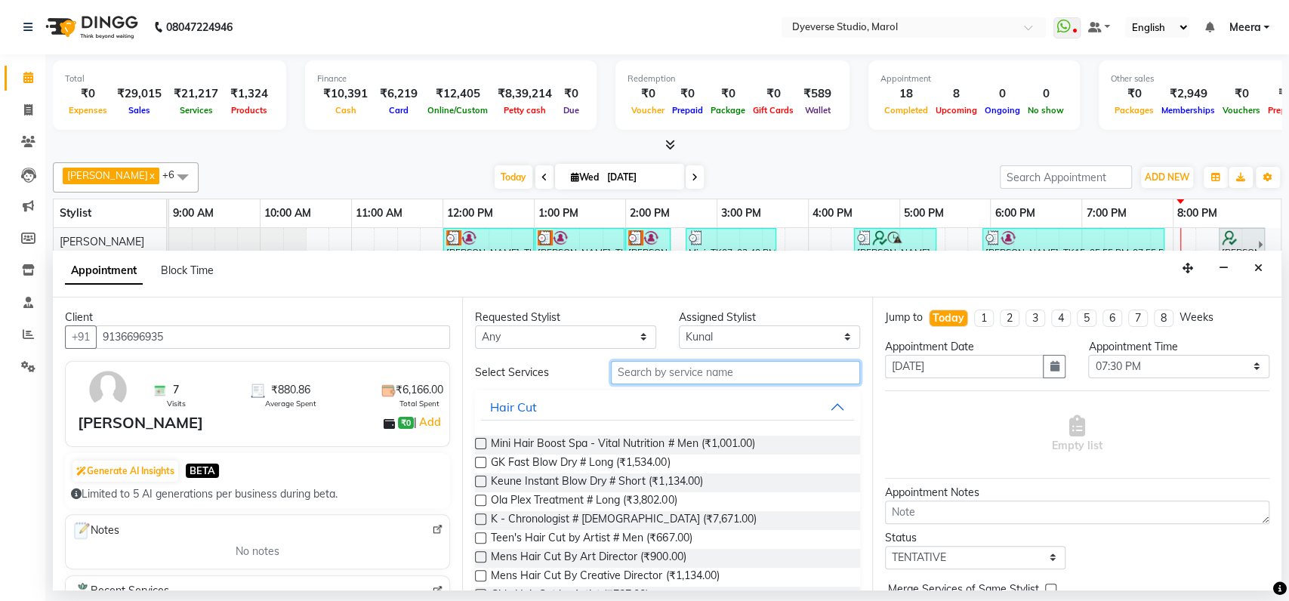
click at [623, 369] on input "text" at bounding box center [735, 372] width 249 height 23
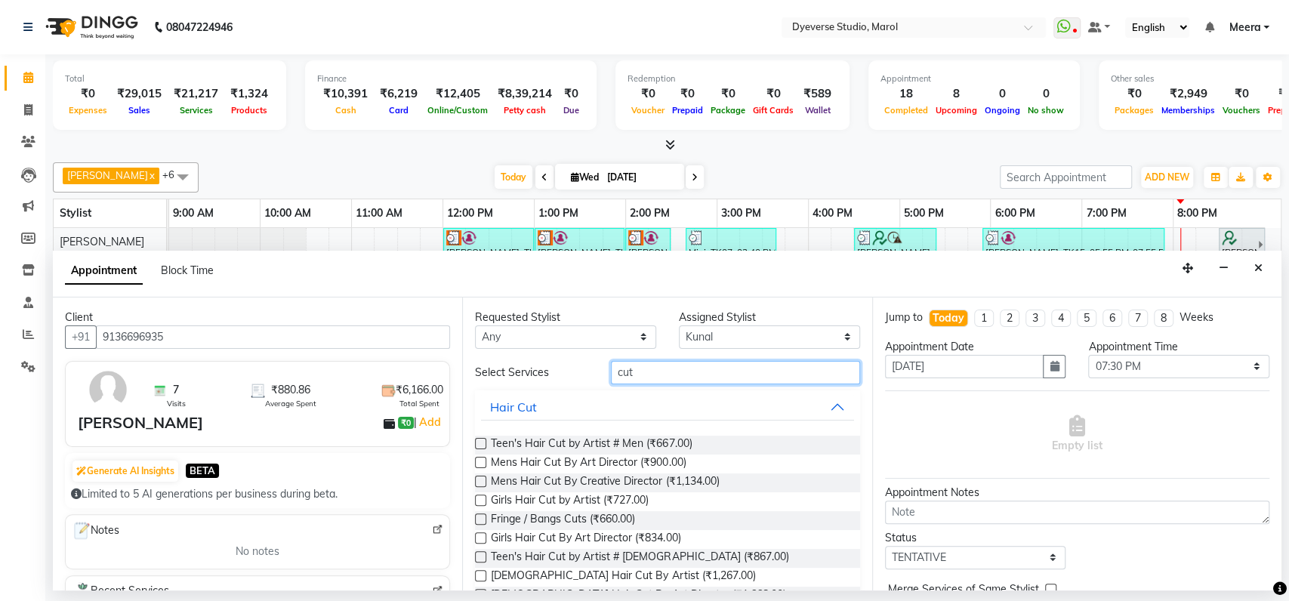
type input "cut"
click at [483, 481] on label at bounding box center [480, 481] width 11 height 11
click at [483, 481] on input "checkbox" at bounding box center [480, 483] width 10 height 10
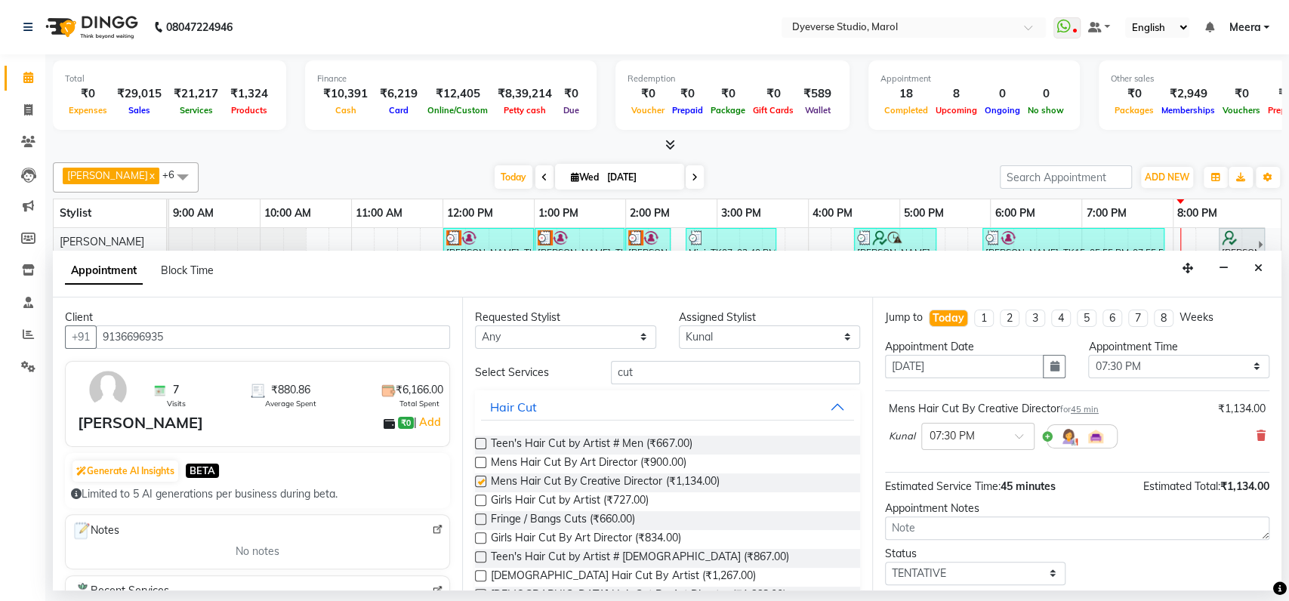
checkbox input "false"
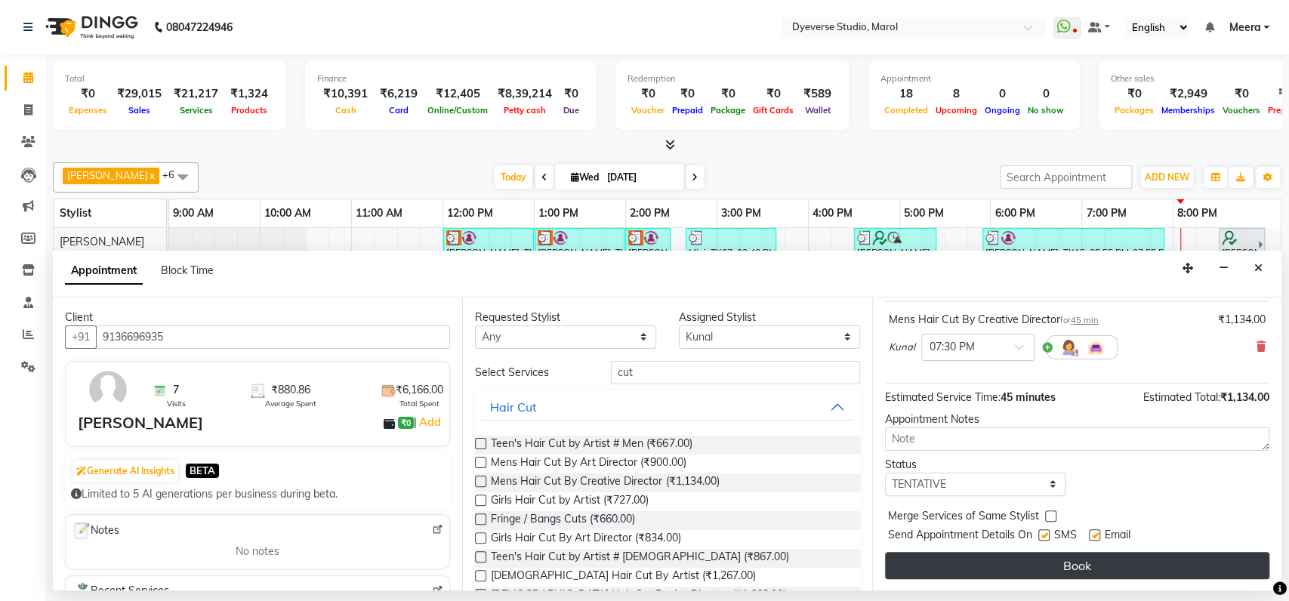
click at [1040, 559] on button "Book" at bounding box center [1077, 565] width 384 height 27
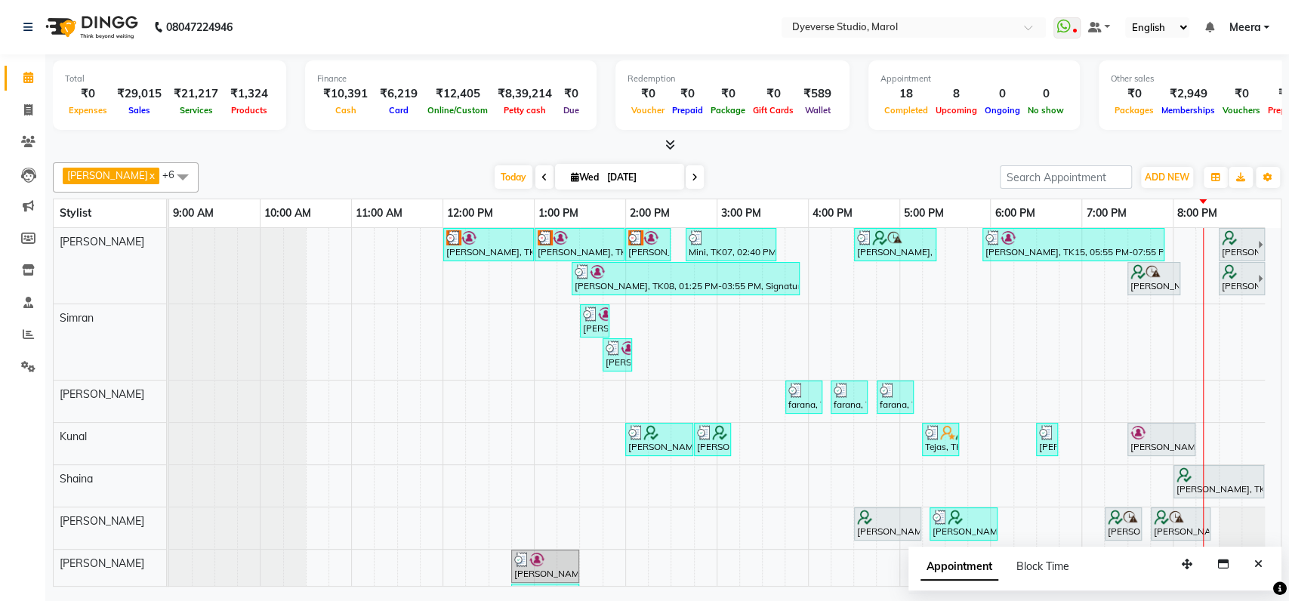
click at [1040, 560] on span "Block Time" at bounding box center [1043, 567] width 53 height 14
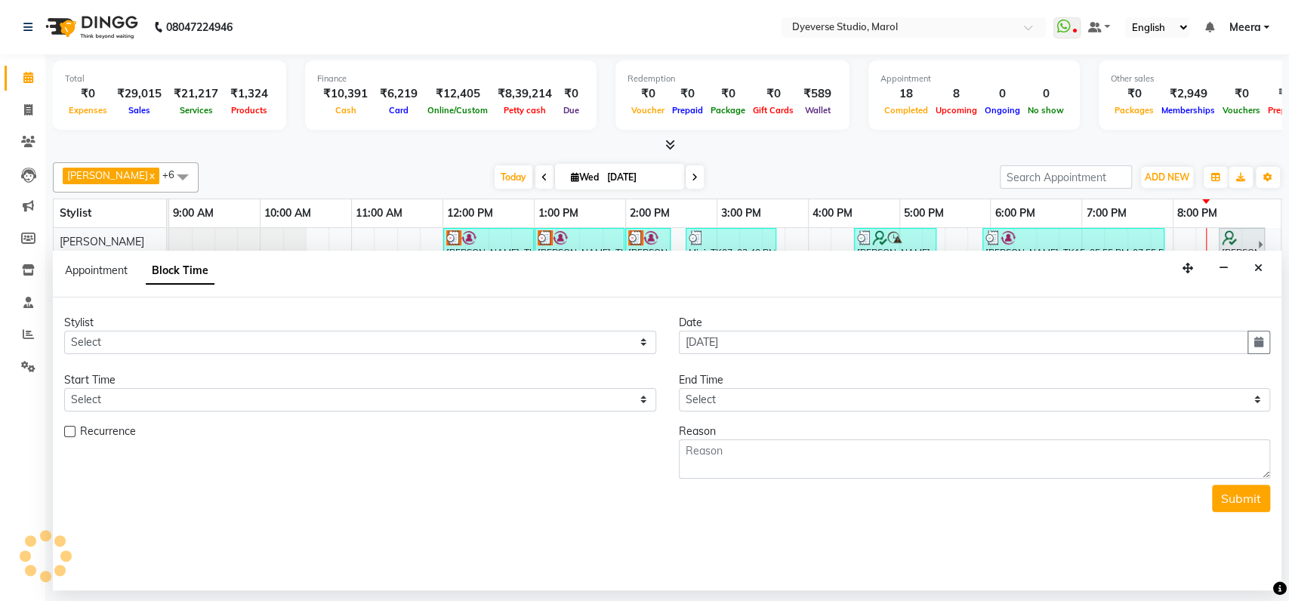
click at [1040, 559] on div "Stylist Select [PERSON_NAME] [PERSON_NAME] Kunal [PERSON_NAME] [PERSON_NAME] [P…" at bounding box center [667, 444] width 1229 height 293
click at [1038, 573] on div "Stylist Select [PERSON_NAME] [PERSON_NAME] Kunal [PERSON_NAME] [PERSON_NAME] [P…" at bounding box center [667, 444] width 1229 height 293
click at [29, 80] on icon at bounding box center [28, 77] width 10 height 11
click at [1258, 263] on icon "Close" at bounding box center [1258, 268] width 8 height 11
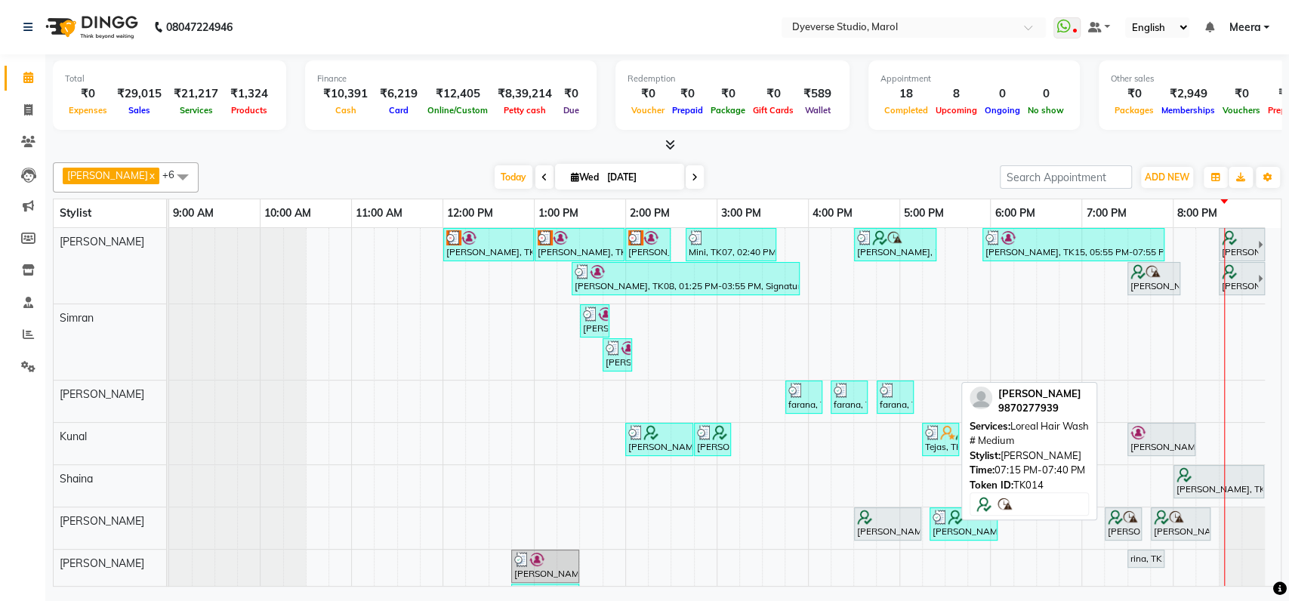
click at [1132, 536] on div "[PERSON_NAME], TK14, 07:15 PM-07:40 PM, Loreal Hair Wash # Medium" at bounding box center [1123, 524] width 34 height 29
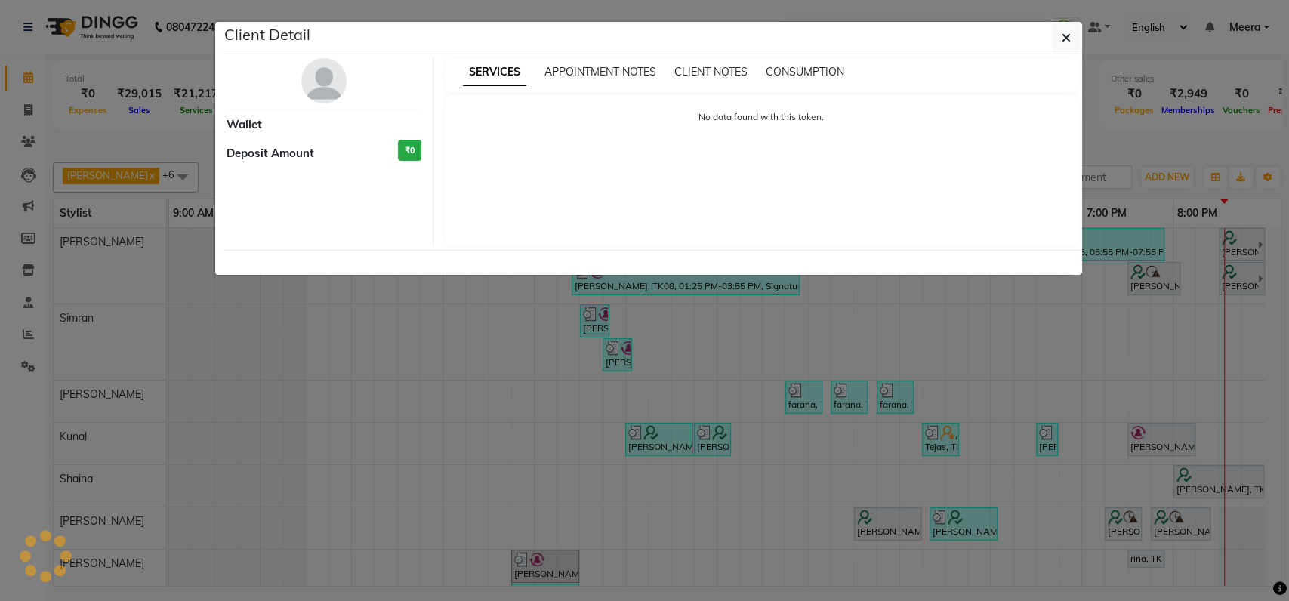
select select "7"
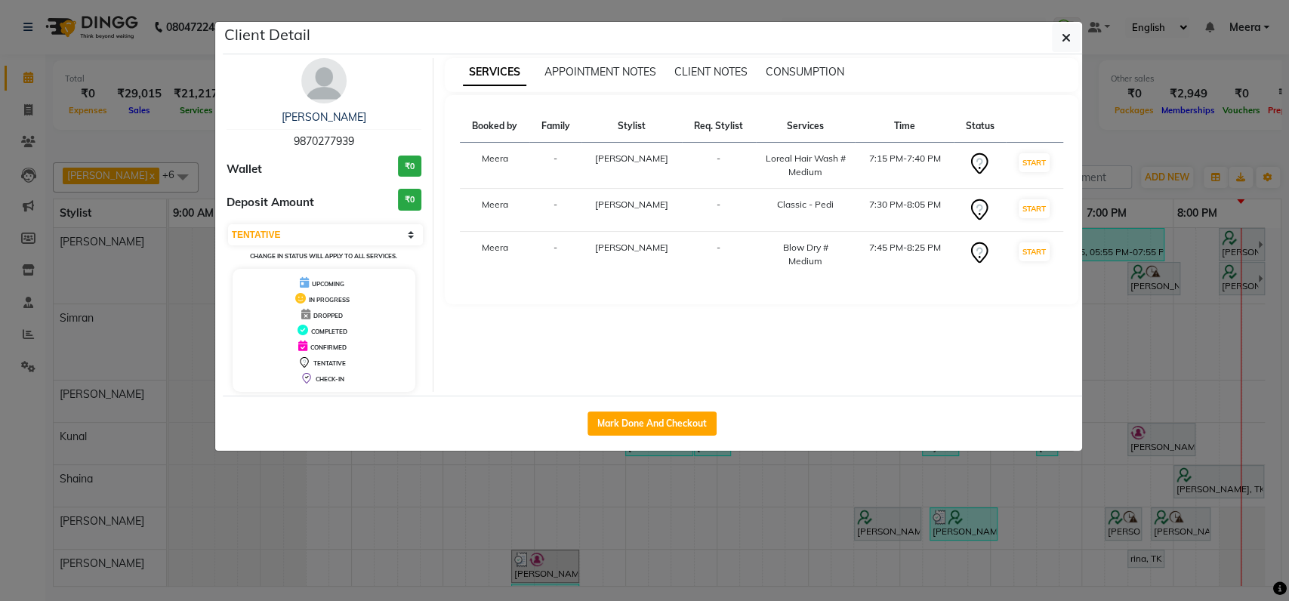
click at [1142, 403] on ngb-modal-window "Client Detail [PERSON_NAME] 9870277939 Wallet ₹0 Deposit Amount ₹0 Select IN SE…" at bounding box center [644, 300] width 1289 height 601
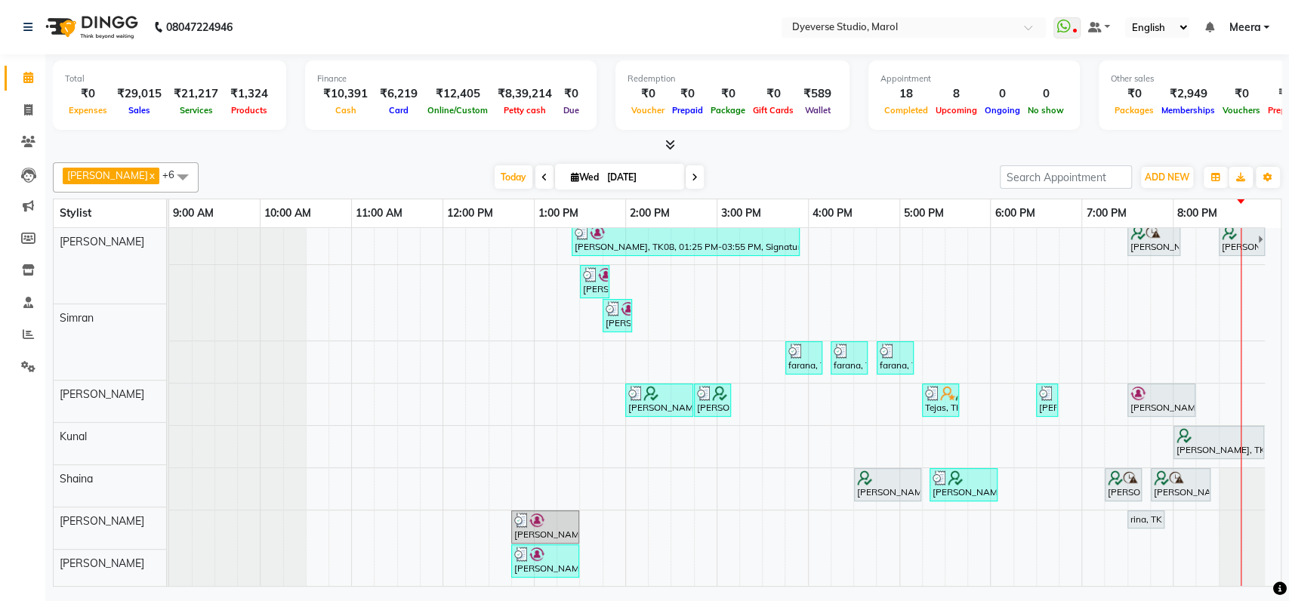
scroll to position [54, 0]
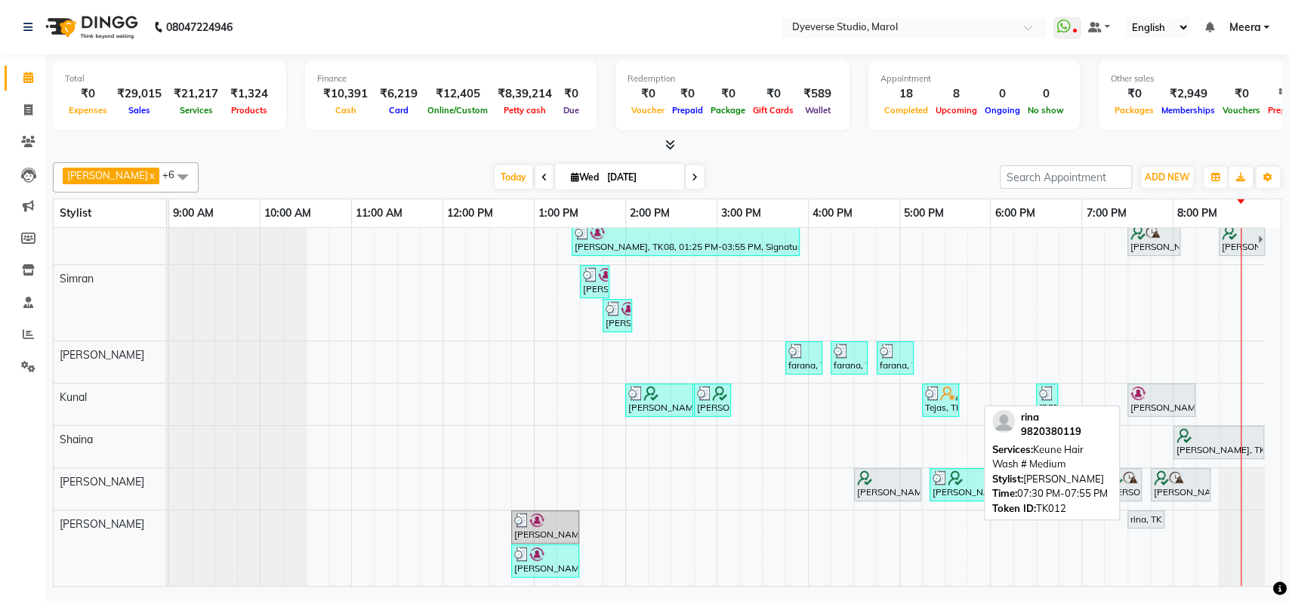
click at [1134, 513] on div "rina, TK12, 07:30 PM-07:55 PM, Keune Hair Wash # Medium" at bounding box center [1146, 520] width 34 height 14
select select "7"
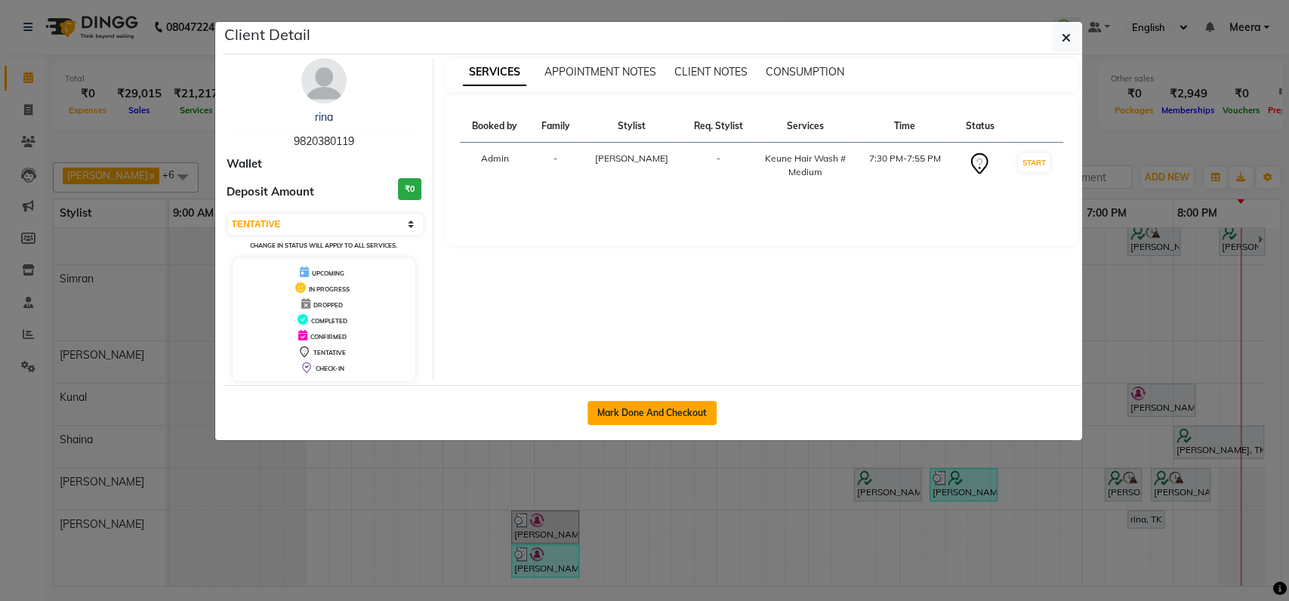
click at [628, 421] on button "Mark Done And Checkout" at bounding box center [652, 413] width 129 height 24
select select "service"
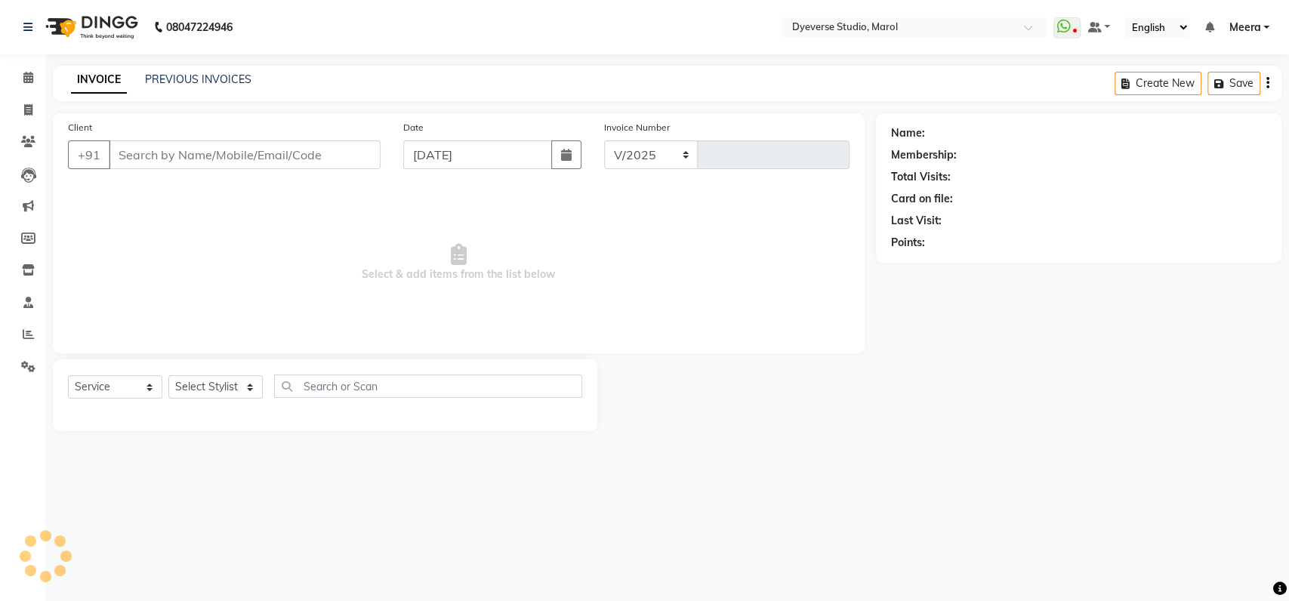
select select "6368"
type input "2120"
type input "9820380119"
select select "68355"
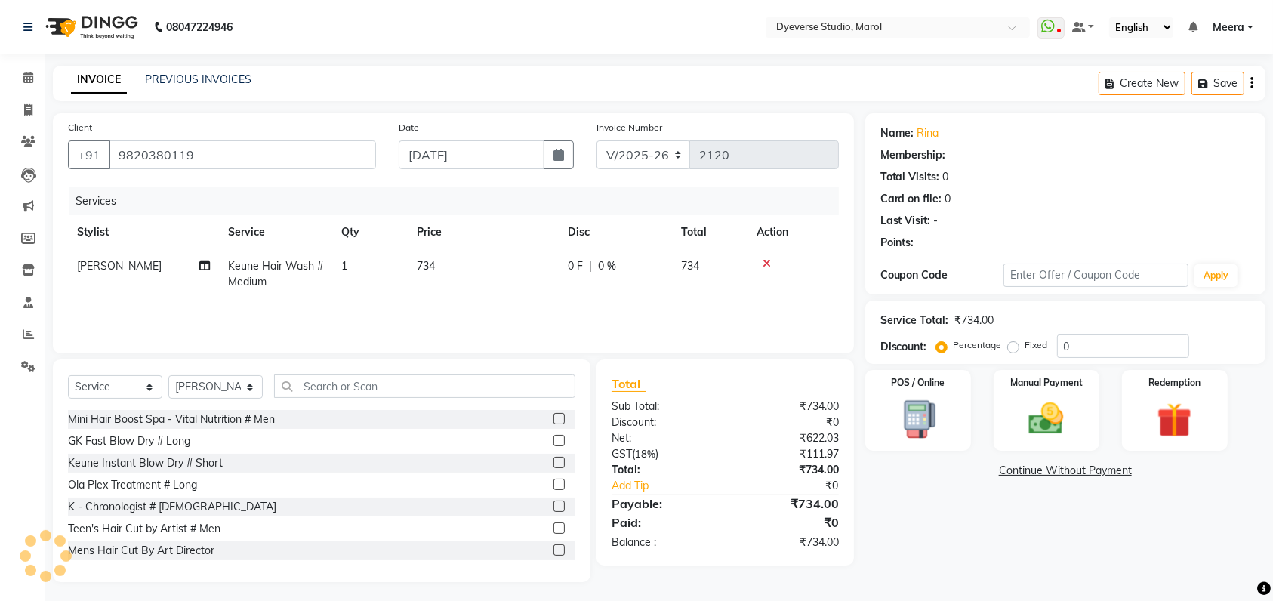
select select "1: Object"
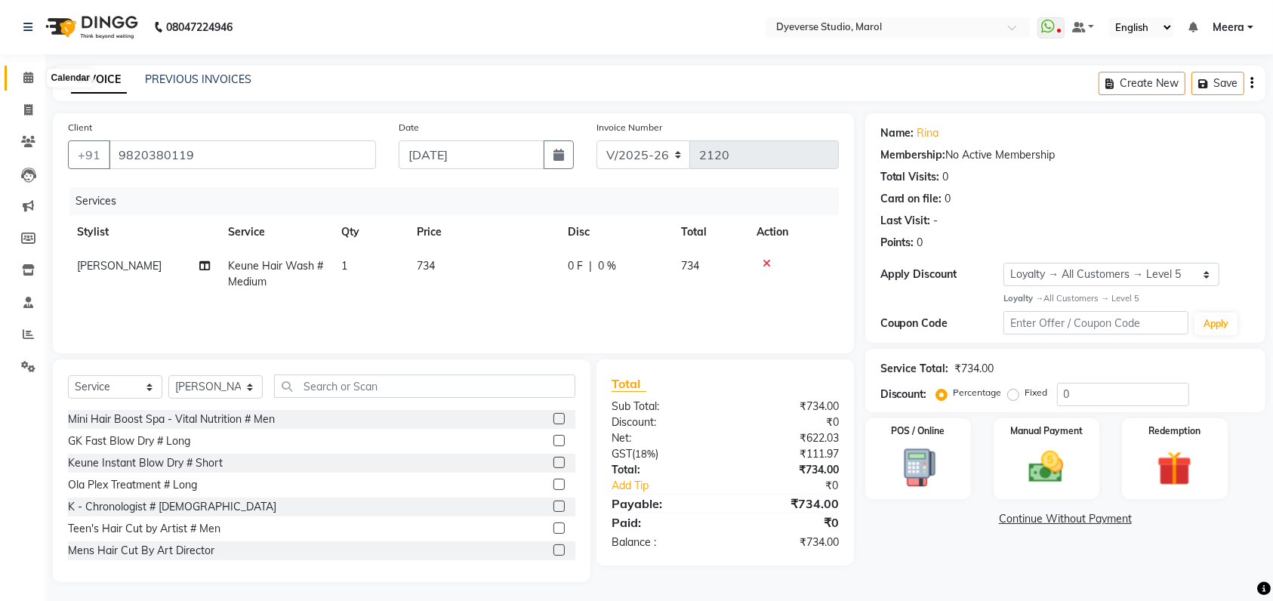
click at [31, 82] on icon at bounding box center [28, 77] width 10 height 11
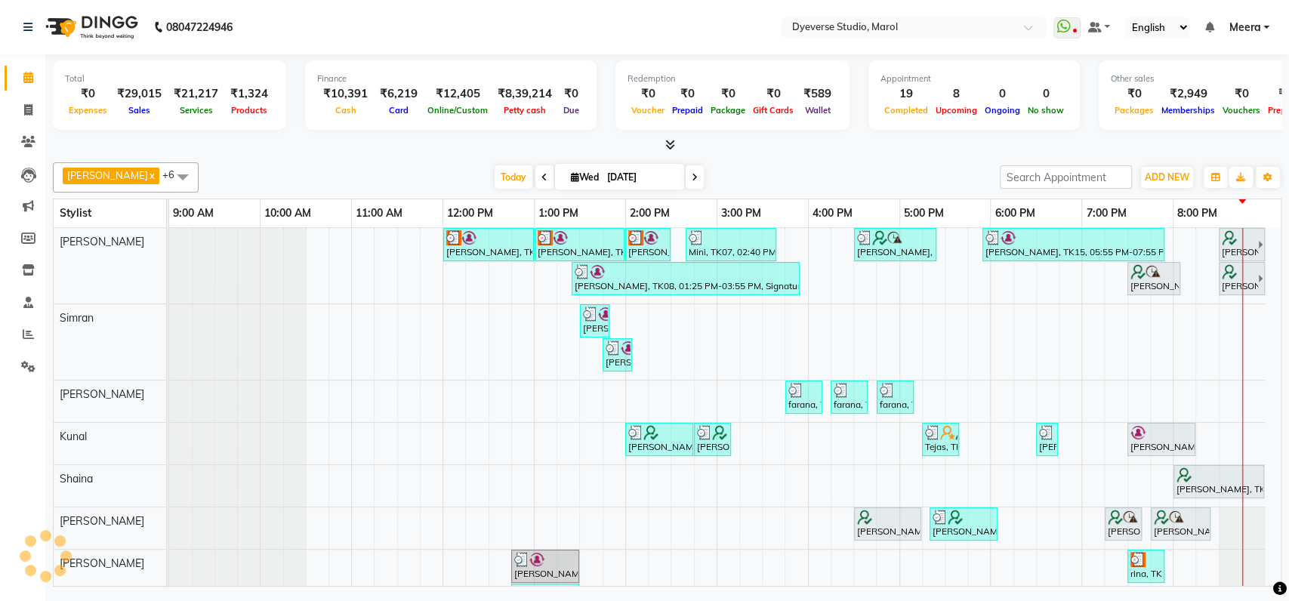
scroll to position [54, 0]
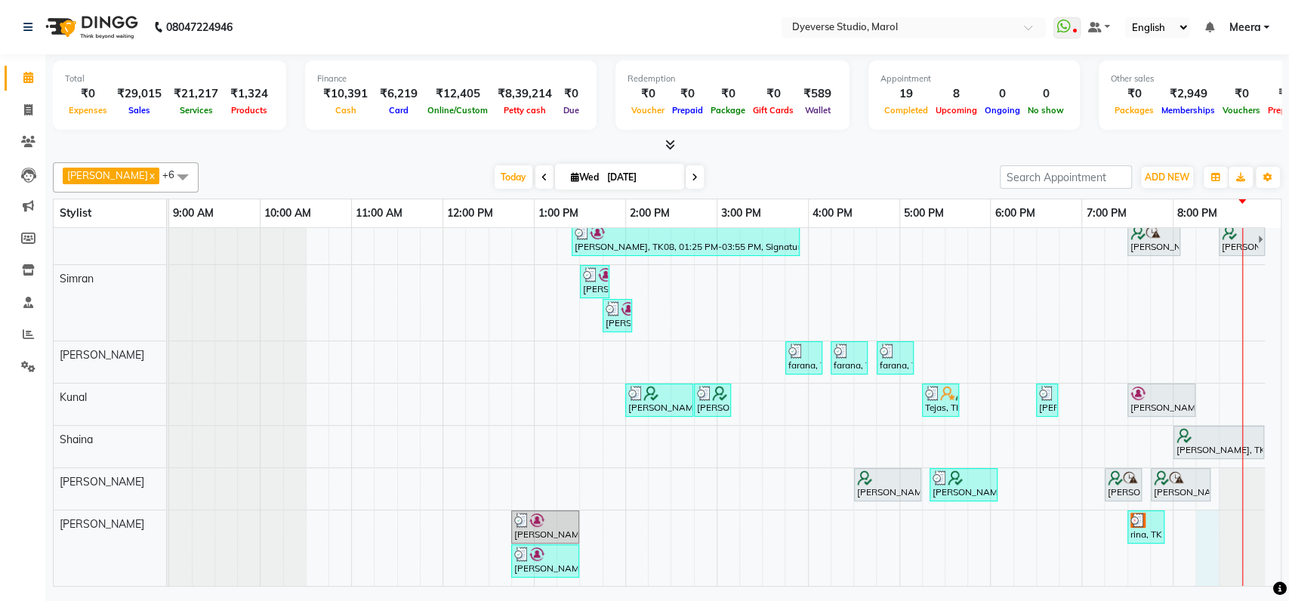
click at [1213, 510] on div "[PERSON_NAME], TK02, 12:00 PM-01:00 PM, Signature - [PERSON_NAME], TK02, 01:00 …" at bounding box center [725, 387] width 1112 height 397
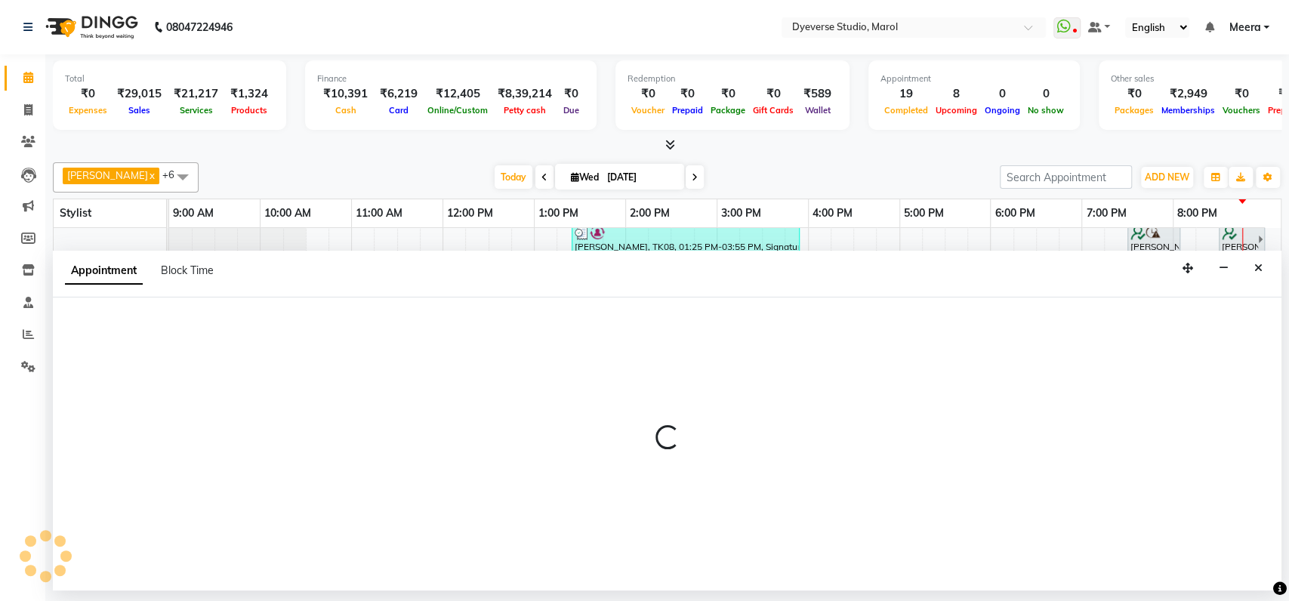
select select "68355"
select select "tentative"
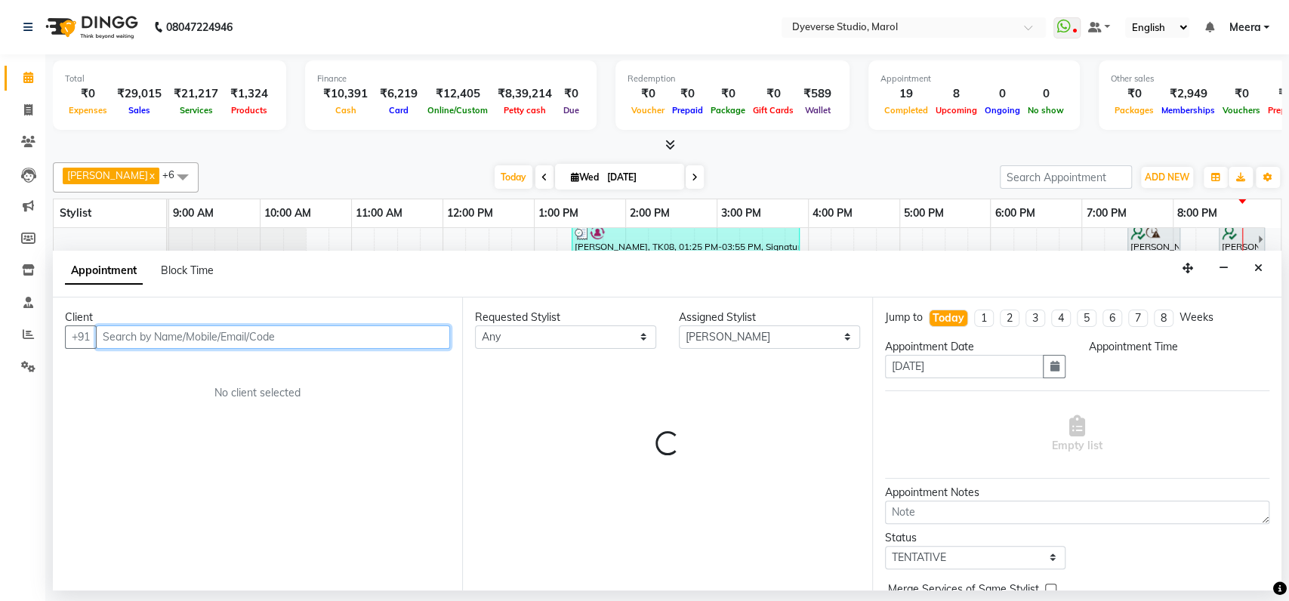
select select "1215"
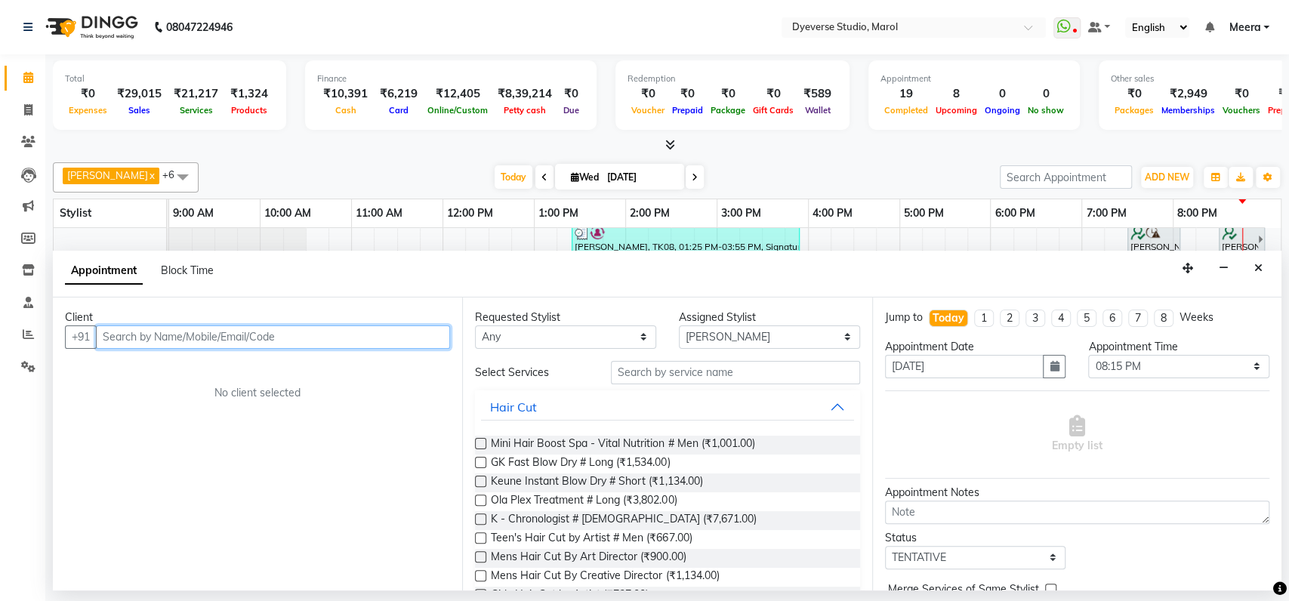
click at [177, 338] on input "text" at bounding box center [273, 337] width 354 height 23
click at [266, 338] on input "text" at bounding box center [273, 337] width 354 height 23
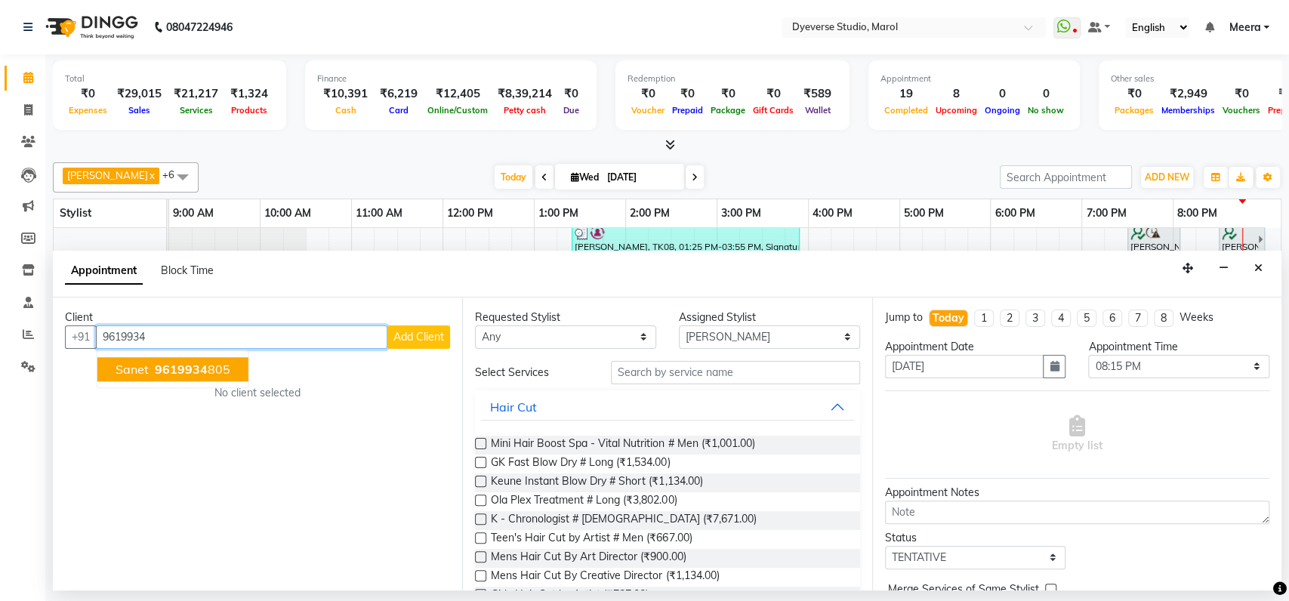
click at [204, 366] on ngb-highlight "9619934 805" at bounding box center [191, 369] width 79 height 15
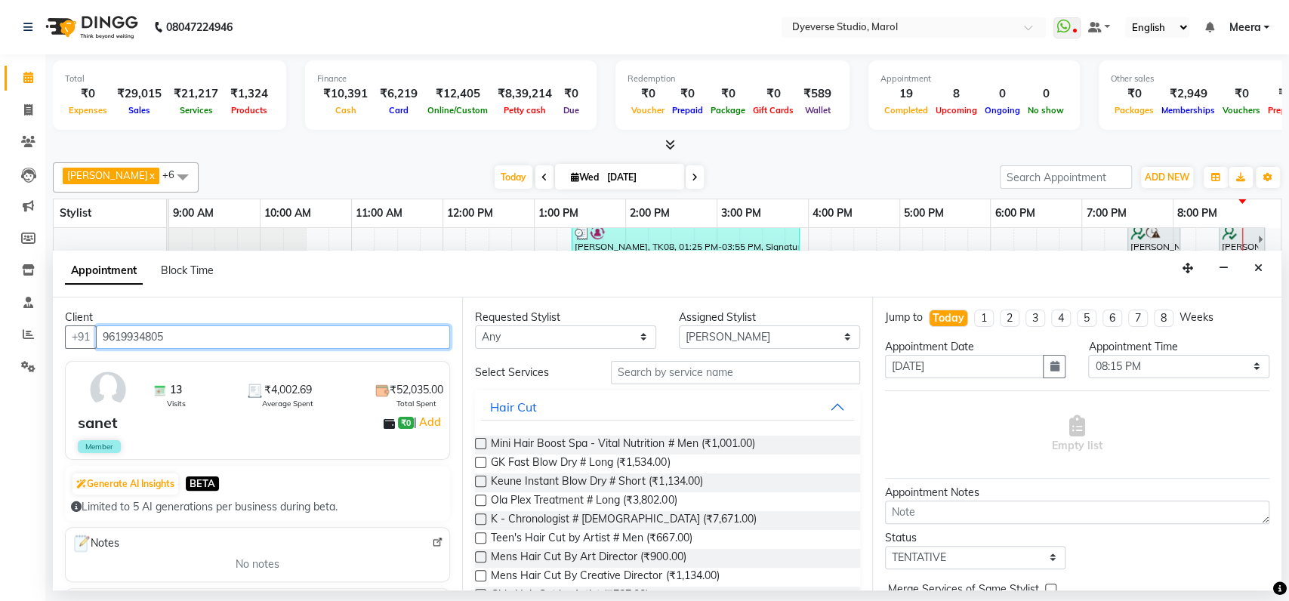
type input "9619934805"
click at [297, 427] on div "sanet ₹0 | Add" at bounding box center [261, 423] width 366 height 23
click at [827, 412] on button "Hair Cut" at bounding box center [667, 406] width 372 height 27
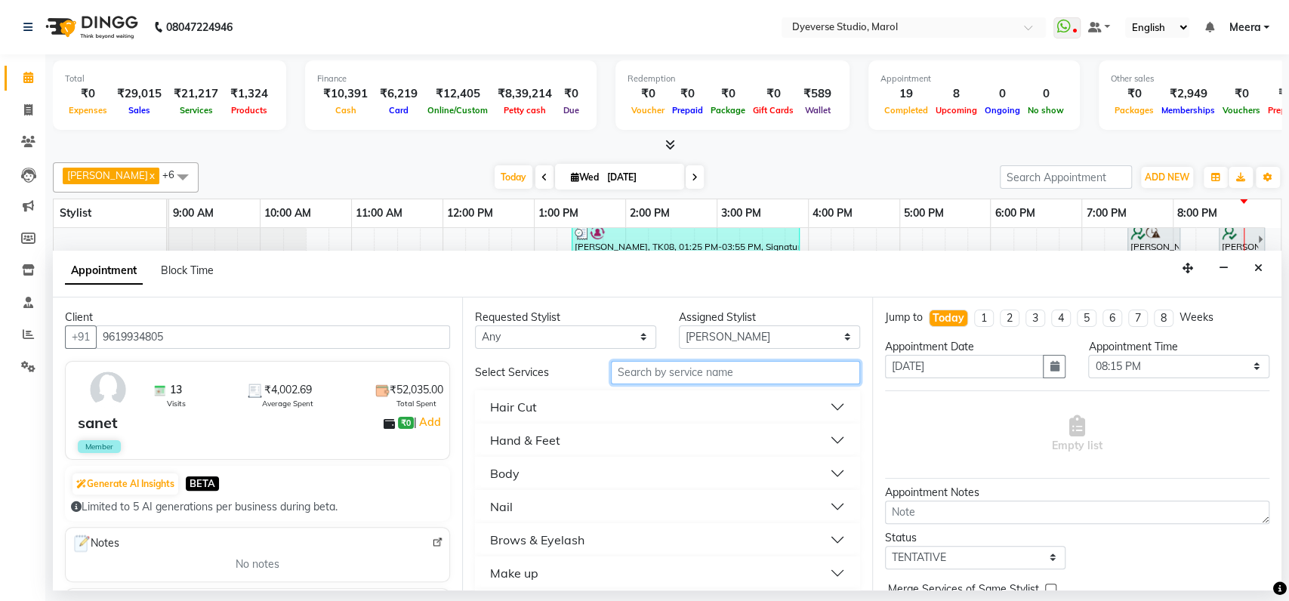
click at [797, 376] on input "text" at bounding box center [735, 372] width 249 height 23
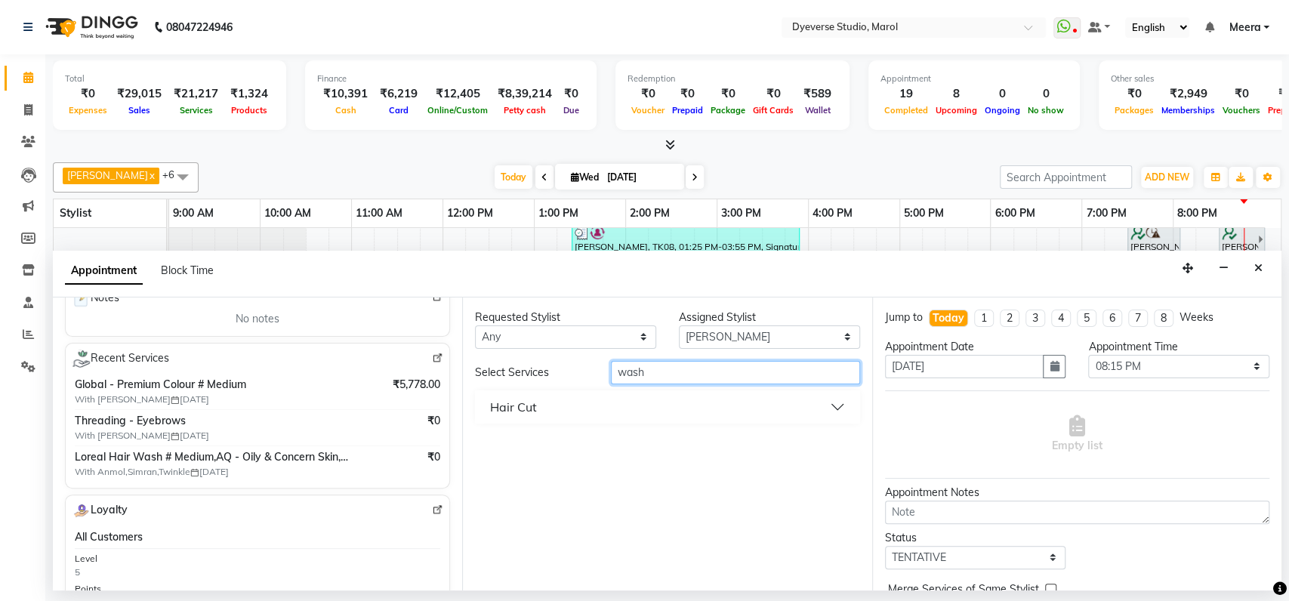
scroll to position [0, 0]
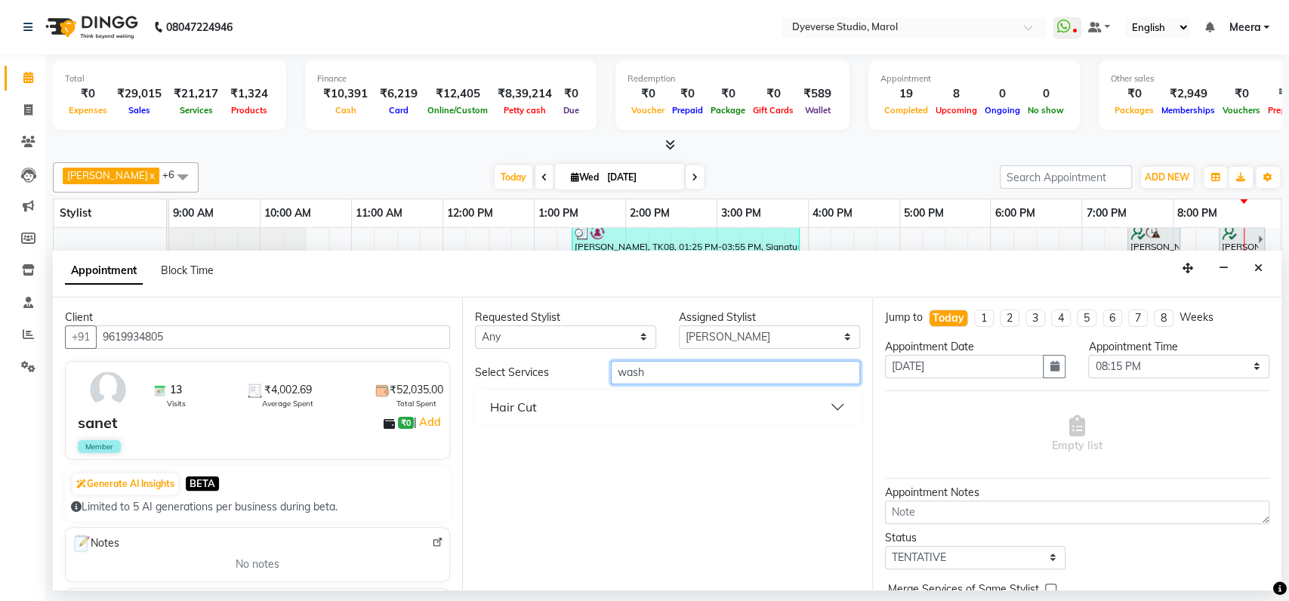
type input "wash"
click at [667, 407] on button "Hair Cut" at bounding box center [667, 406] width 372 height 27
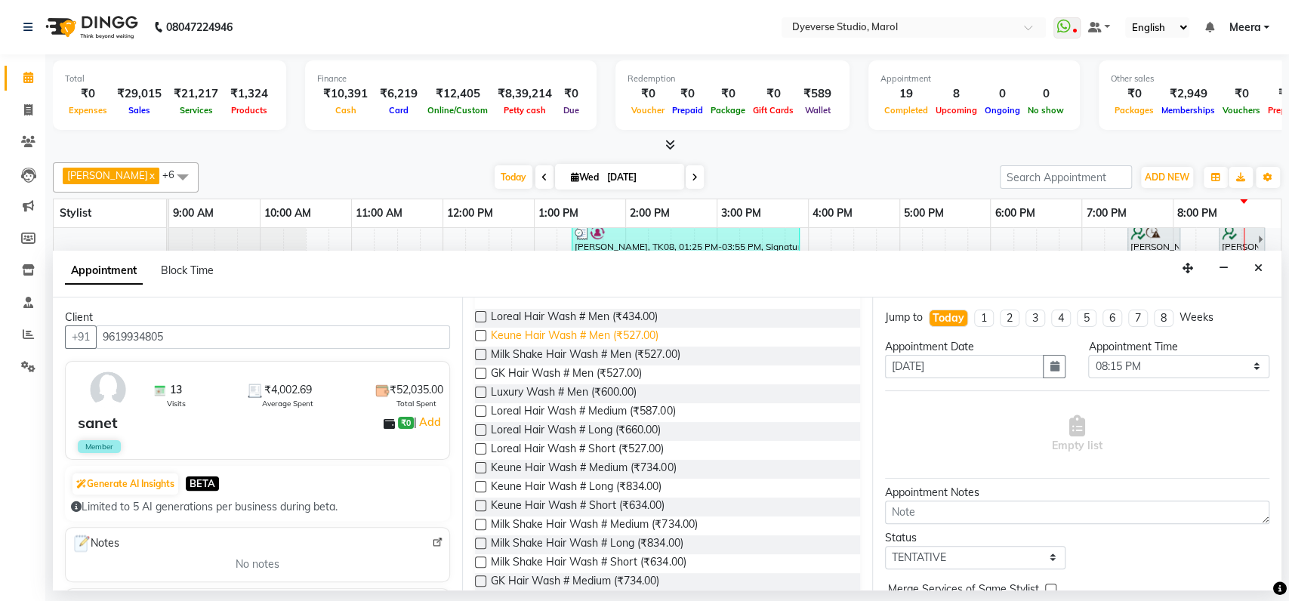
scroll to position [140, 0]
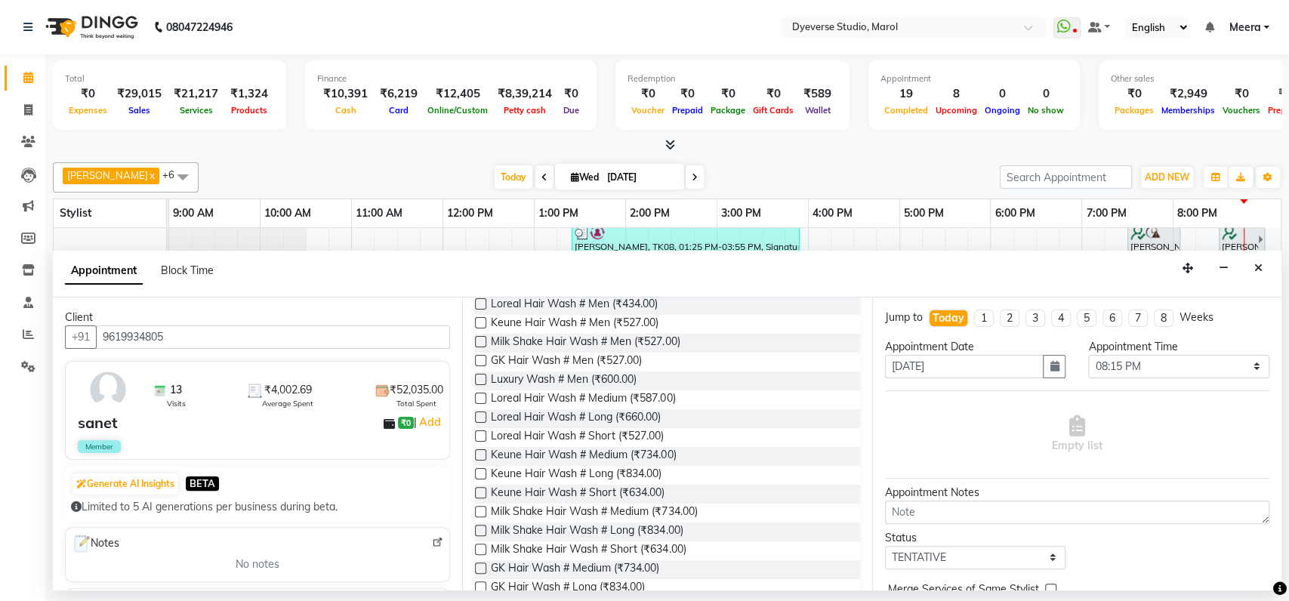
click at [481, 451] on label at bounding box center [480, 454] width 11 height 11
click at [481, 452] on input "checkbox" at bounding box center [480, 457] width 10 height 10
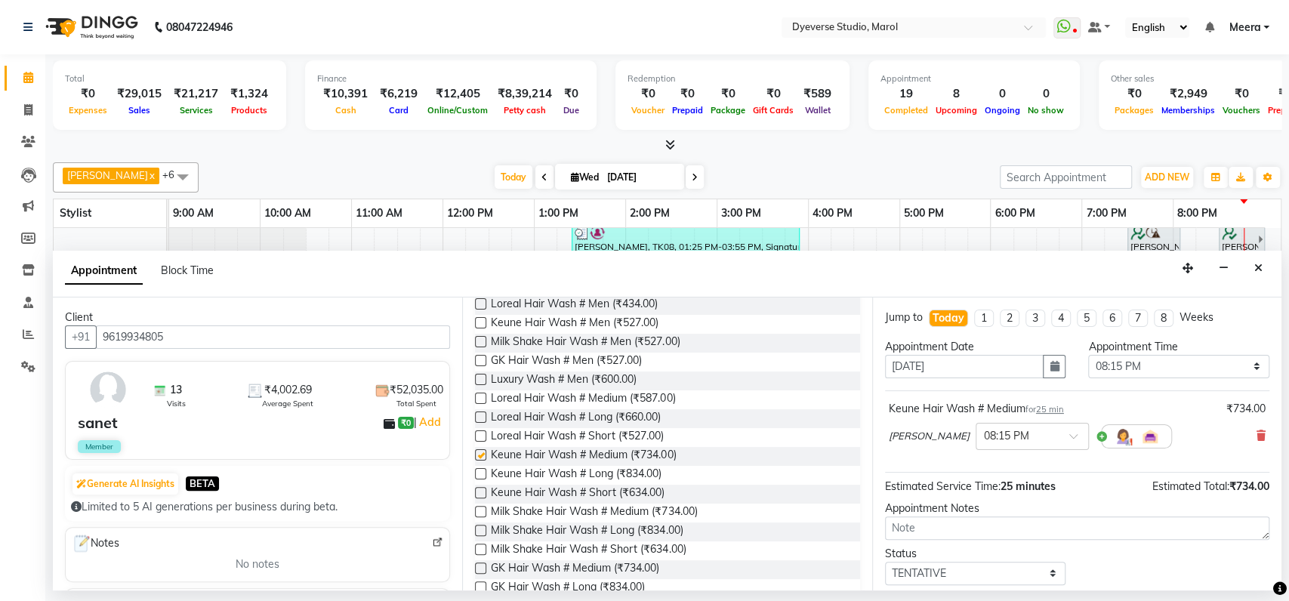
checkbox input "false"
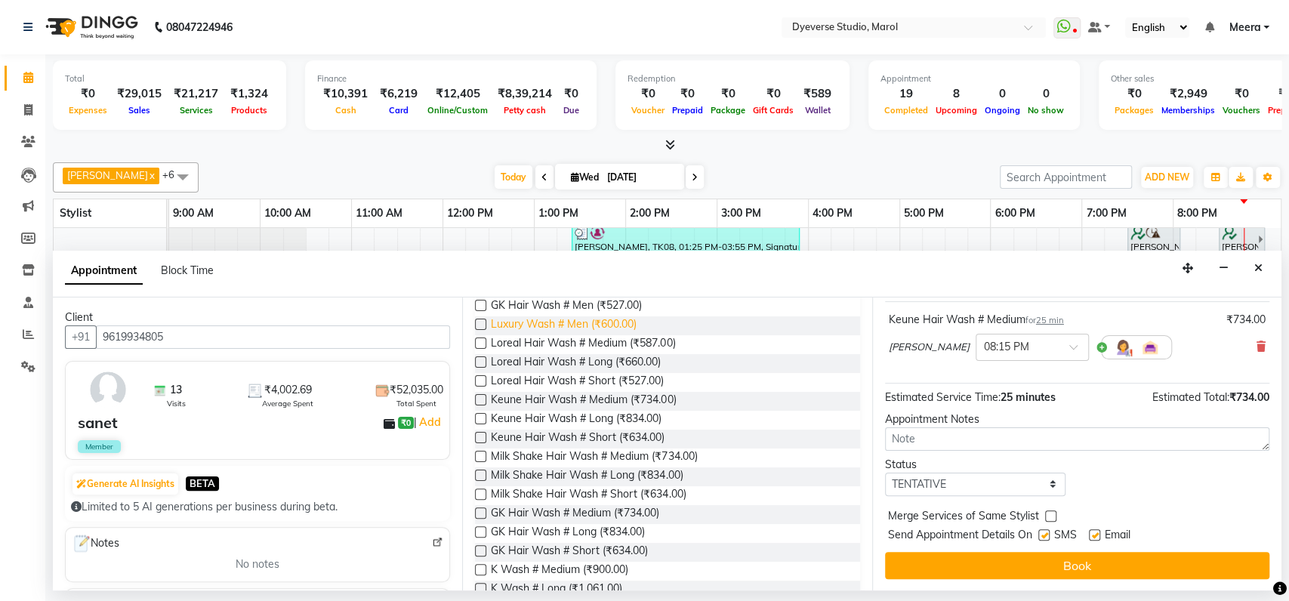
scroll to position [196, 0]
click at [480, 341] on label at bounding box center [480, 341] width 11 height 11
click at [480, 341] on input "checkbox" at bounding box center [480, 343] width 10 height 10
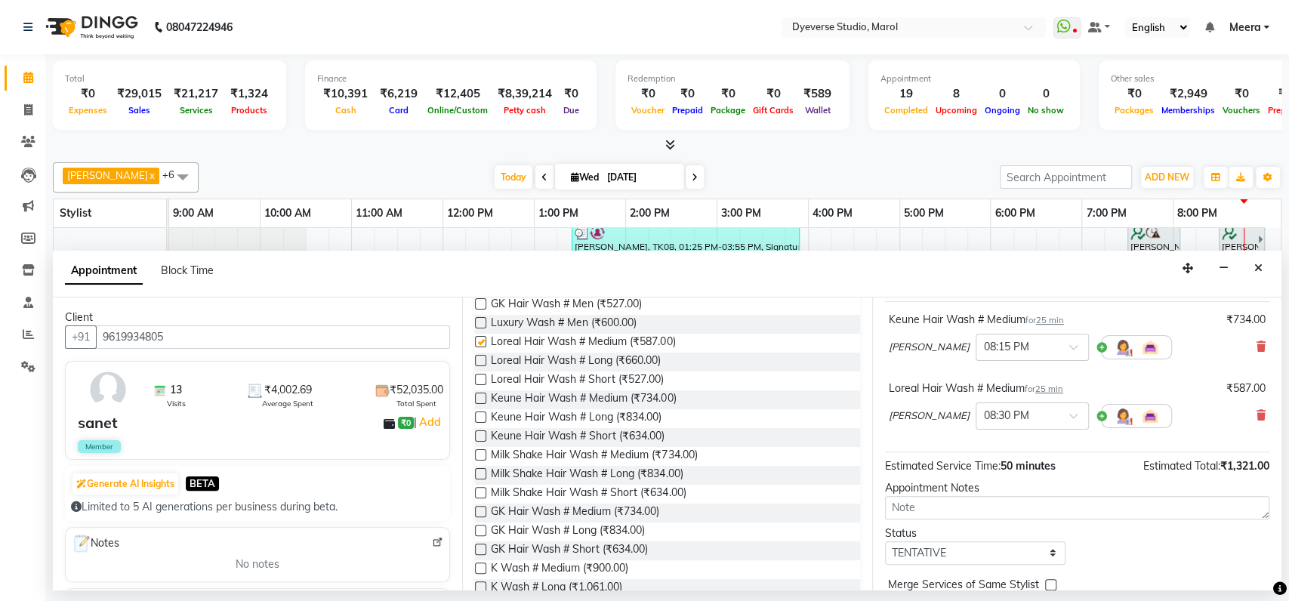
checkbox input "false"
click at [1257, 341] on icon at bounding box center [1261, 346] width 9 height 11
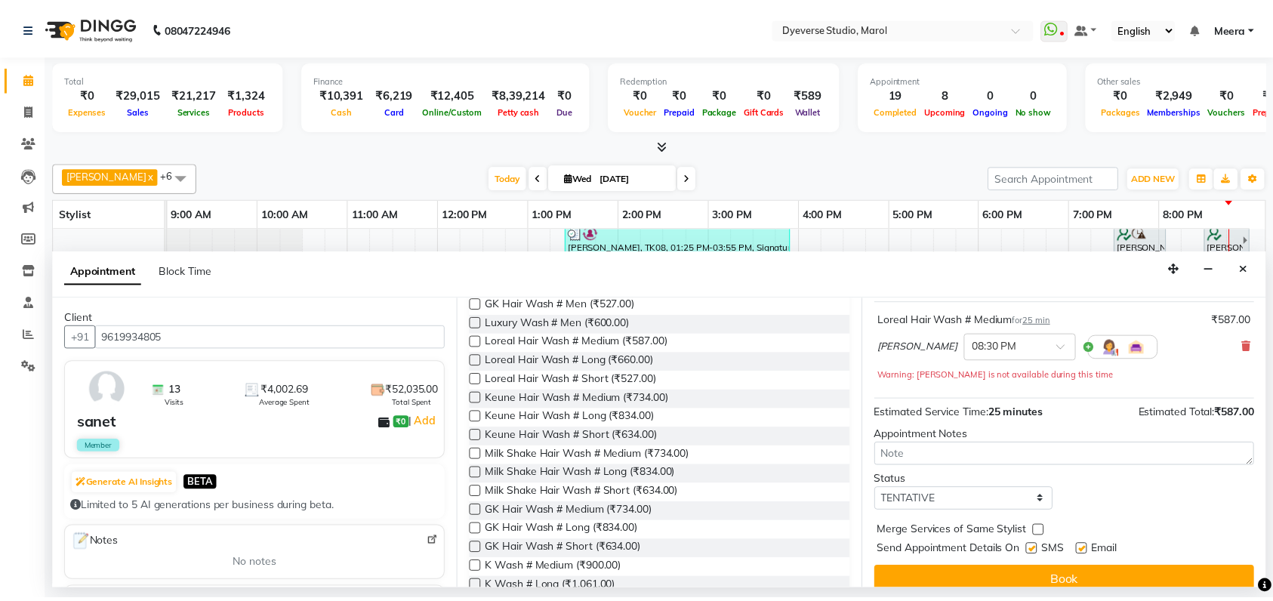
scroll to position [105, 0]
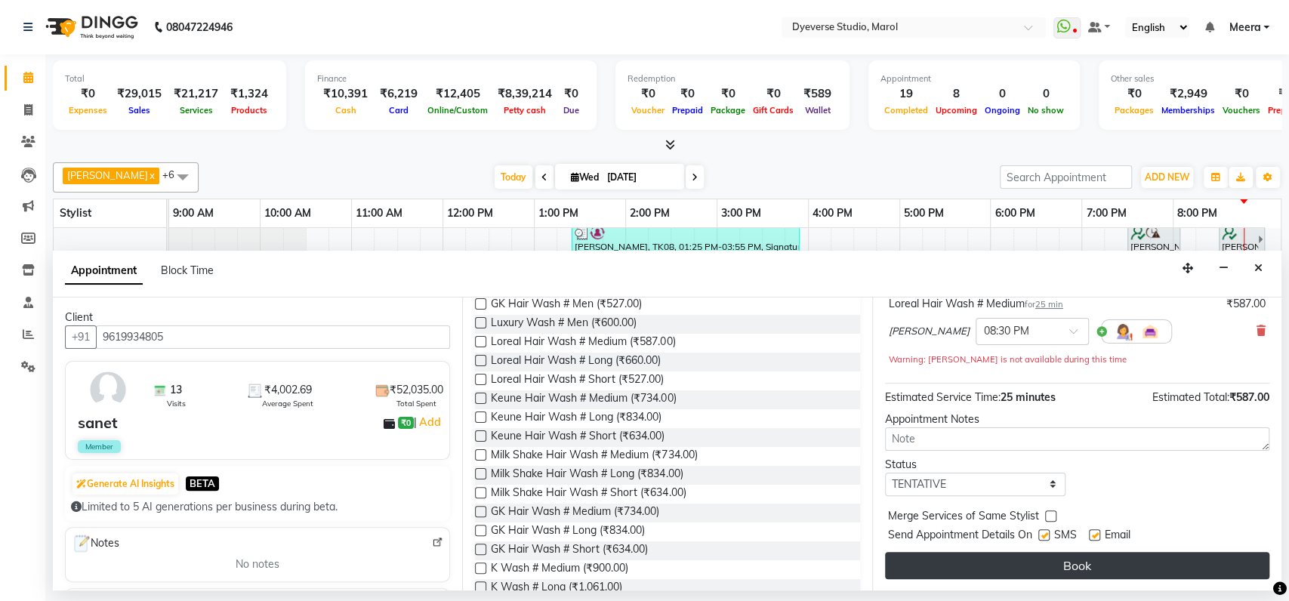
click at [1062, 562] on button "Book" at bounding box center [1077, 565] width 384 height 27
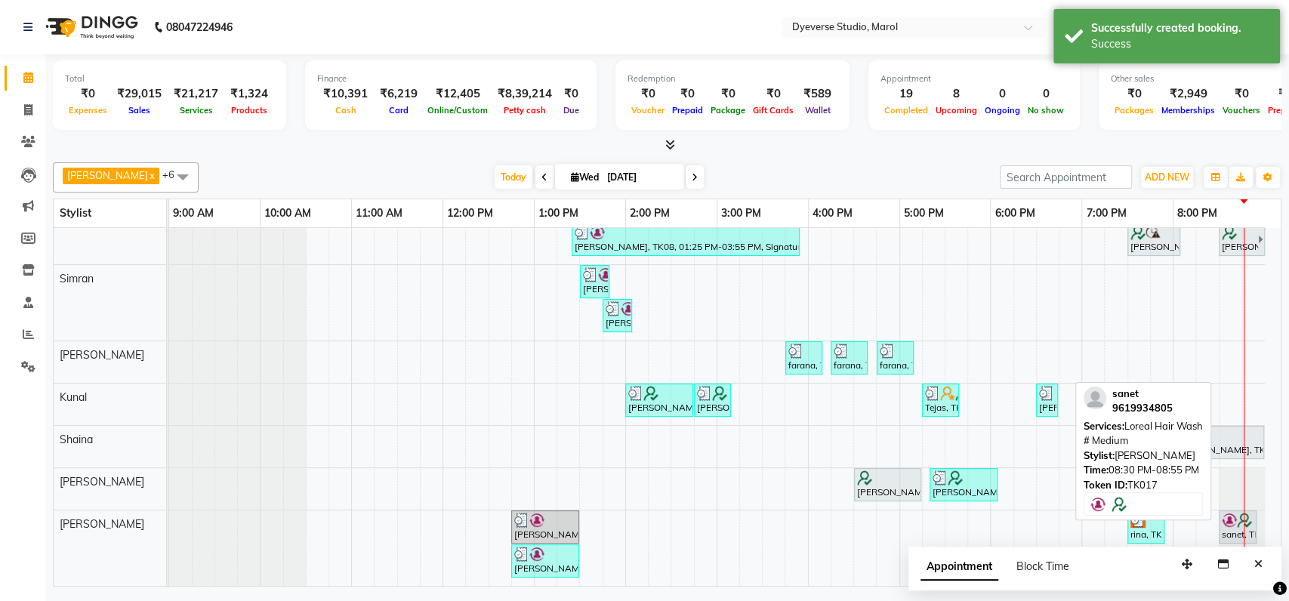
click at [1233, 517] on div "sanet, TK17, 08:30 PM-08:55 PM, Loreal Hair Wash # Medium" at bounding box center [1238, 527] width 35 height 29
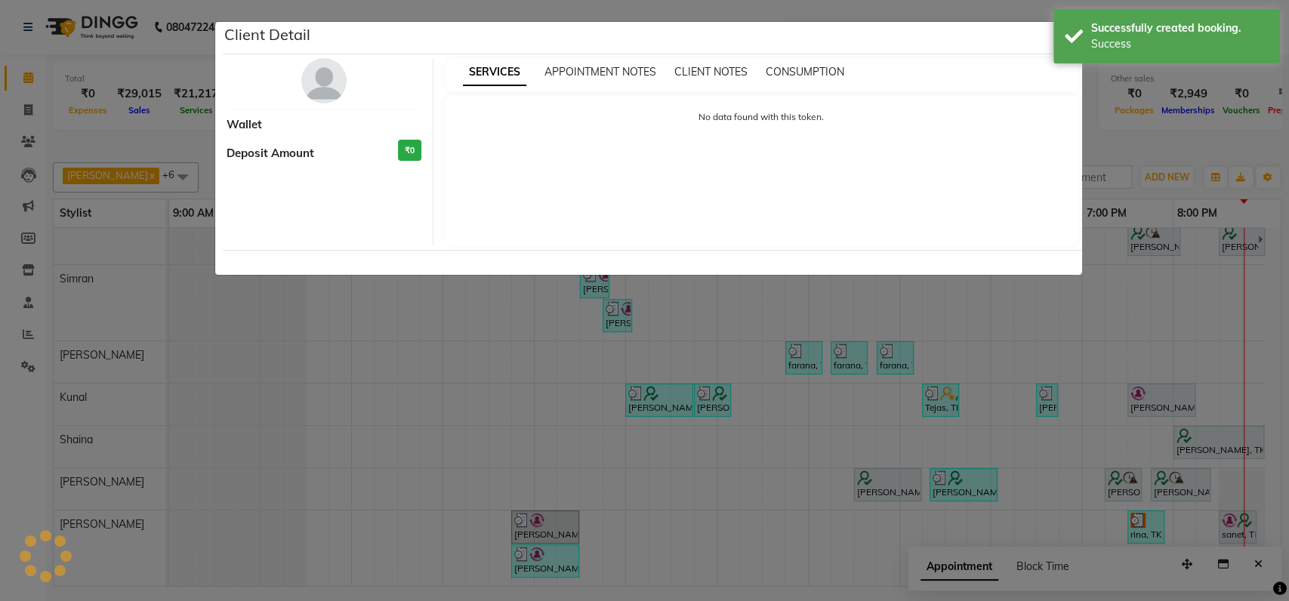
select select "7"
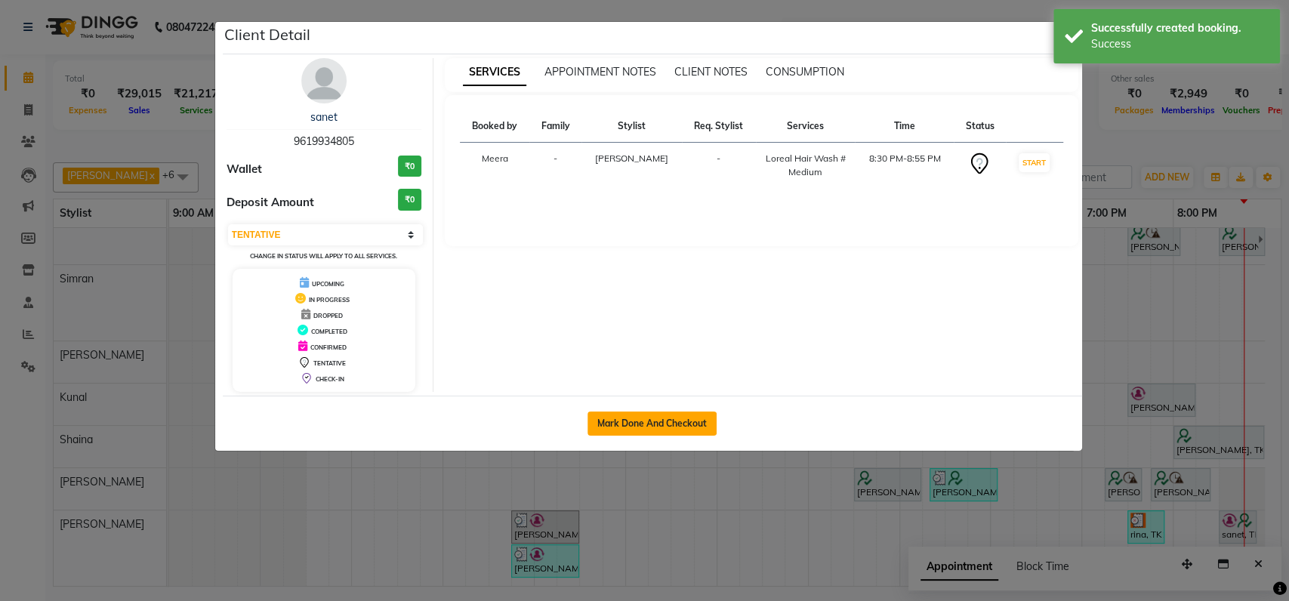
click at [649, 432] on button "Mark Done And Checkout" at bounding box center [652, 424] width 129 height 24
select select "service"
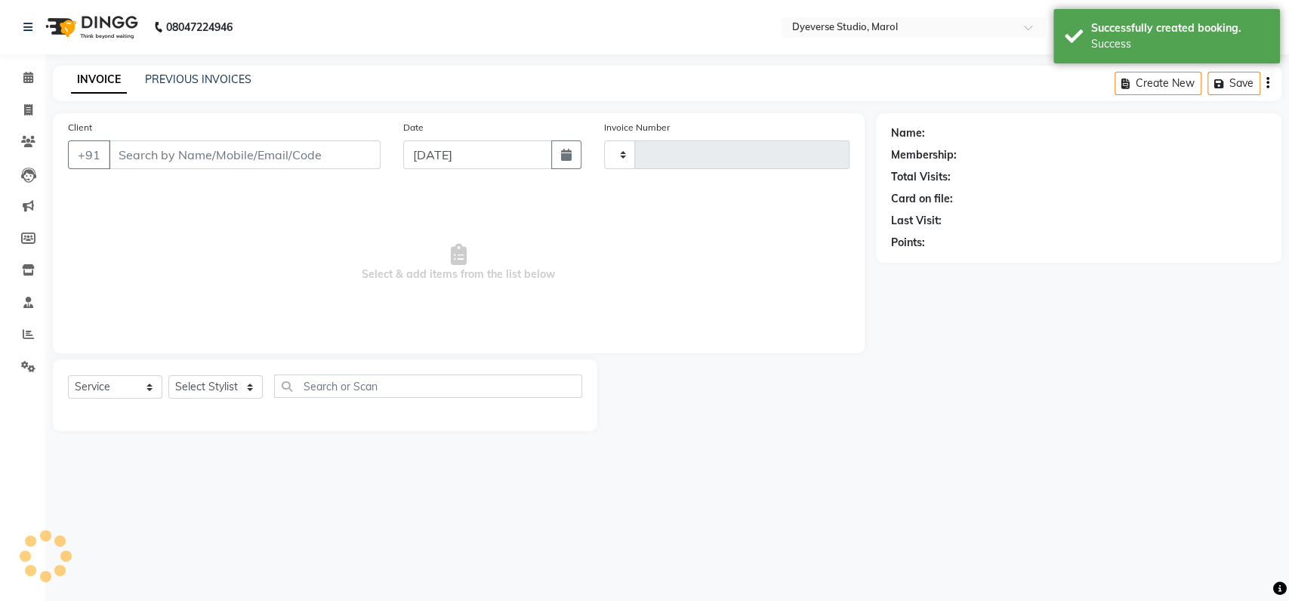
type input "2120"
select select "6368"
type input "9619934805"
select select "68355"
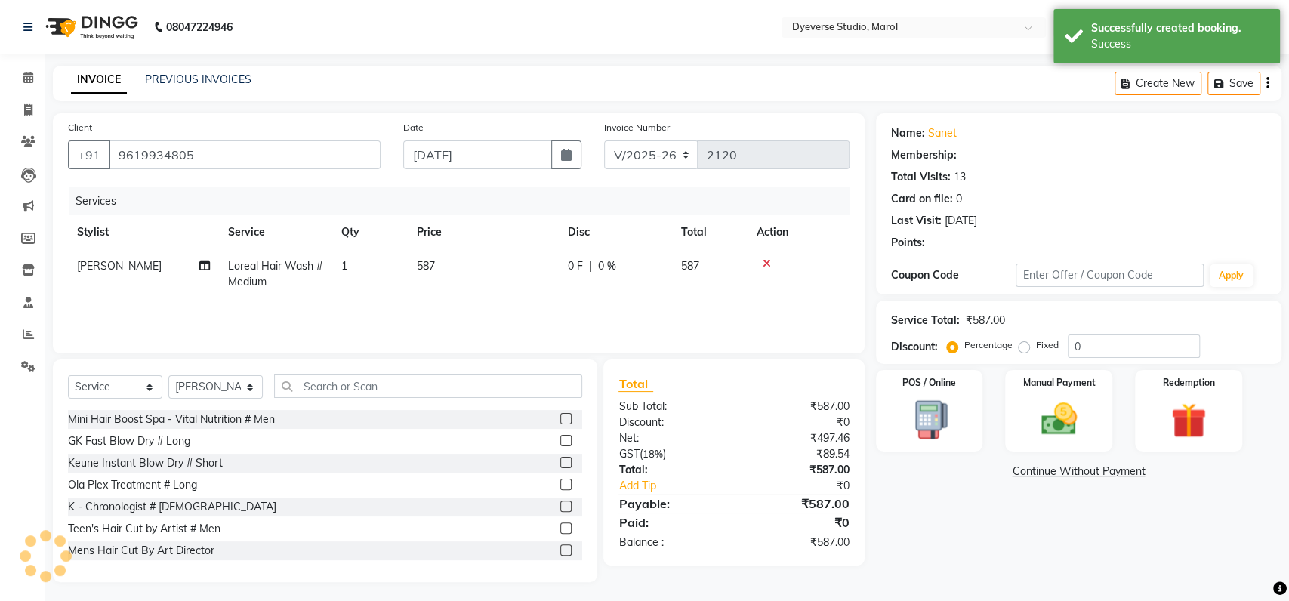
select select "2: Object"
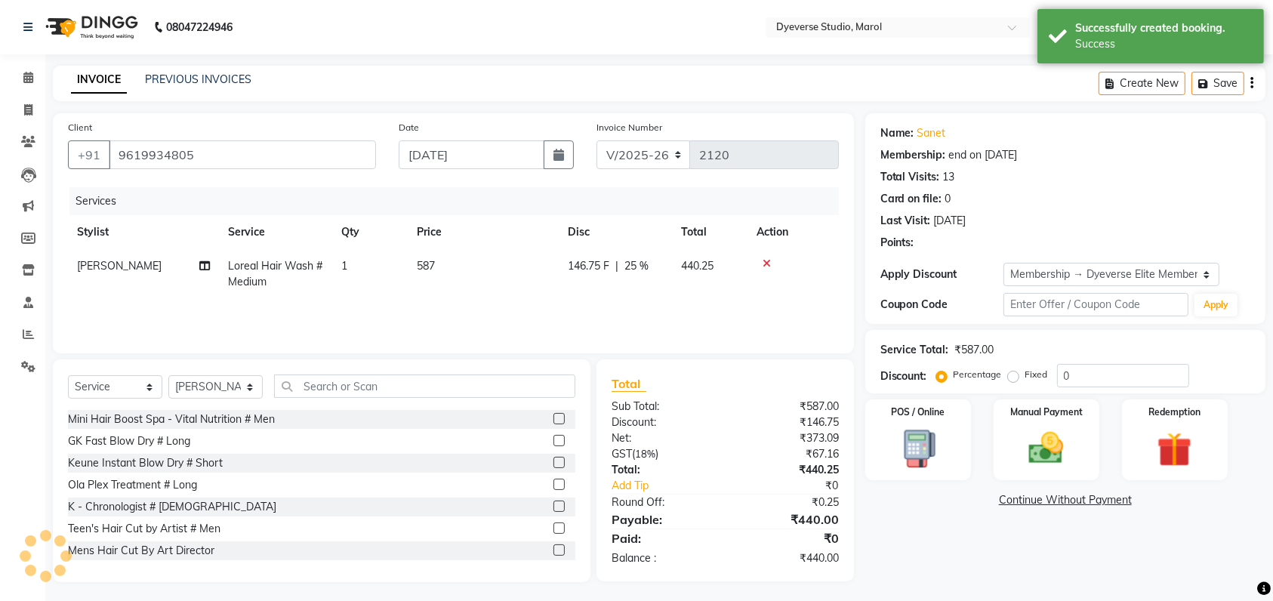
type input "25"
click at [301, 399] on div "Select Service Product Membership Package Voucher Prepaid Gift Card Select Styl…" at bounding box center [322, 392] width 508 height 35
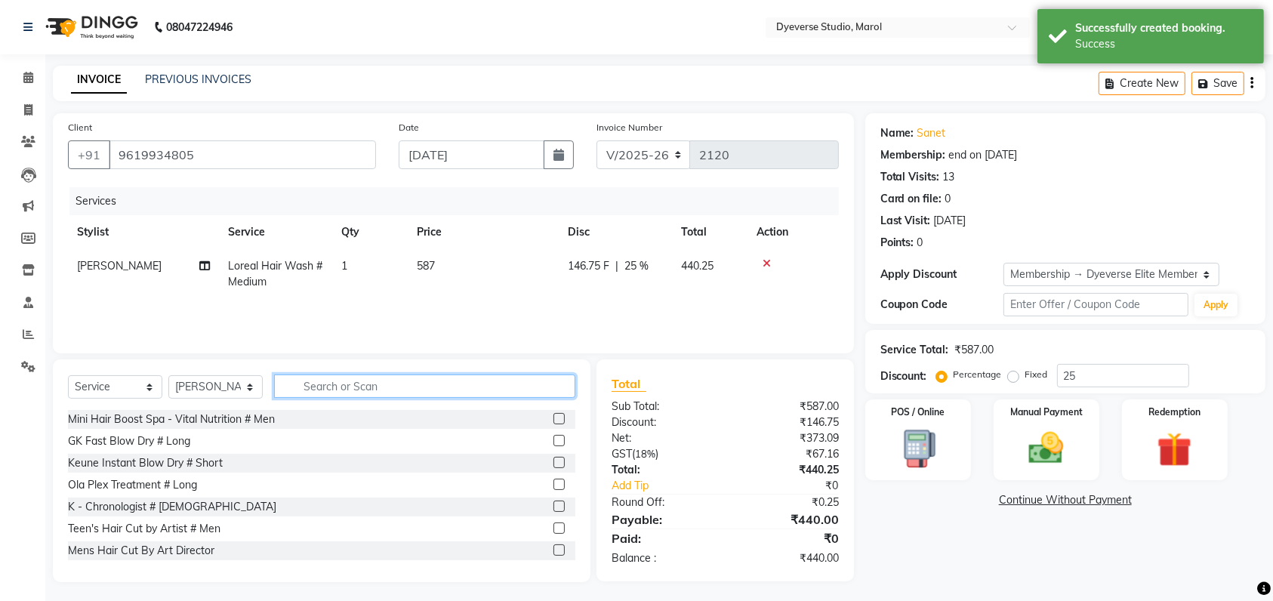
click at [332, 387] on input "text" at bounding box center [424, 386] width 301 height 23
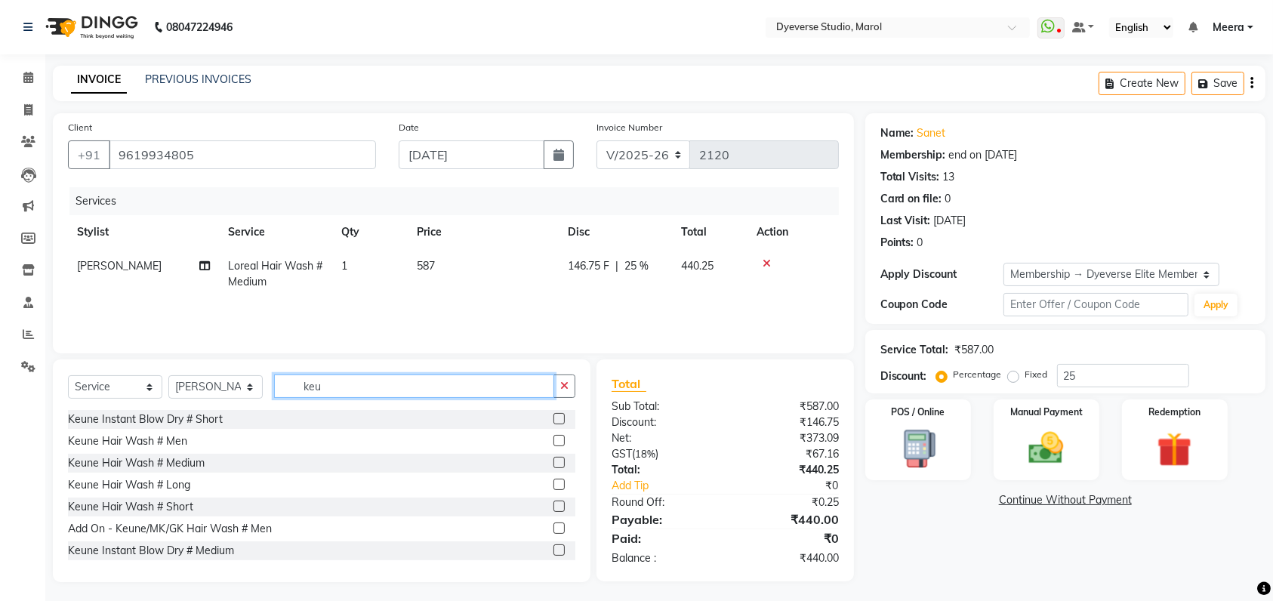
type input "keu"
click at [554, 464] on label at bounding box center [559, 462] width 11 height 11
click at [554, 464] on input "checkbox" at bounding box center [559, 463] width 10 height 10
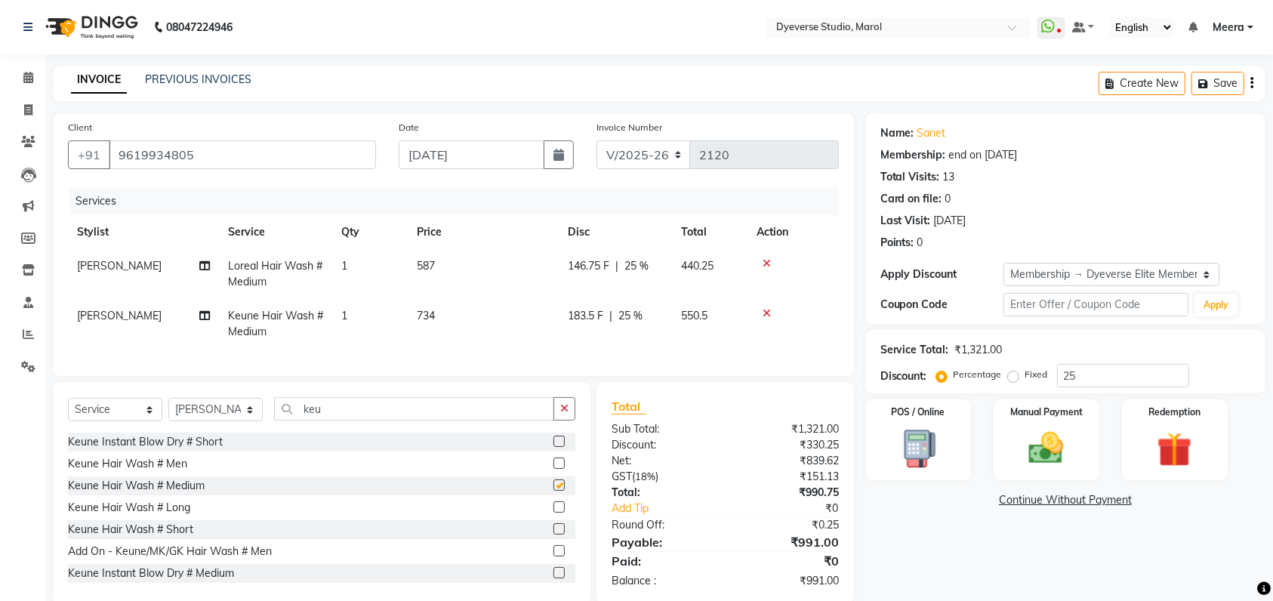
checkbox input "false"
click at [766, 266] on icon at bounding box center [767, 263] width 8 height 11
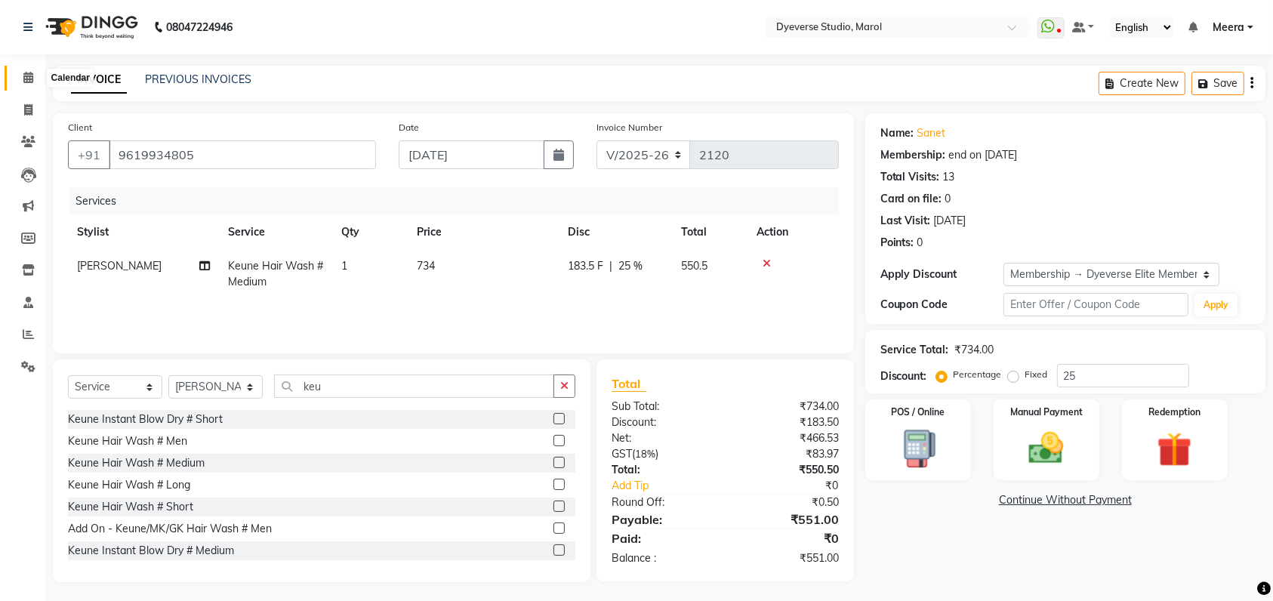
click at [27, 82] on icon at bounding box center [28, 77] width 10 height 11
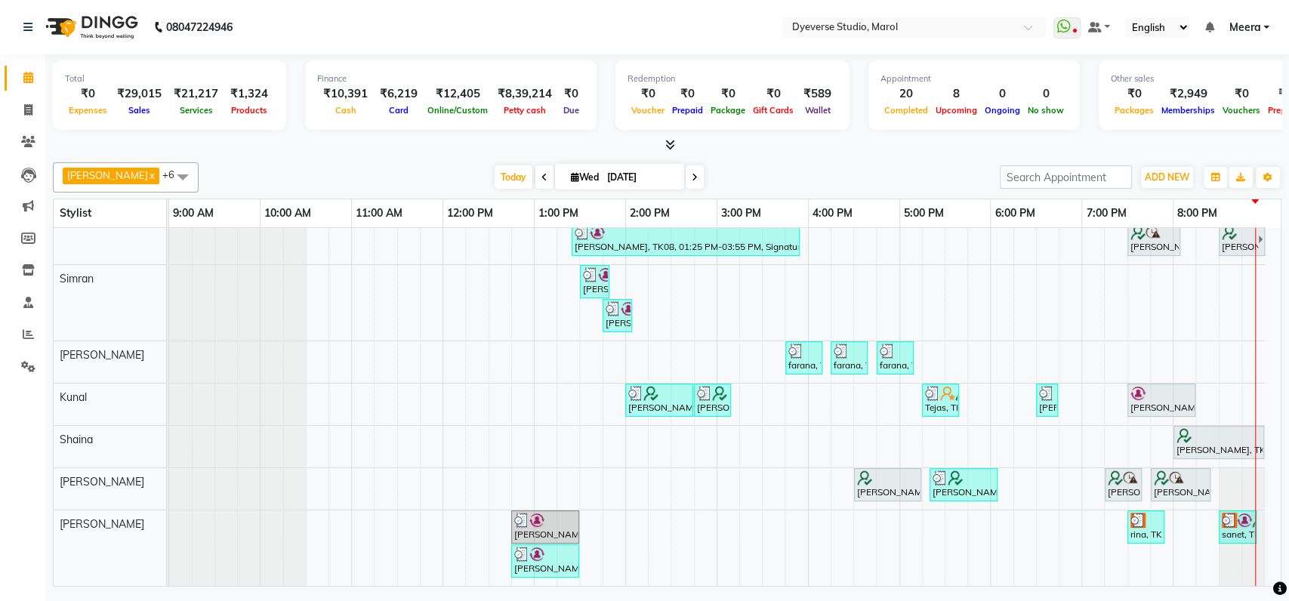
scroll to position [54, 0]
click at [1245, 280] on td at bounding box center [1253, 387] width 23 height 397
click at [1237, 281] on td at bounding box center [1230, 387] width 23 height 397
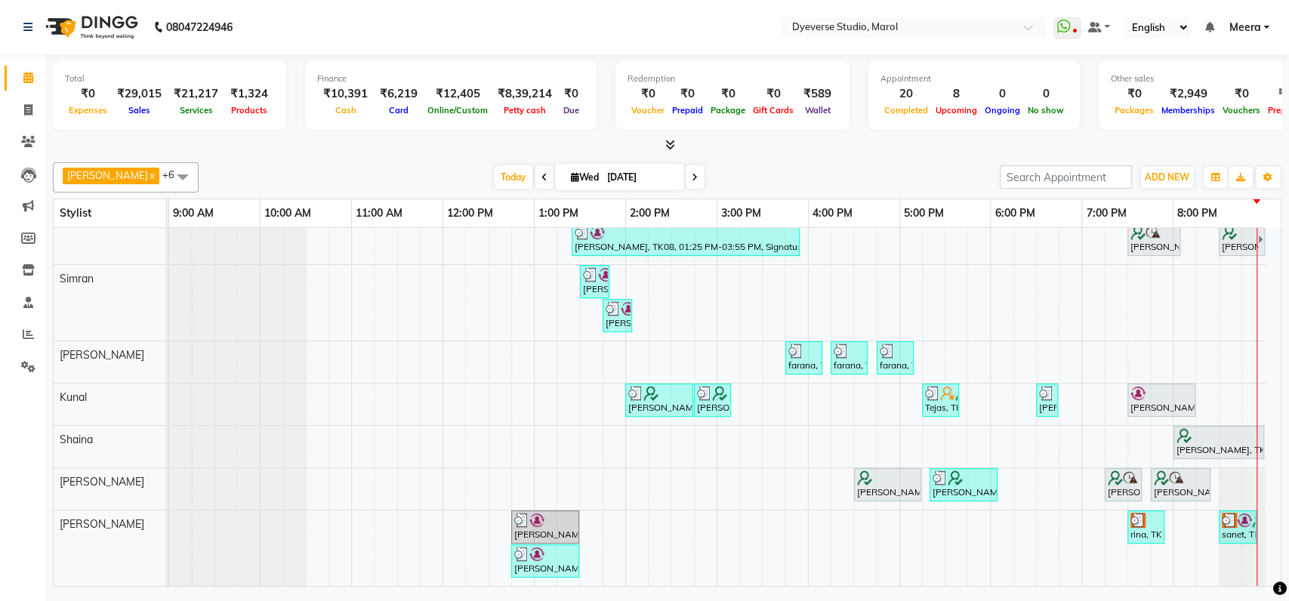
click at [1227, 281] on td at bounding box center [1230, 387] width 23 height 397
click at [1202, 285] on div "[PERSON_NAME], TK02, 12:00 PM-01:00 PM, Signature - [PERSON_NAME], TK02, 01:00 …" at bounding box center [725, 387] width 1112 height 397
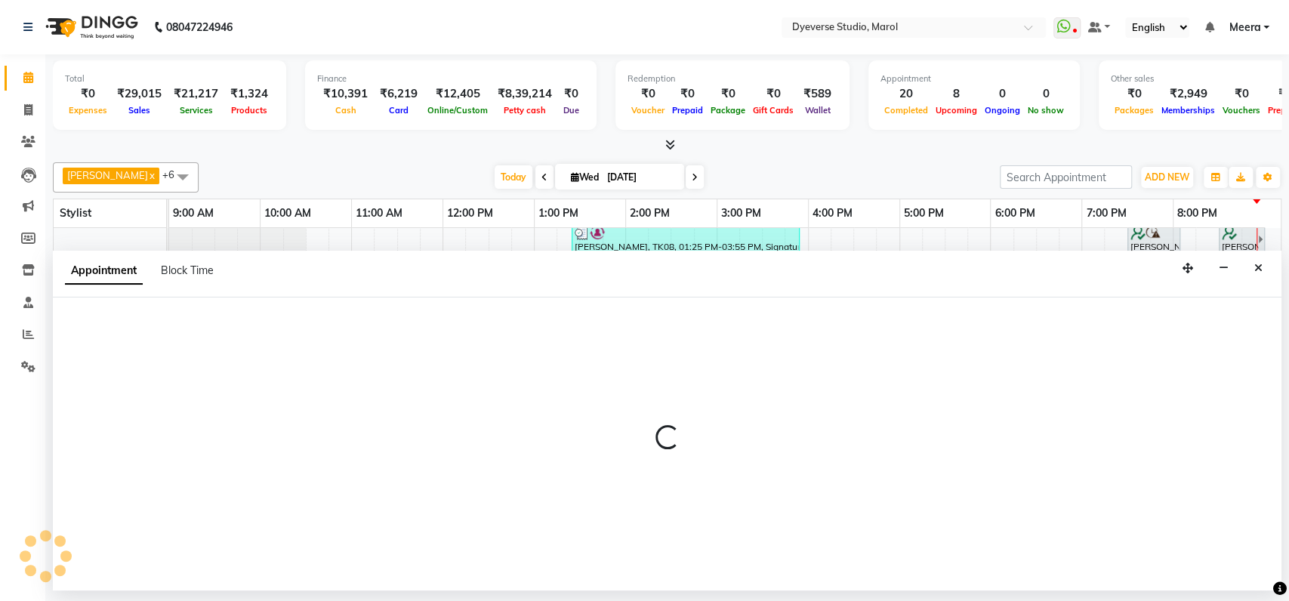
select select "48247"
select select "tentative"
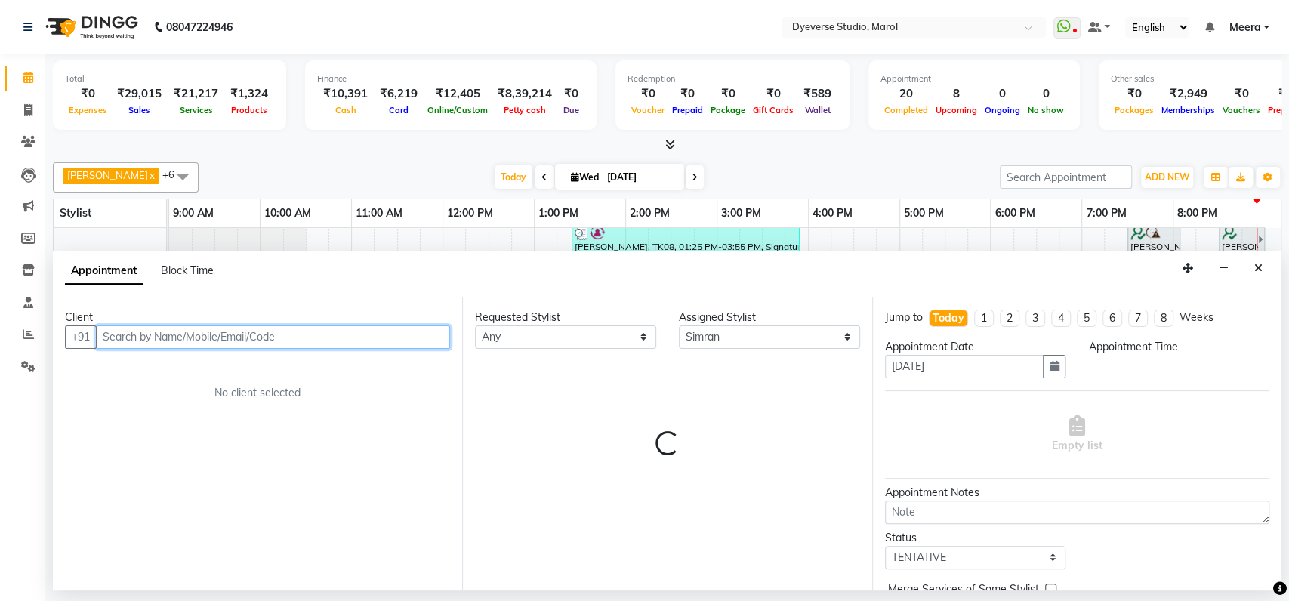
select select "1215"
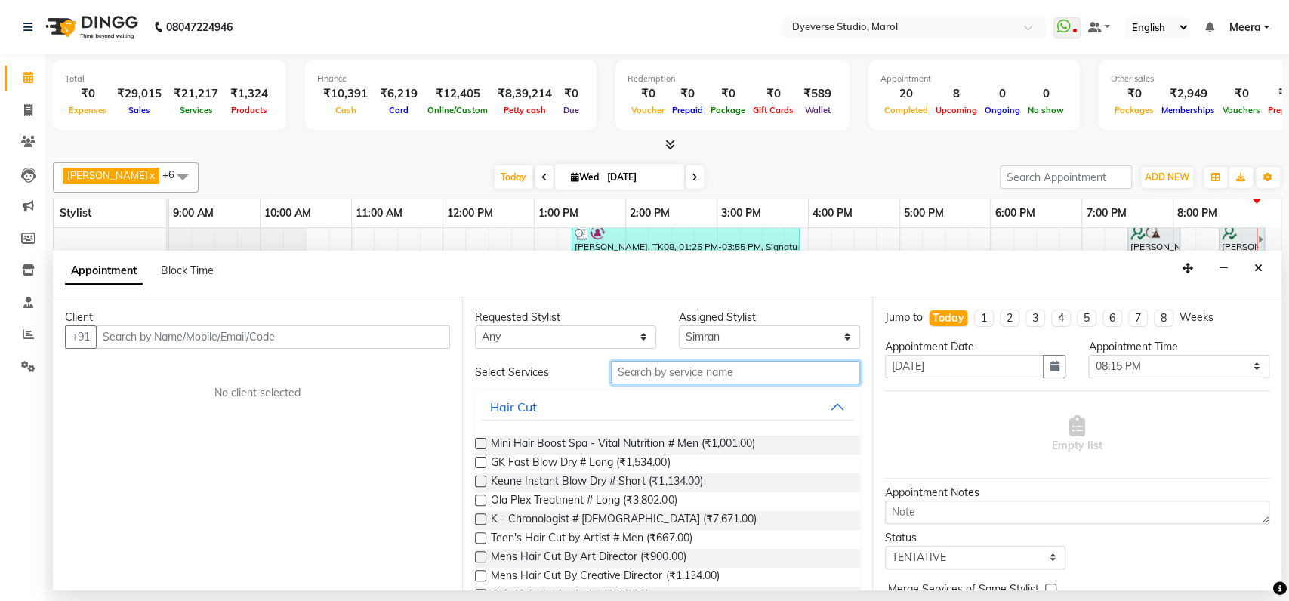
click at [762, 368] on input "text" at bounding box center [735, 372] width 249 height 23
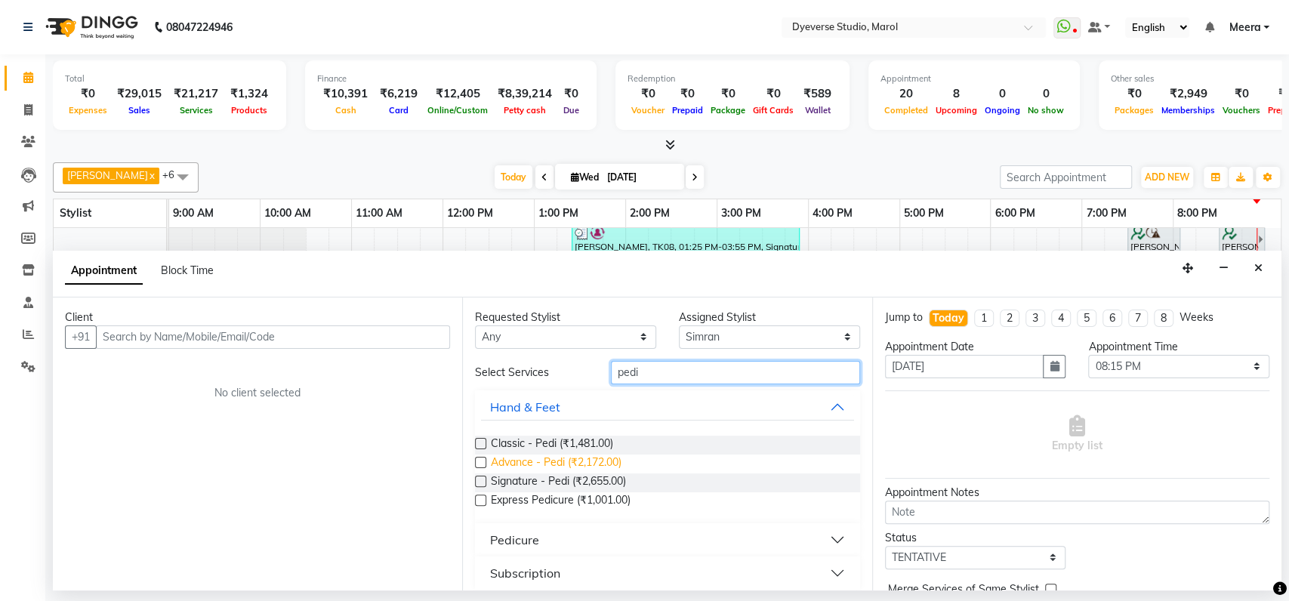
type input "pedi"
click at [521, 461] on span "Advance - Pedi (₹2,172.00)" at bounding box center [556, 464] width 131 height 19
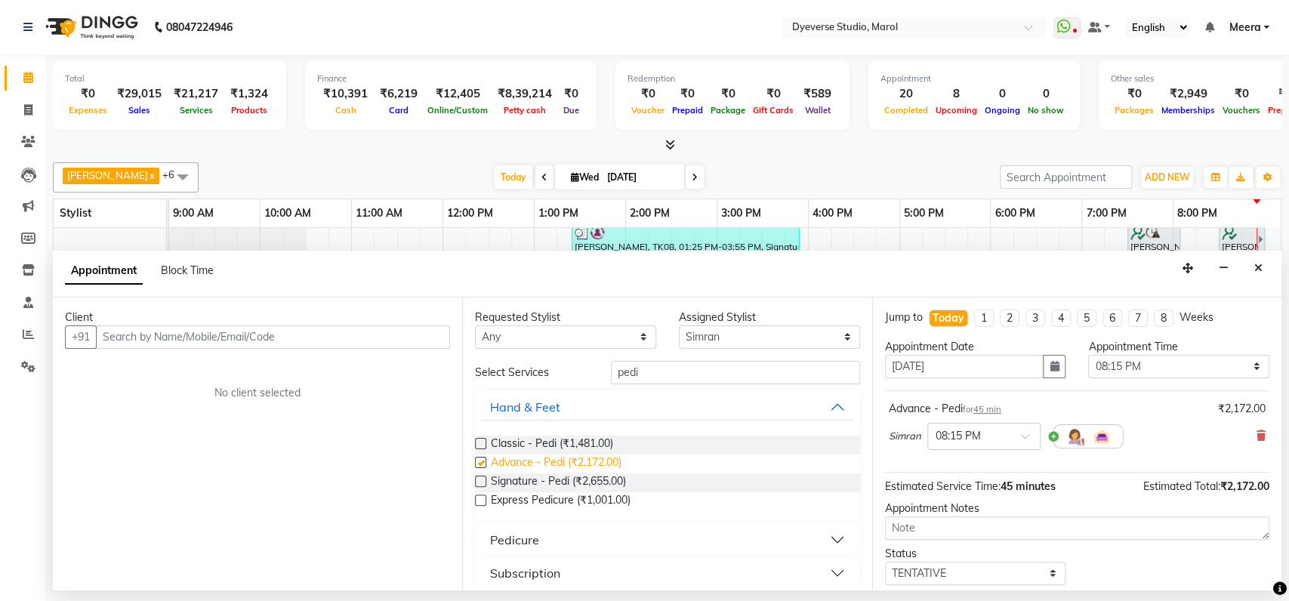
checkbox input "false"
click at [739, 381] on input "pedi" at bounding box center [735, 372] width 249 height 23
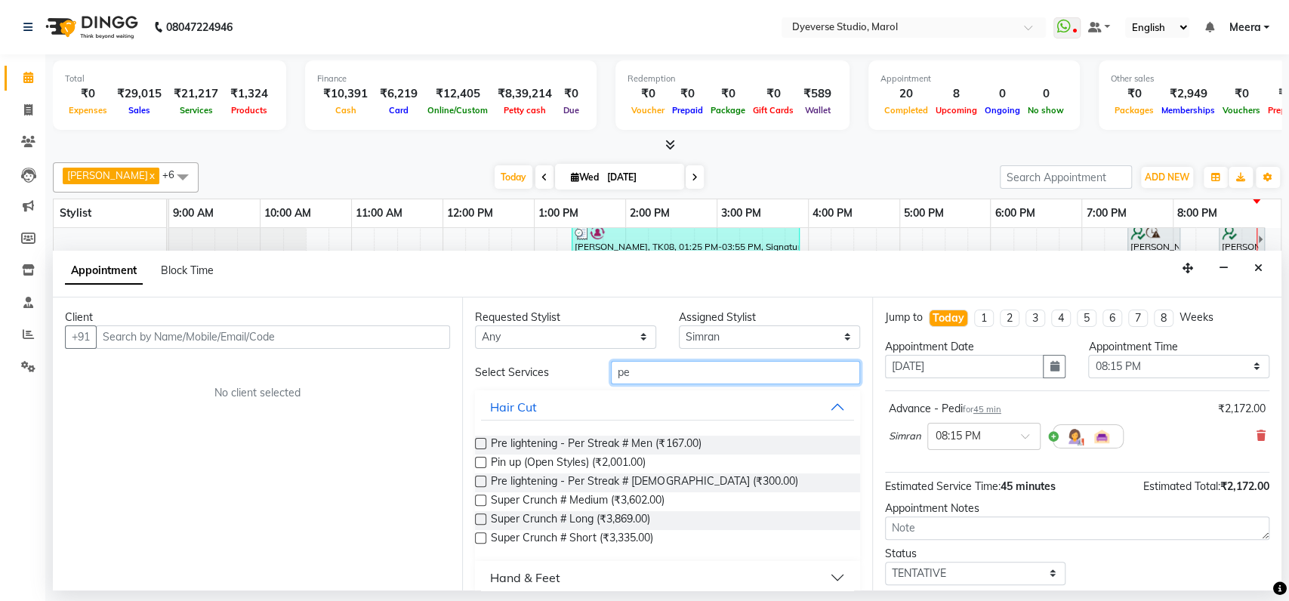
type input "p"
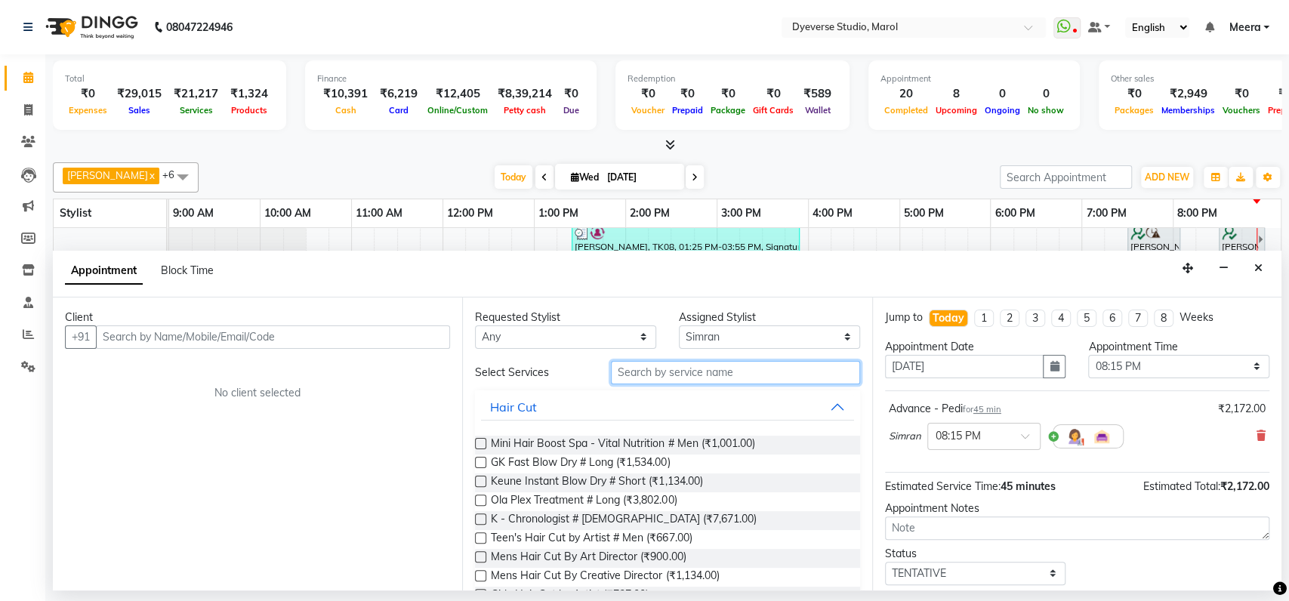
click at [794, 372] on input "text" at bounding box center [735, 372] width 249 height 23
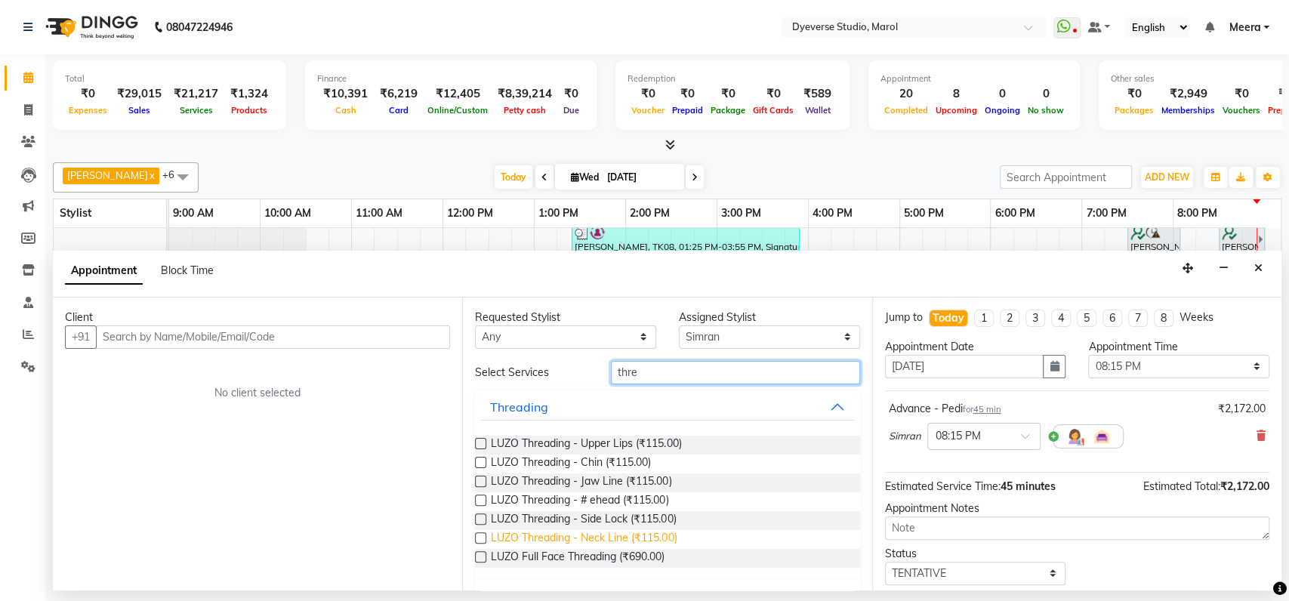
scroll to position [34, 0]
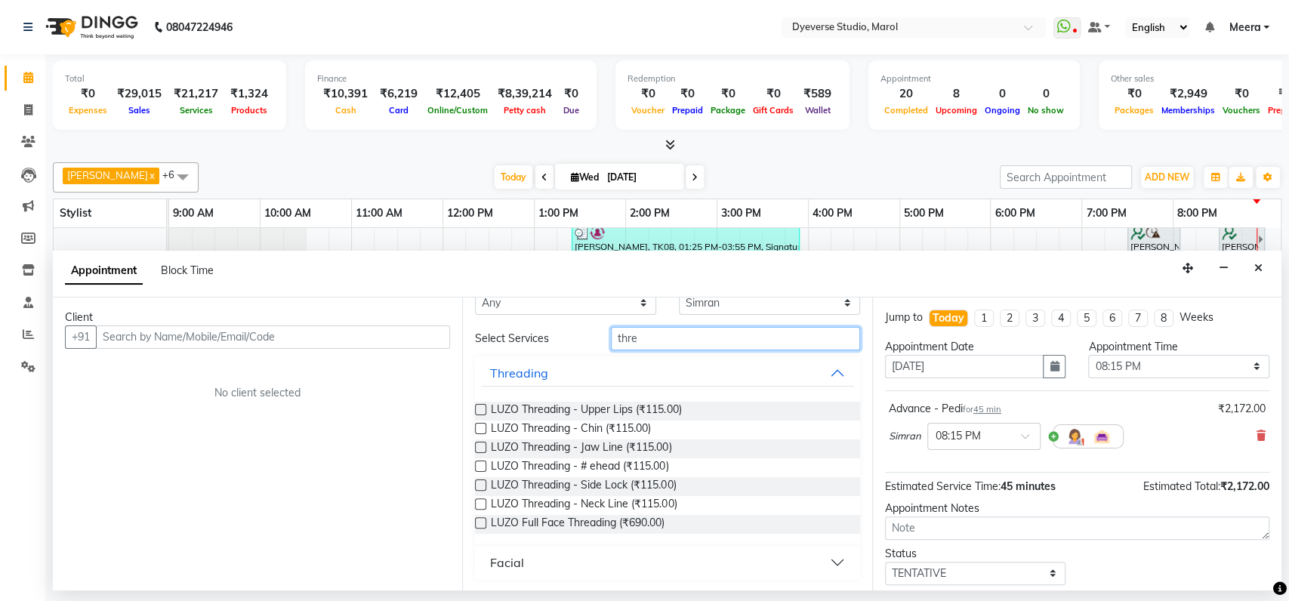
type input "thre"
click at [586, 566] on button "Facial" at bounding box center [667, 562] width 372 height 27
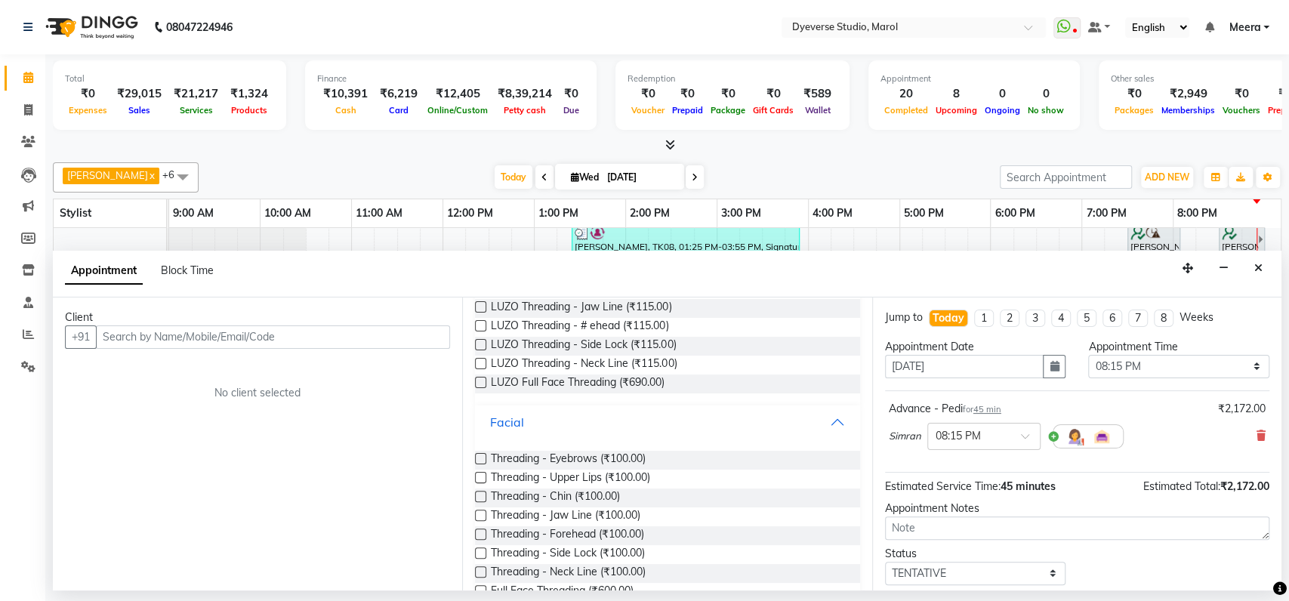
scroll to position [177, 0]
click at [520, 452] on span "Threading - Eyebrows (₹100.00)" at bounding box center [568, 458] width 155 height 19
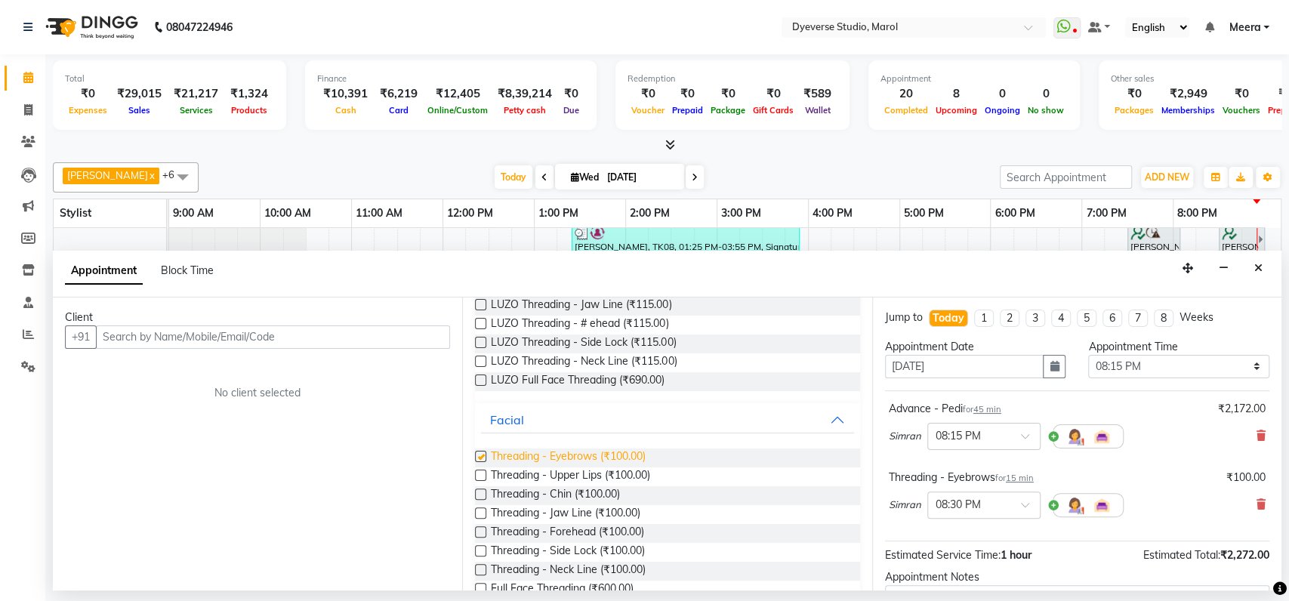
checkbox input "false"
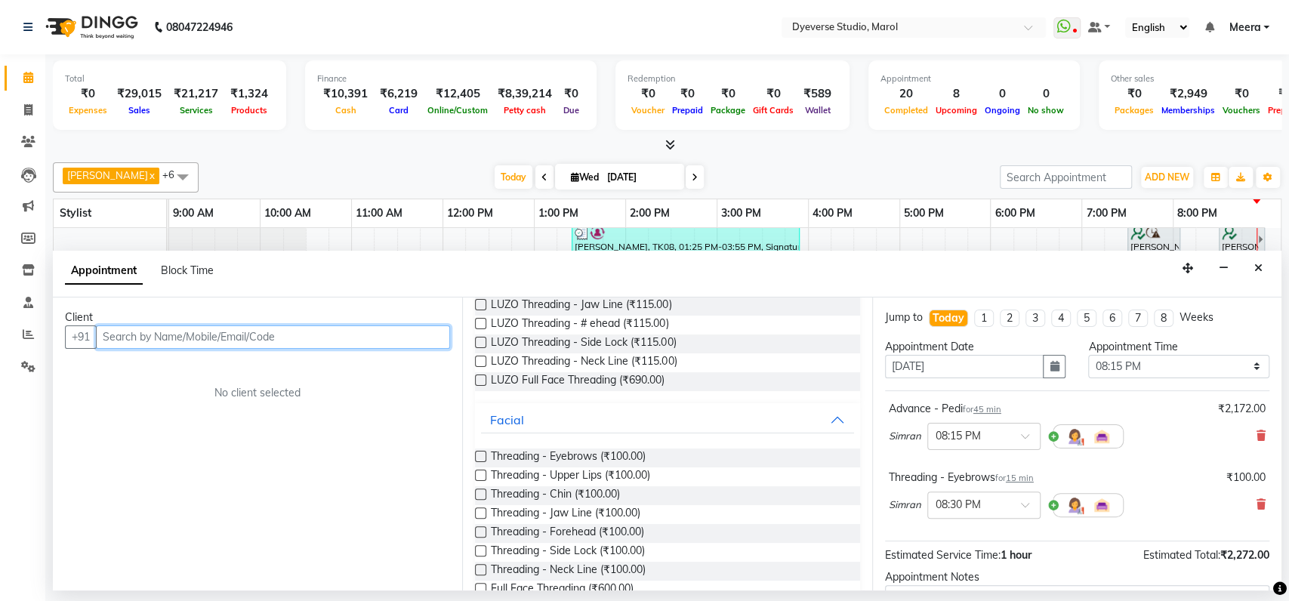
click at [153, 334] on input "text" at bounding box center [273, 337] width 354 height 23
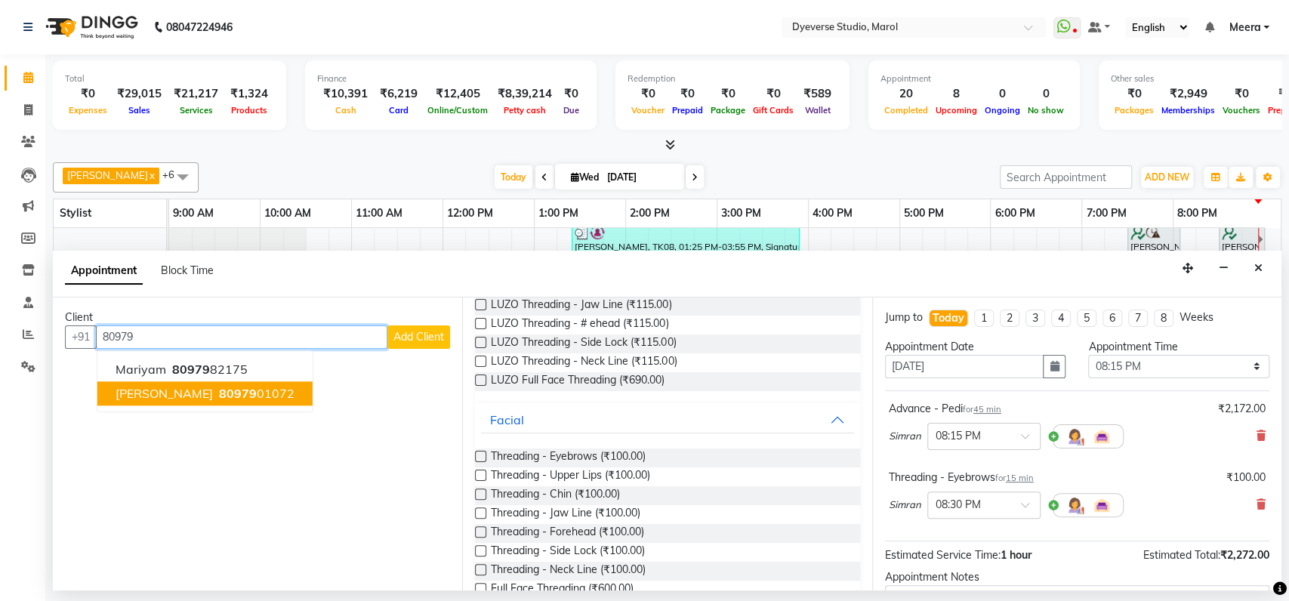
click at [138, 398] on span "[PERSON_NAME]" at bounding box center [164, 393] width 97 height 15
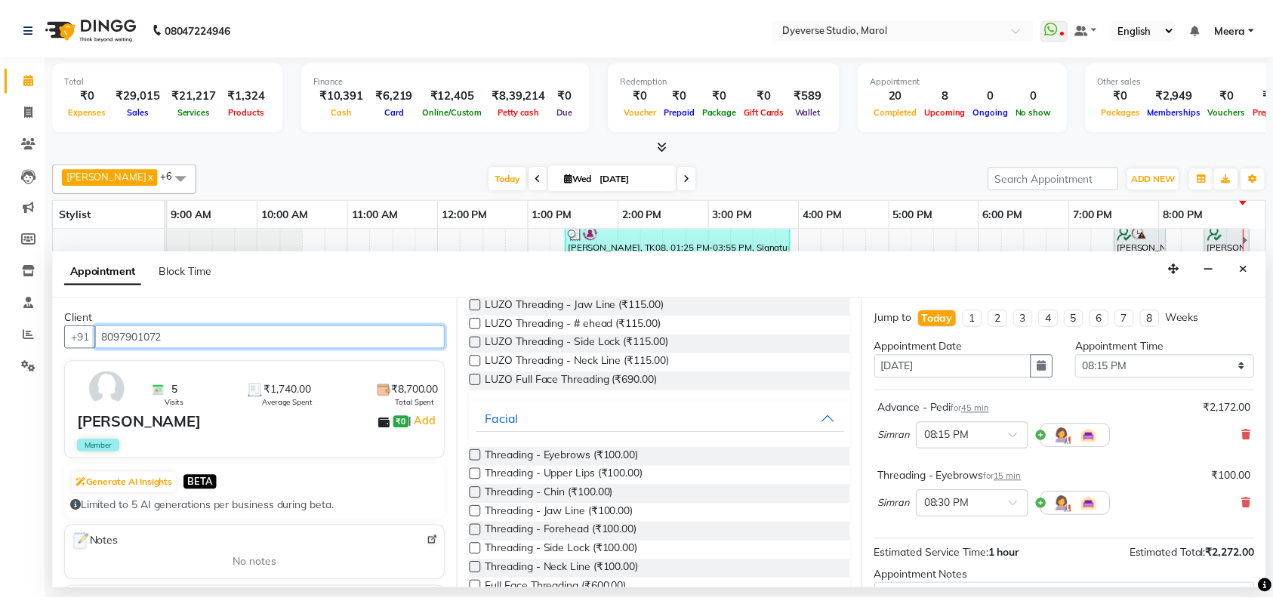
scroll to position [157, 0]
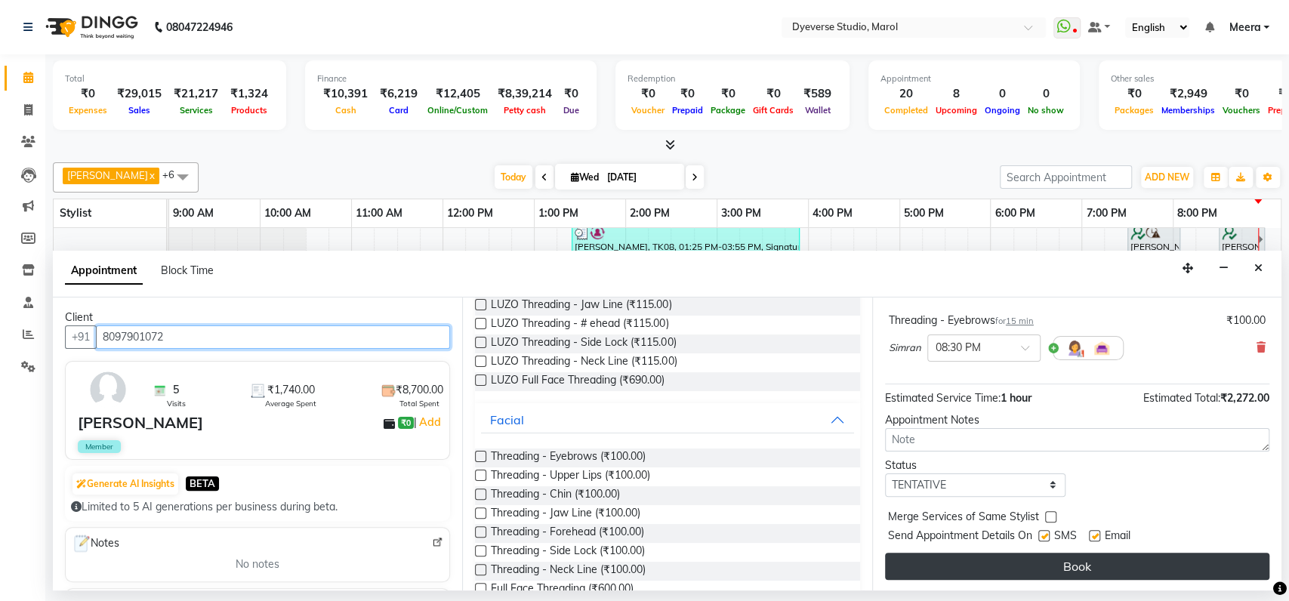
type input "8097901072"
click at [1184, 561] on button "Book" at bounding box center [1077, 566] width 384 height 27
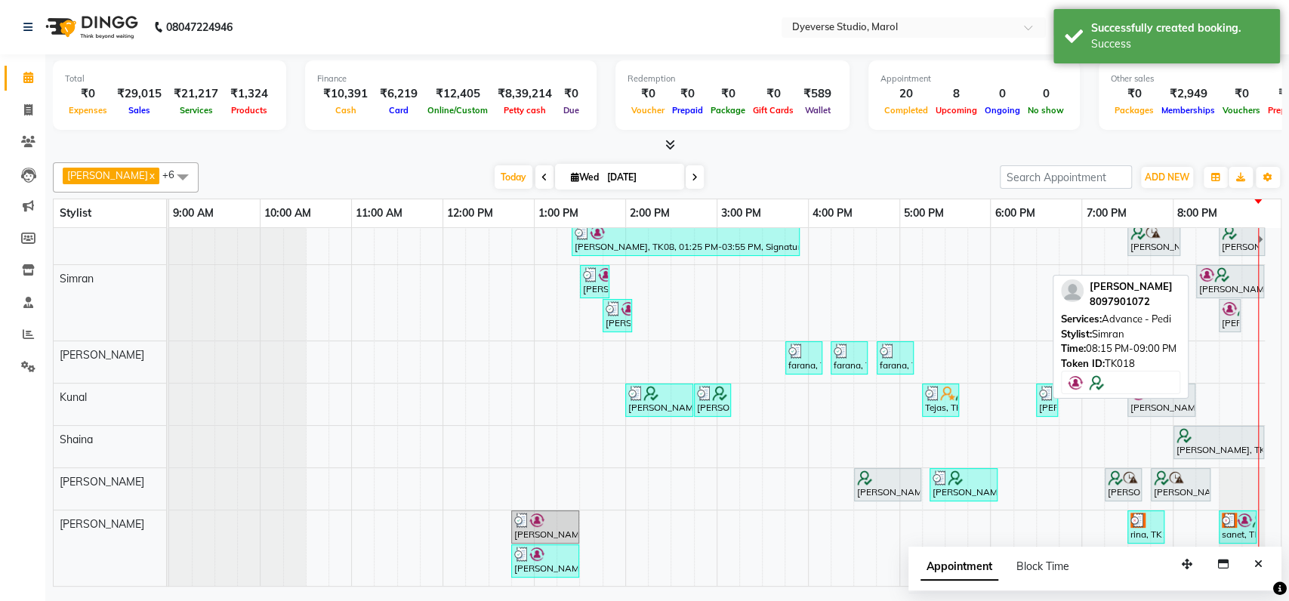
click at [1224, 269] on div "[PERSON_NAME], TK18, 08:15 PM-09:00 PM, Advance - Pedi" at bounding box center [1230, 281] width 65 height 29
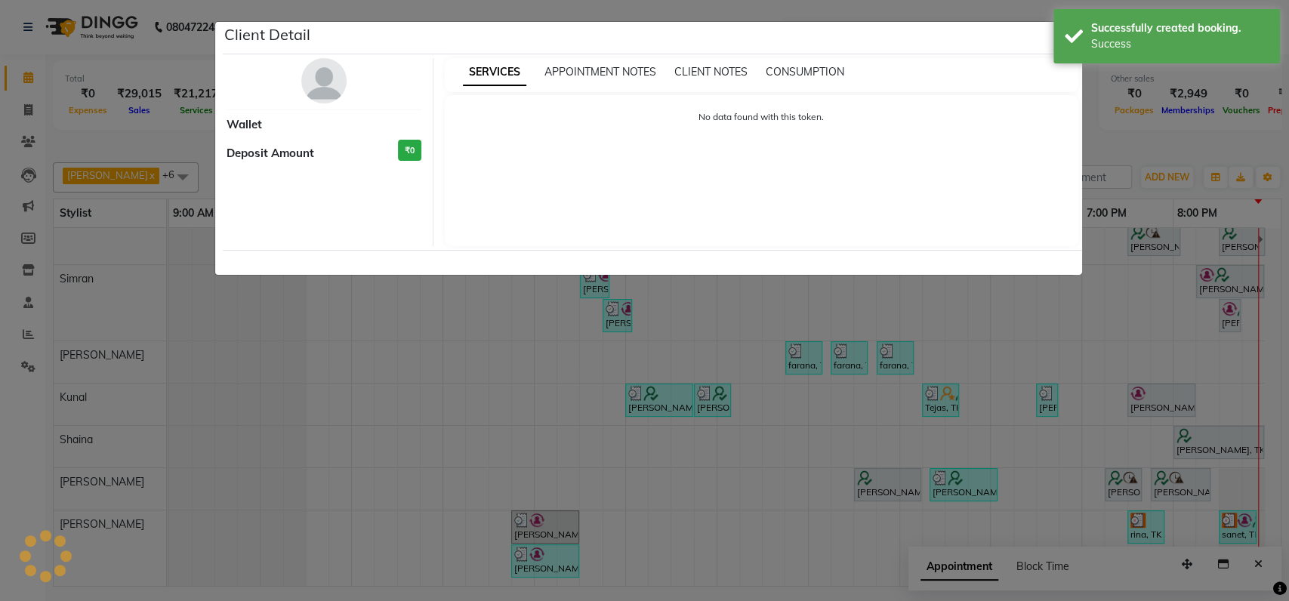
select select "7"
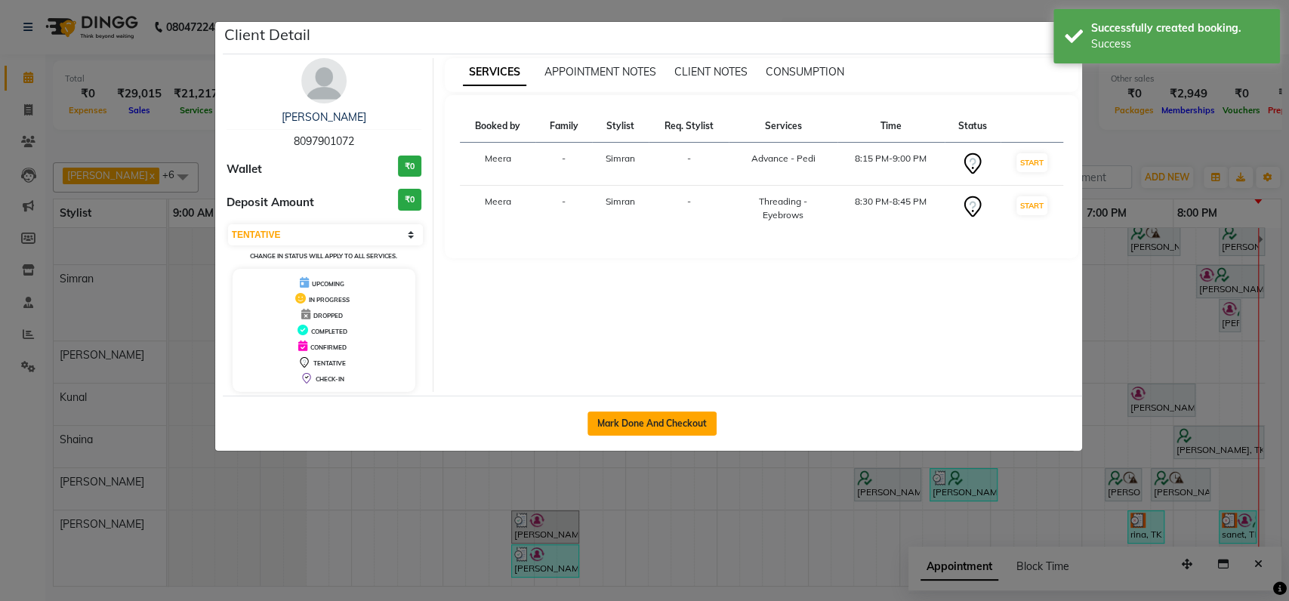
click at [695, 427] on button "Mark Done And Checkout" at bounding box center [652, 424] width 129 height 24
select select "service"
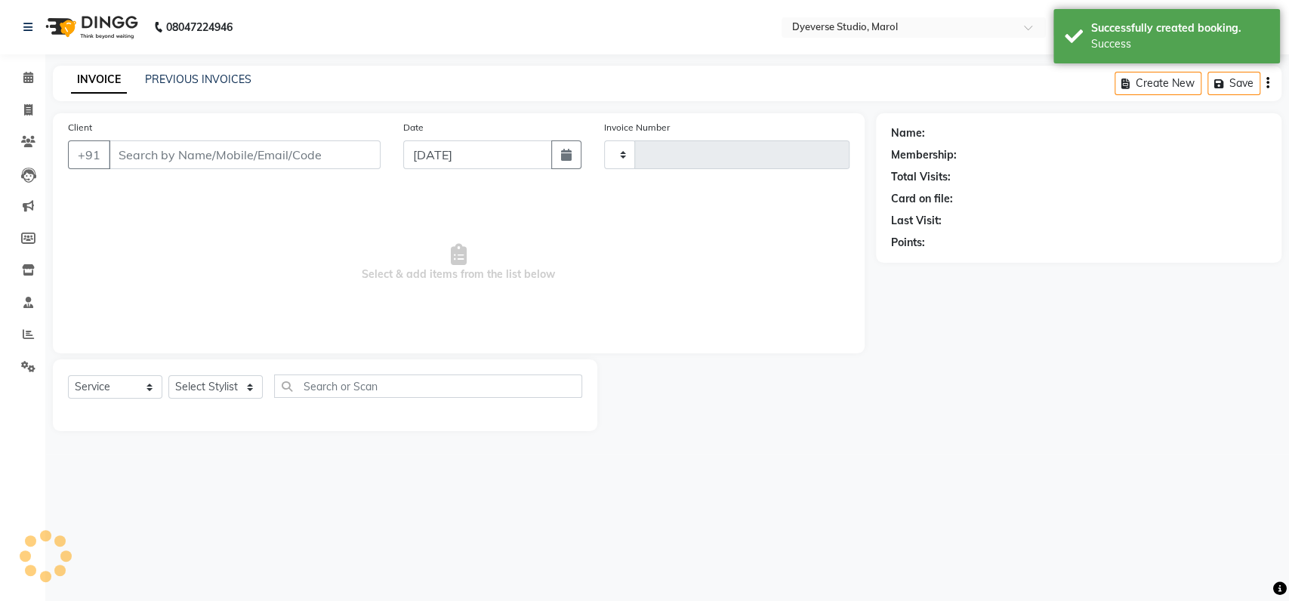
type input "2120"
select select "6368"
type input "8097901072"
select select "48247"
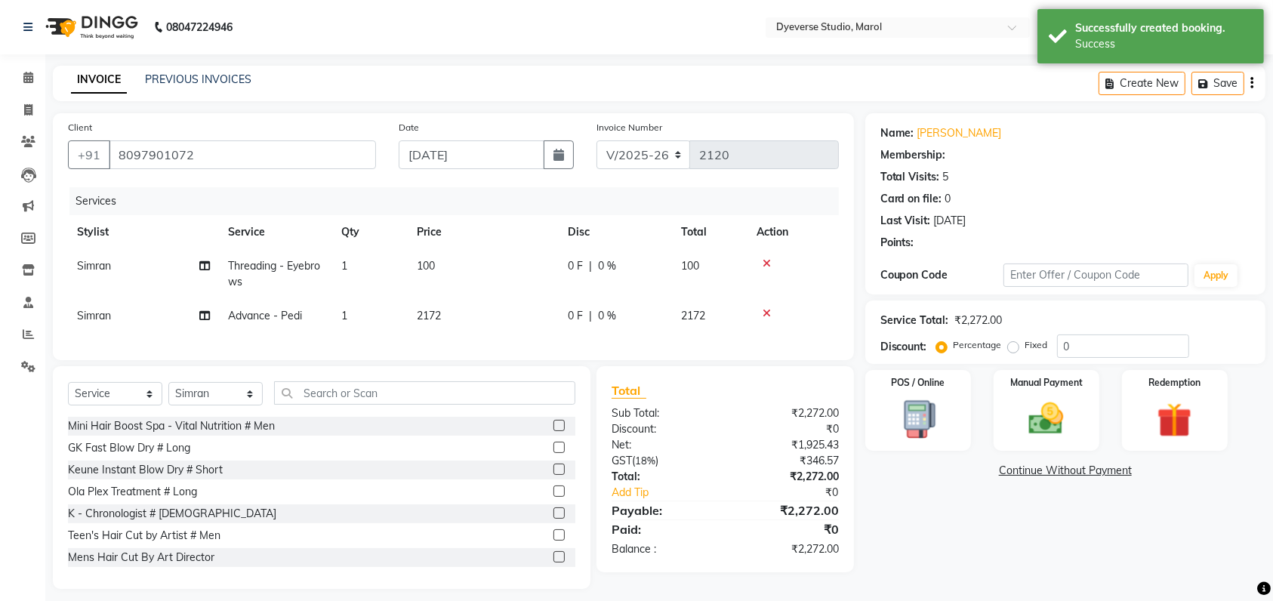
type input "25"
select select "2: Object"
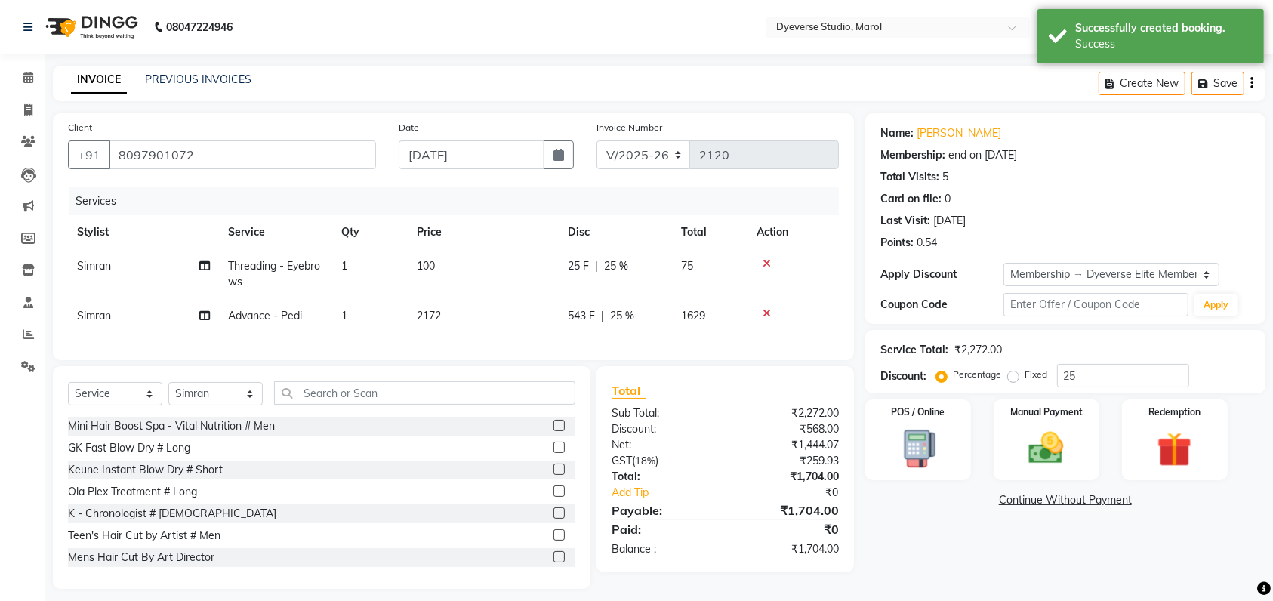
scroll to position [25, 0]
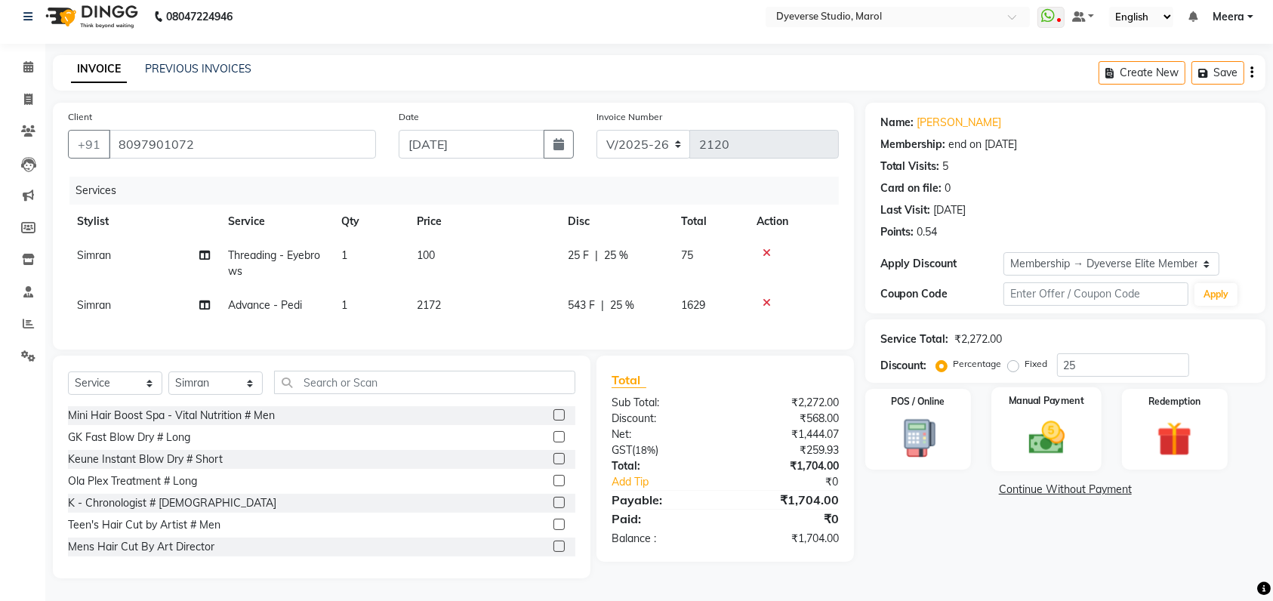
click at [1045, 420] on img at bounding box center [1046, 438] width 59 height 42
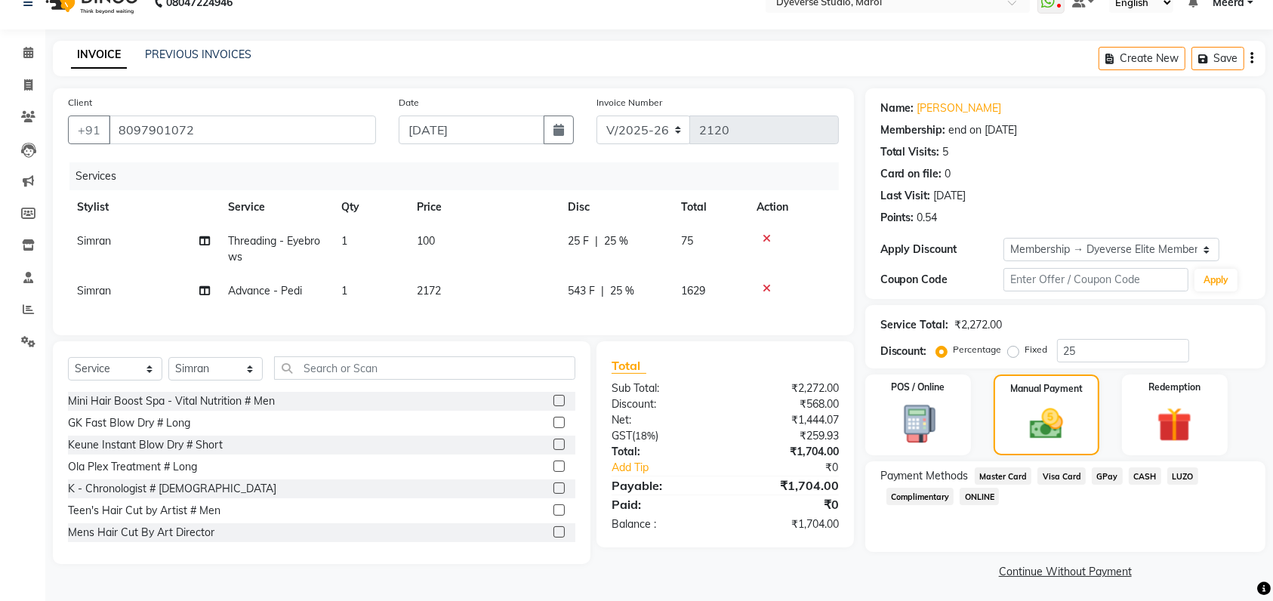
click at [1109, 474] on span "GPay" at bounding box center [1107, 476] width 31 height 17
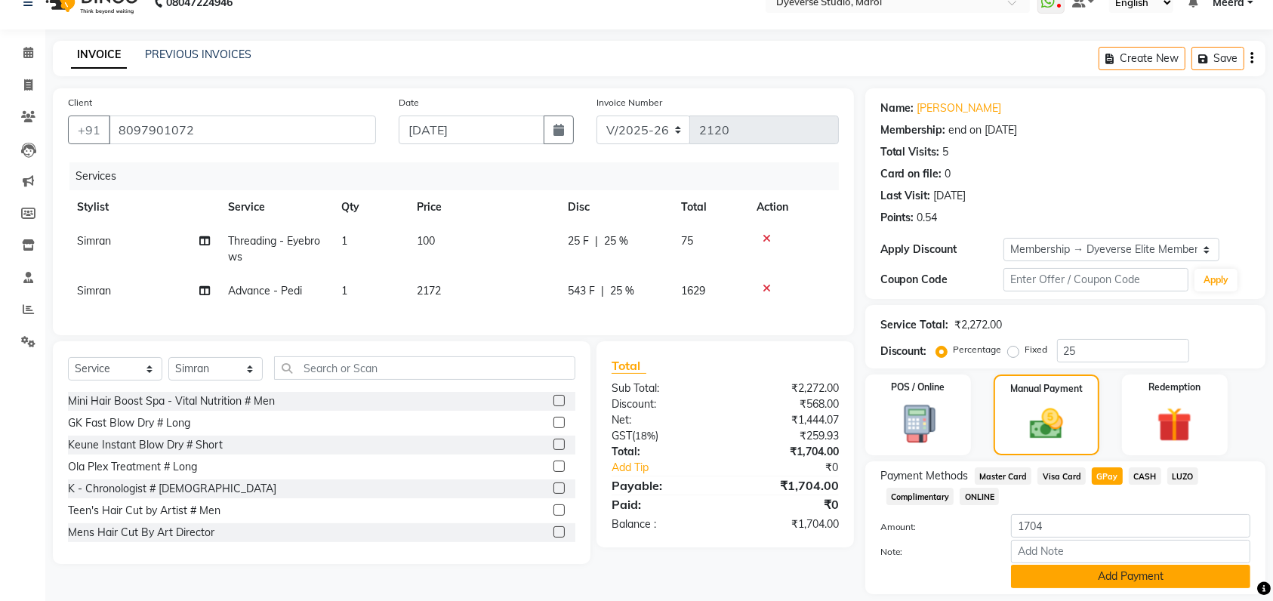
click at [1117, 576] on button "Add Payment" at bounding box center [1130, 576] width 239 height 23
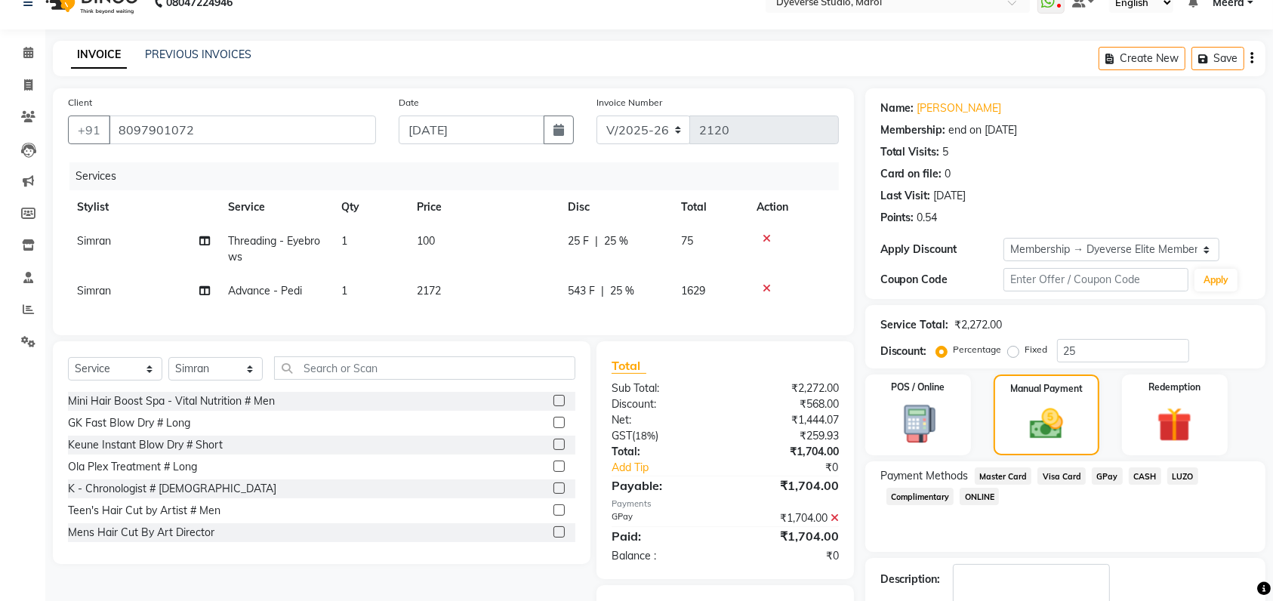
scroll to position [114, 0]
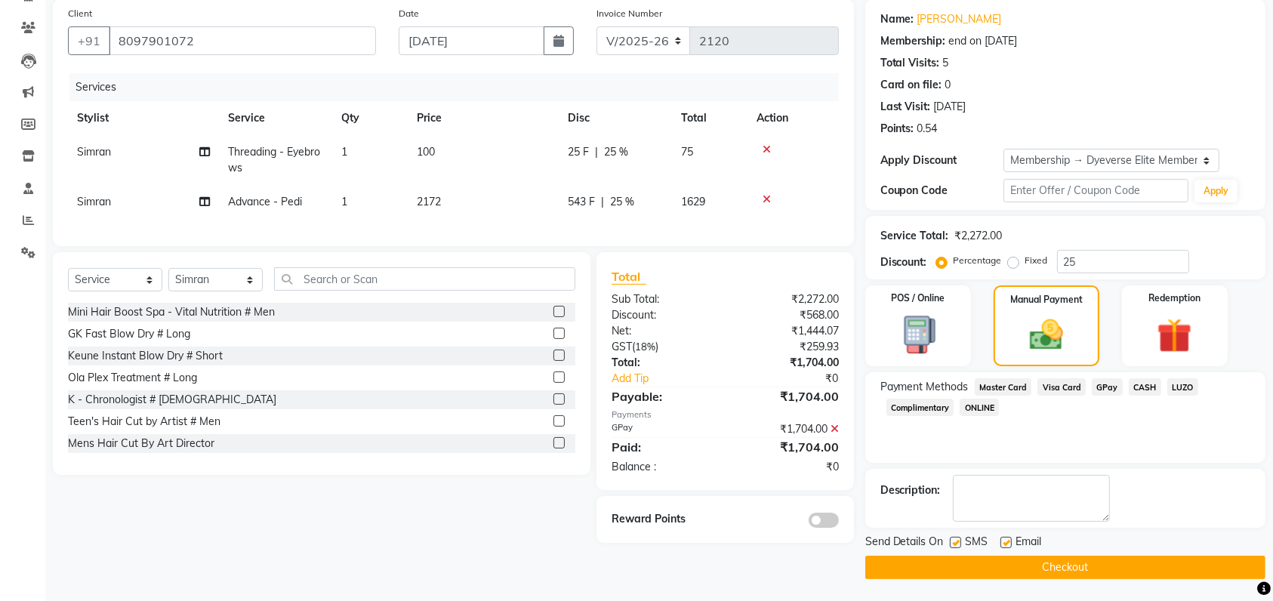
click at [1115, 560] on button "Checkout" at bounding box center [1066, 567] width 400 height 23
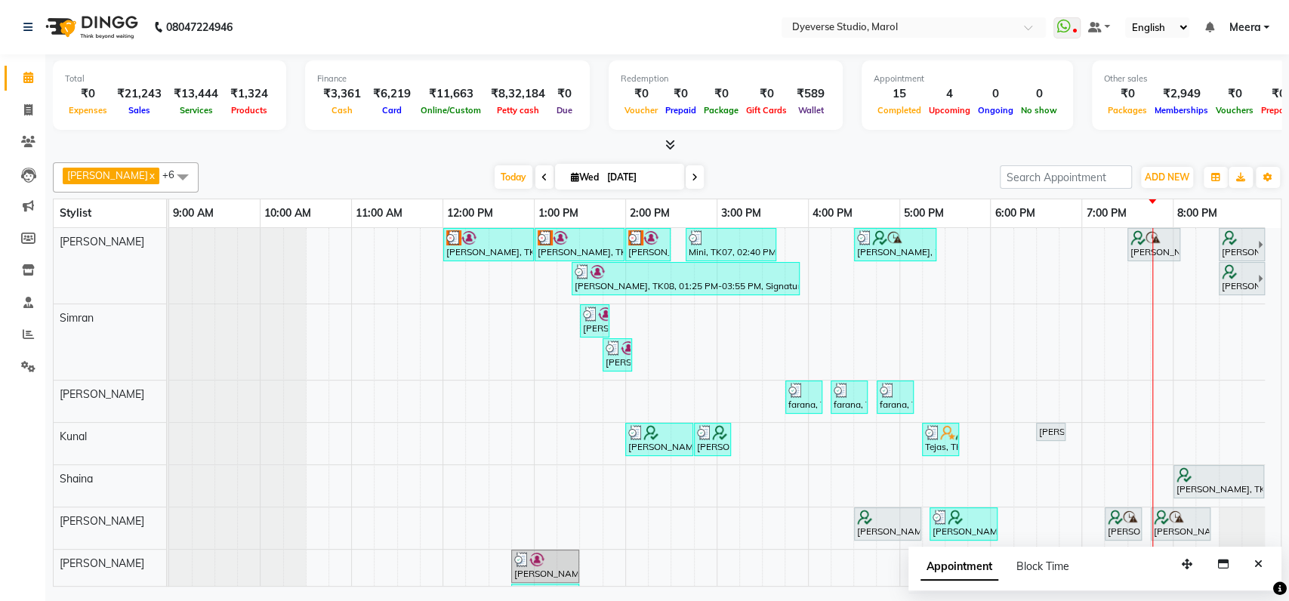
scroll to position [2, 0]
click at [1069, 177] on input "search" at bounding box center [1066, 176] width 132 height 23
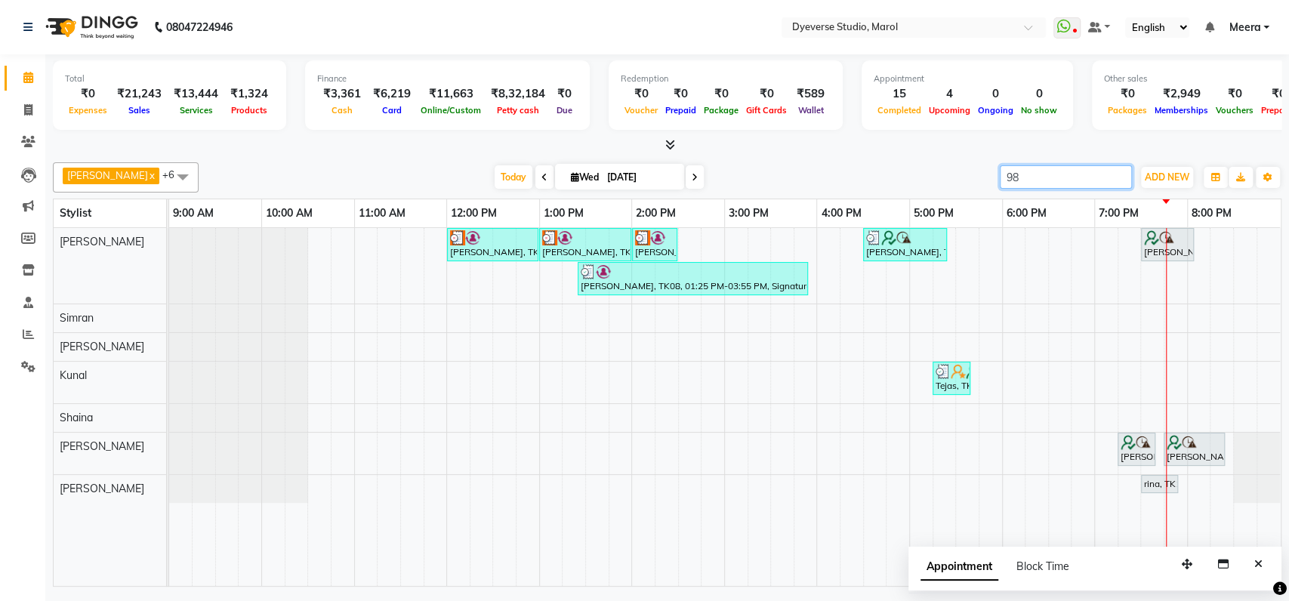
scroll to position [0, 0]
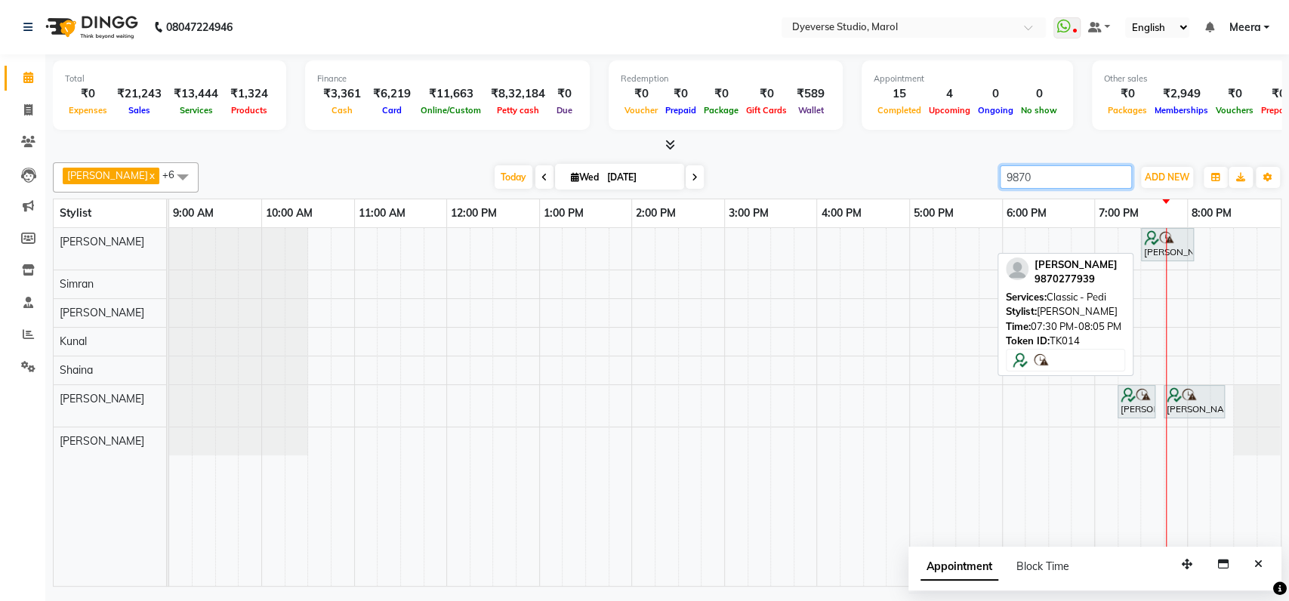
click at [1175, 252] on div "[PERSON_NAME], TK14, 07:30 PM-08:05 PM, Classic - Pedi" at bounding box center [1168, 244] width 50 height 29
click at [1180, 233] on div at bounding box center [1167, 237] width 47 height 15
type input "9870"
select select "7"
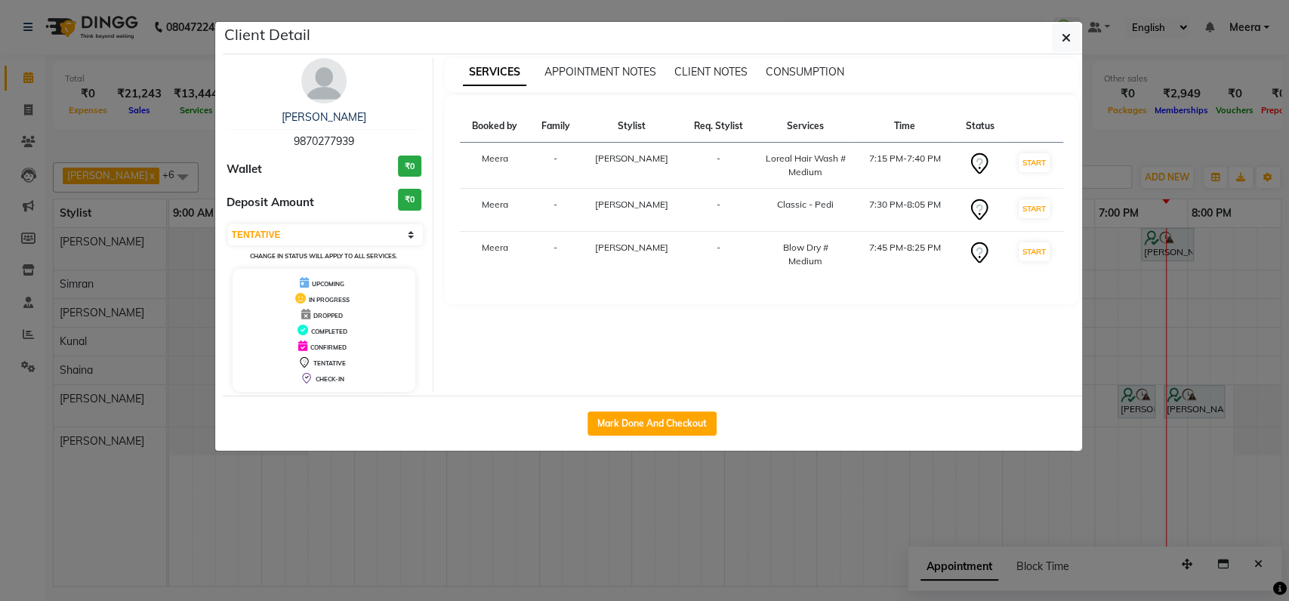
click at [613, 409] on div "Mark Done And Checkout" at bounding box center [652, 423] width 859 height 55
click at [614, 421] on button "Mark Done And Checkout" at bounding box center [652, 424] width 129 height 24
select select "service"
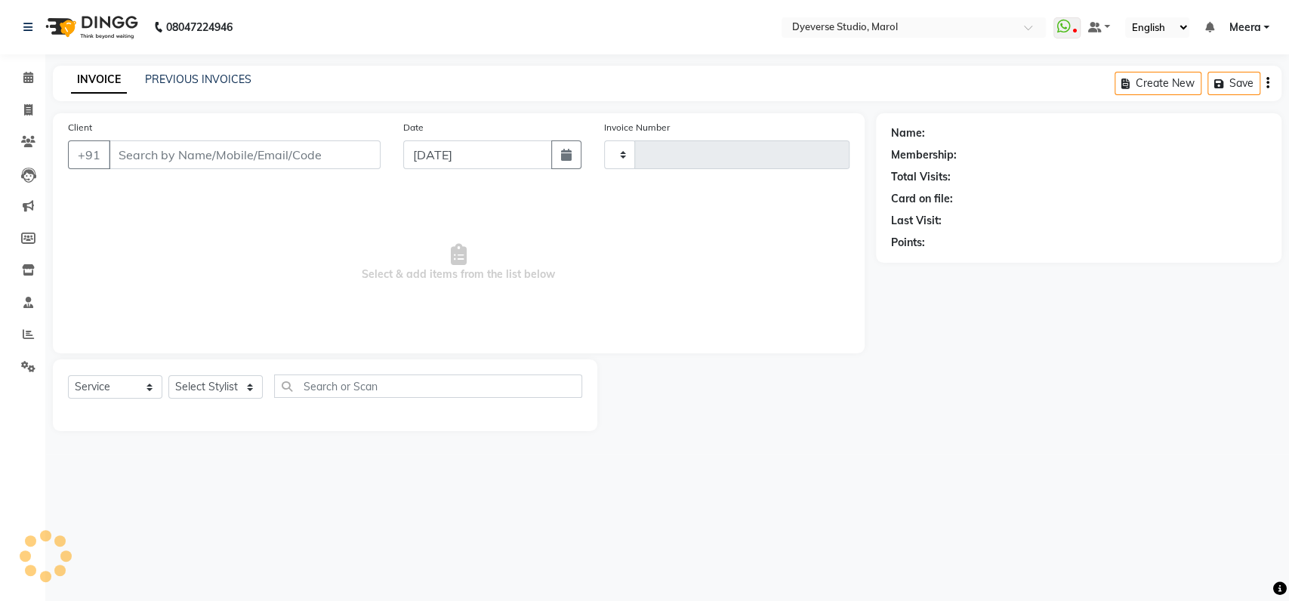
type input "2121"
select select "6368"
click at [777, 320] on span "Select & add items from the list below" at bounding box center [459, 262] width 782 height 151
drag, startPoint x: 777, startPoint y: 320, endPoint x: 533, endPoint y: 10, distance: 394.8
click at [533, 10] on nav "08047224946 Select Location × Dyeverse Studio, Marol WhatsApp Status ✕ Status: …" at bounding box center [644, 27] width 1289 height 54
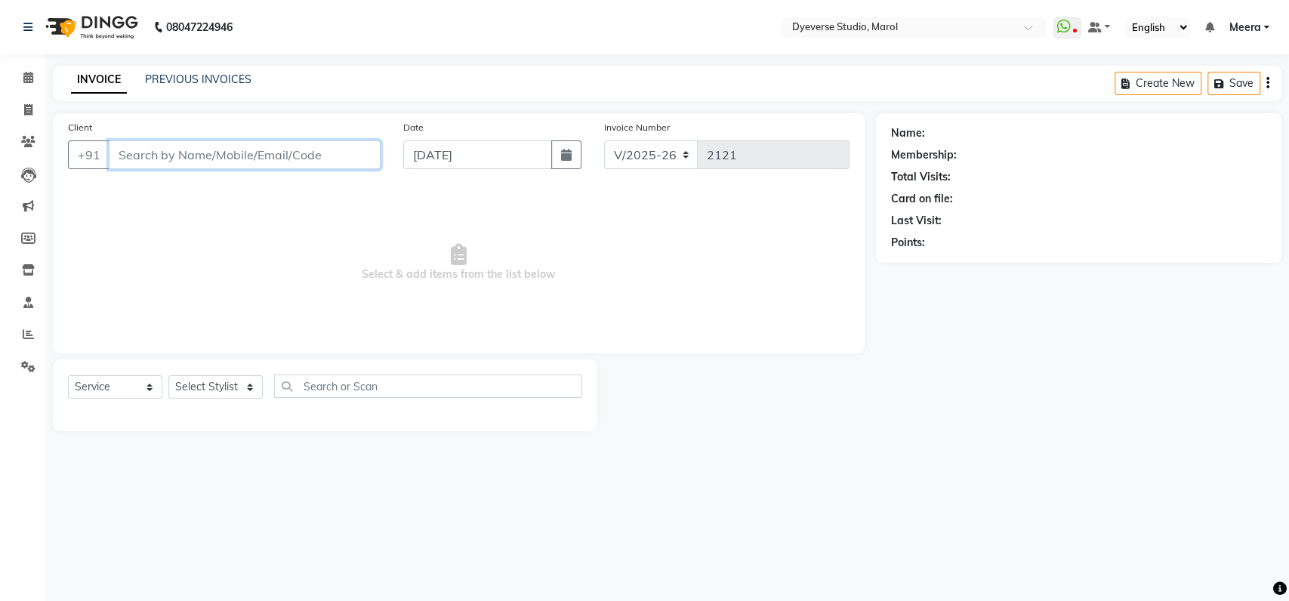
click at [237, 147] on input "Client" at bounding box center [245, 154] width 272 height 29
type input "9873740497"
click at [355, 162] on span "Add Client" at bounding box center [342, 154] width 60 height 15
select select "22"
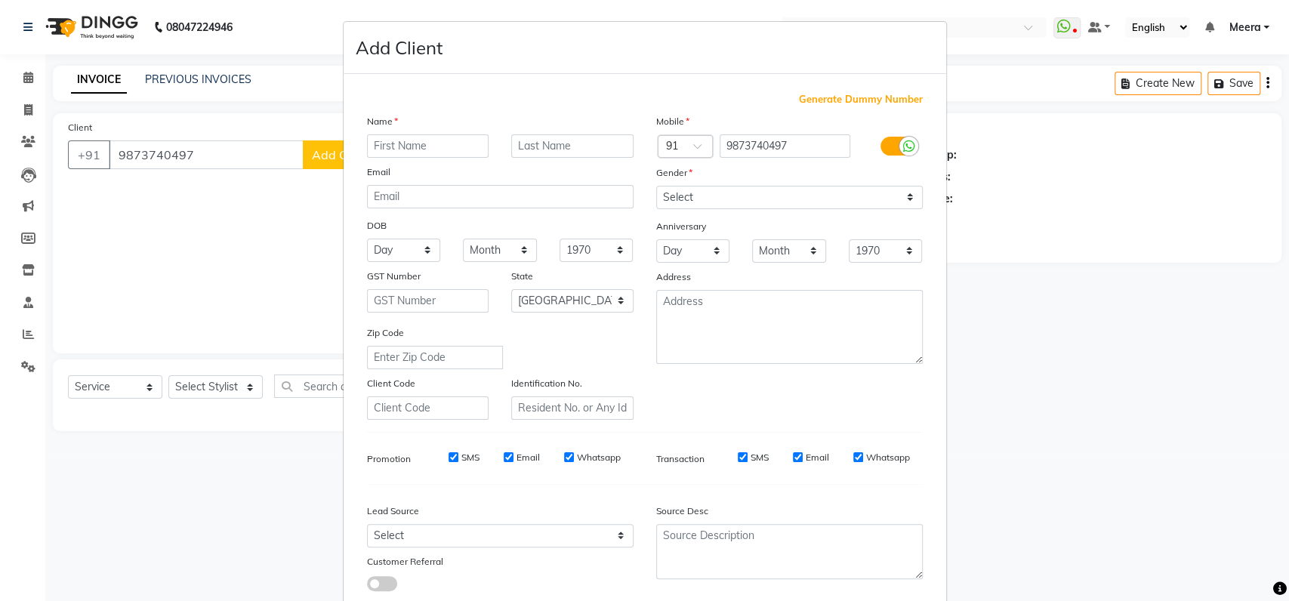
click at [408, 152] on input "text" at bounding box center [428, 145] width 122 height 23
type input "Abhishake"
click at [728, 203] on select "Select Male Female Other Prefer Not To Say" at bounding box center [789, 197] width 267 height 23
select select "male"
click at [656, 186] on select "Select Male Female Other Prefer Not To Say" at bounding box center [789, 197] width 267 height 23
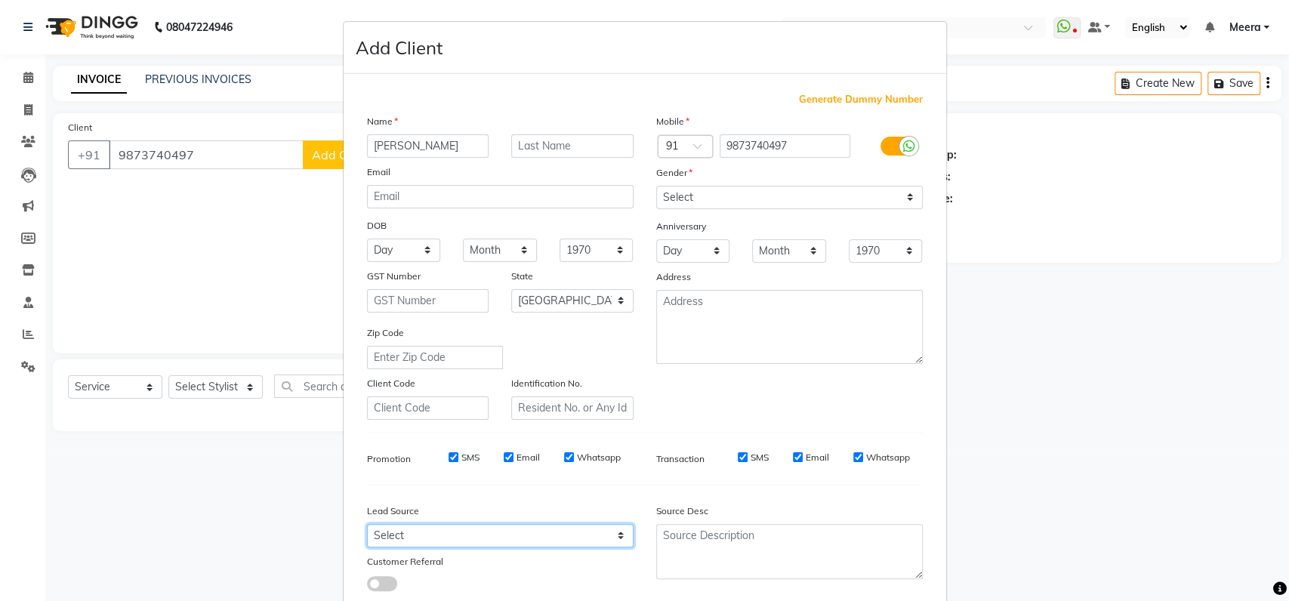
click at [493, 538] on select "Select Walk-in Referral Internet Friend Word of Mouth Advertisement Facebook Ju…" at bounding box center [500, 535] width 267 height 23
select select "45592"
click at [367, 524] on select "Select Walk-in Referral Internet Friend Word of Mouth Advertisement Facebook Ju…" at bounding box center [500, 535] width 267 height 23
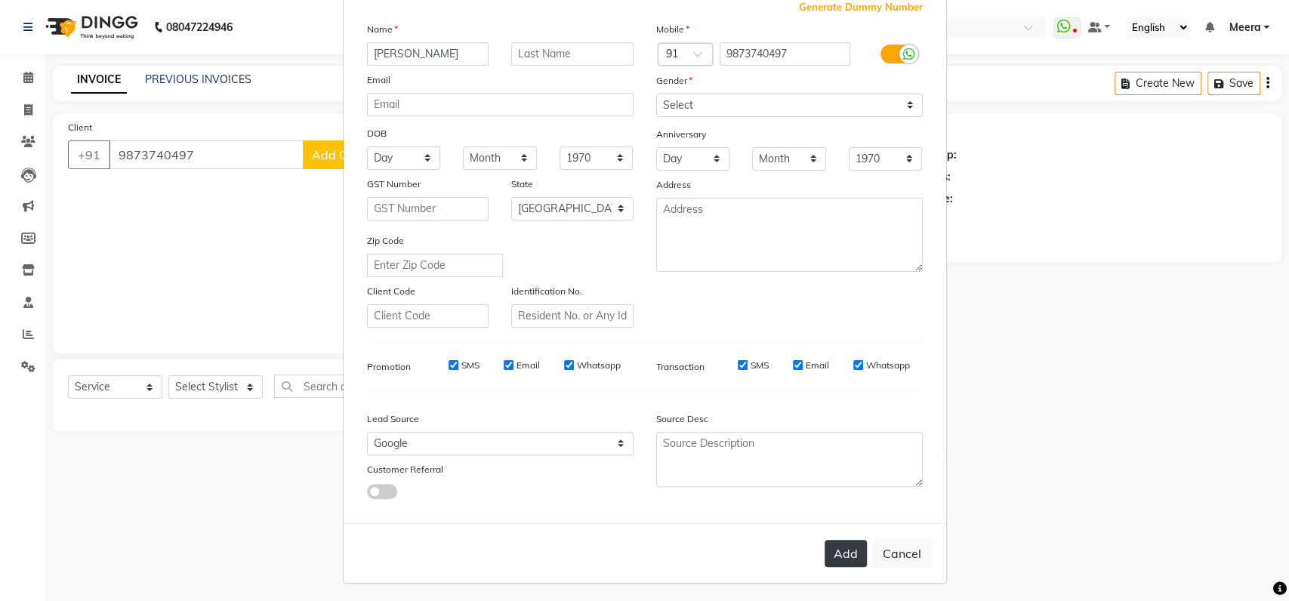
click at [841, 554] on button "Add" at bounding box center [846, 553] width 42 height 27
select select
select select "null"
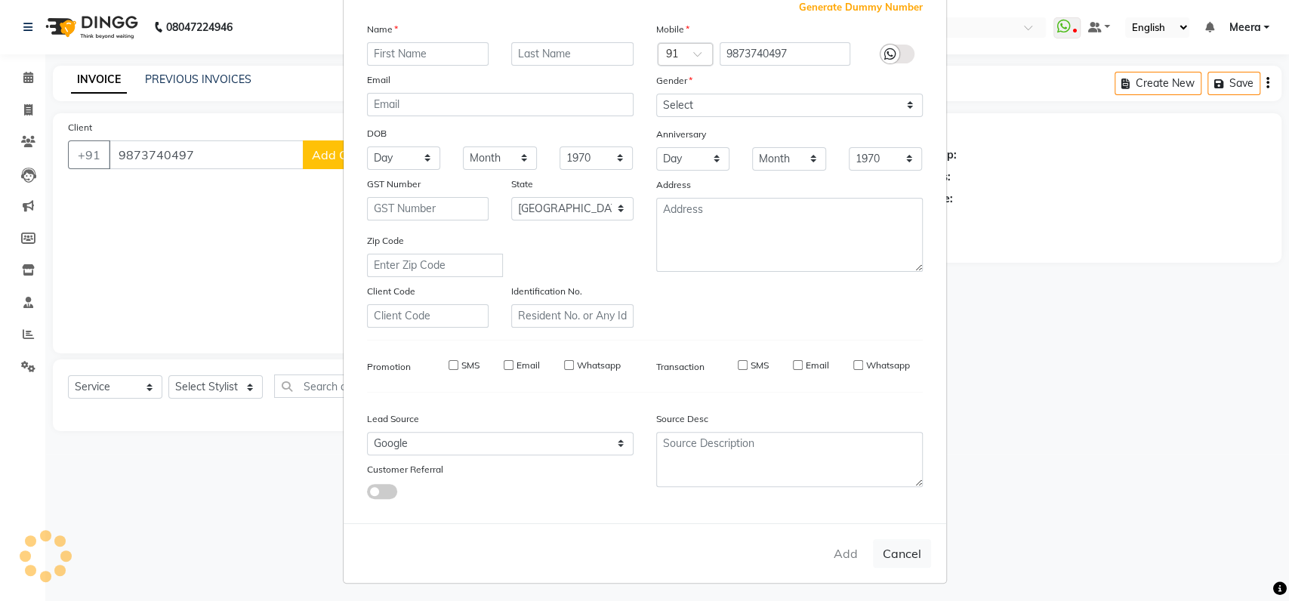
select select
checkbox input "false"
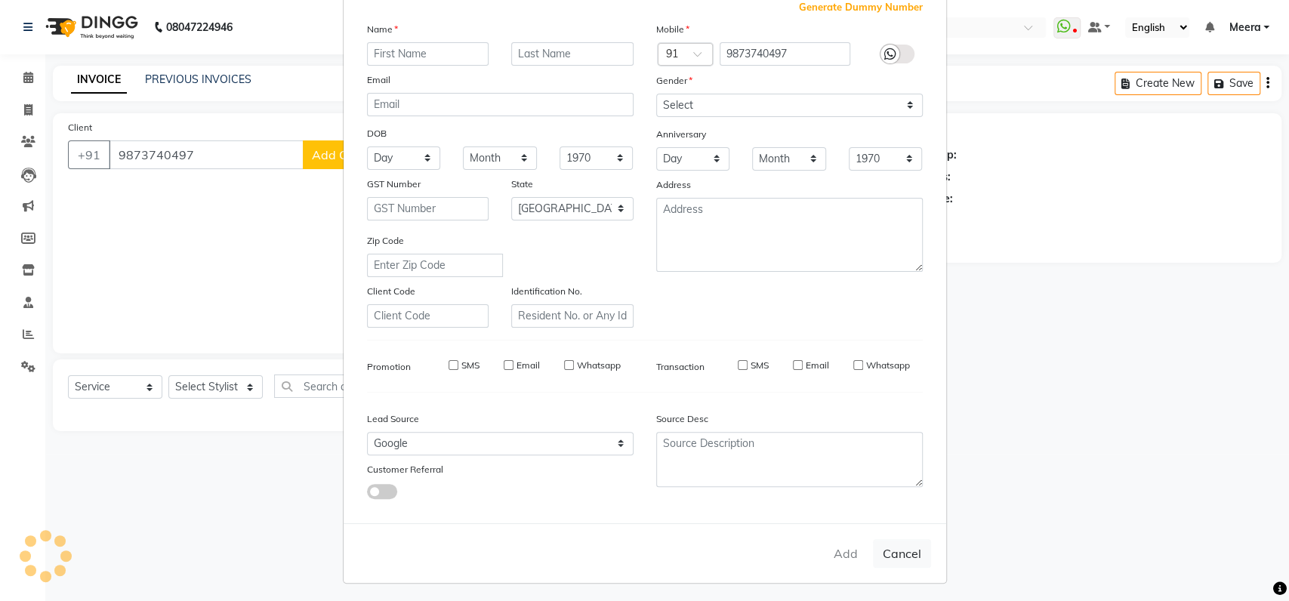
checkbox input "false"
select select "1: Object"
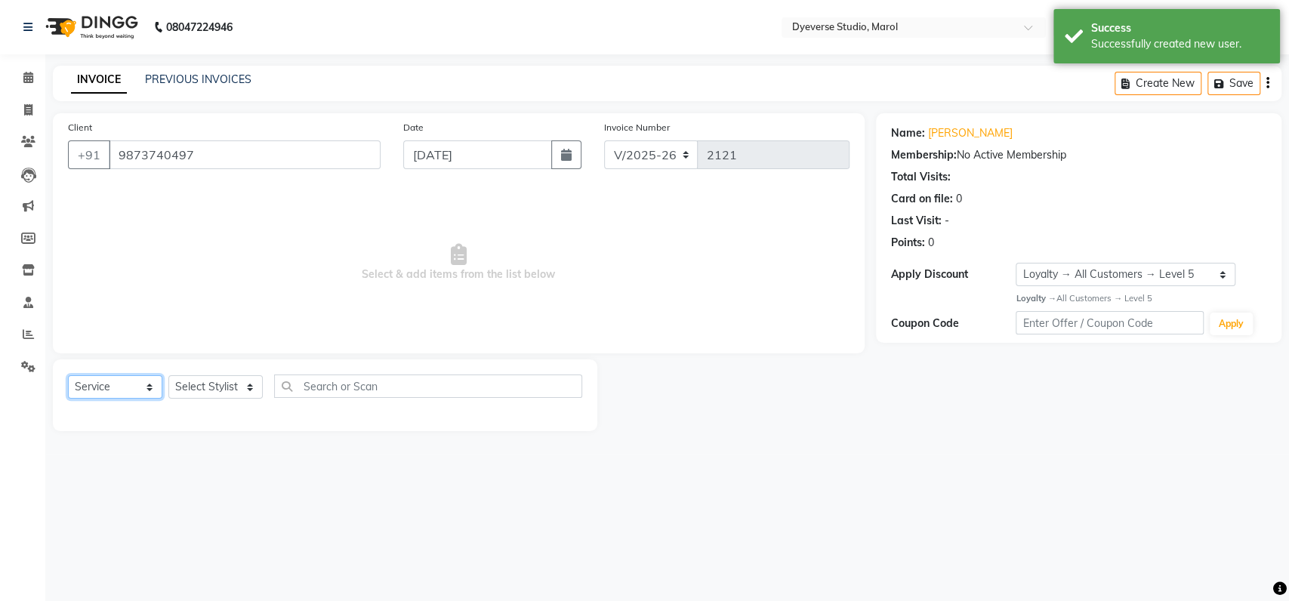
click at [145, 384] on select "Select Service Product Membership Package Voucher Prepaid Gift Card" at bounding box center [115, 386] width 94 height 23
click at [254, 396] on select "Select Stylist" at bounding box center [215, 386] width 94 height 23
click at [230, 375] on div "Select Service Product Membership Package Voucher Prepaid Gift Card Select Styl…" at bounding box center [325, 392] width 514 height 35
click at [229, 380] on select "Select Stylist" at bounding box center [215, 386] width 94 height 23
click at [202, 384] on select "Select Stylist" at bounding box center [215, 386] width 94 height 23
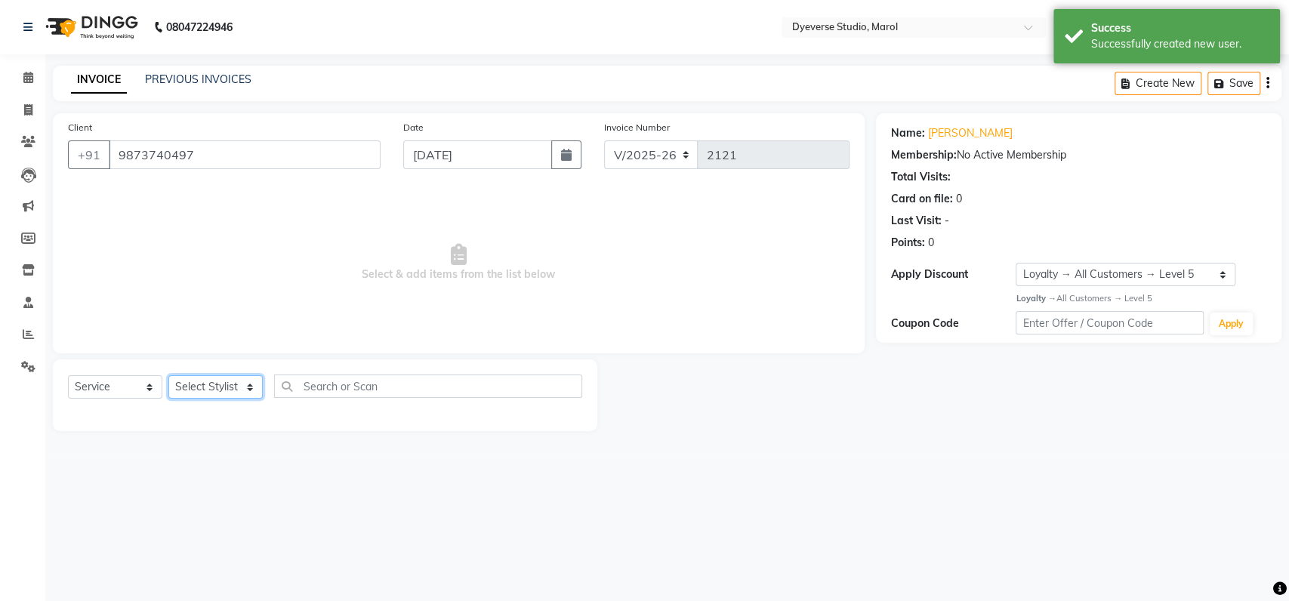
click at [202, 384] on select "Select Stylist" at bounding box center [215, 386] width 94 height 23
click at [384, 178] on div "Client +91 9873740497" at bounding box center [224, 150] width 335 height 62
click at [110, 358] on div "Client +91 9873740497 Date 03-09-2025 Invoice Number V/2025 V/2025-26 2121 Sele…" at bounding box center [459, 272] width 835 height 318
click at [107, 400] on div "Select Service Product Membership Package Voucher Prepaid Gift Card Select Styl…" at bounding box center [325, 392] width 514 height 35
click at [127, 378] on select "Select Service Product Membership Package Voucher Prepaid Gift Card" at bounding box center [115, 386] width 94 height 23
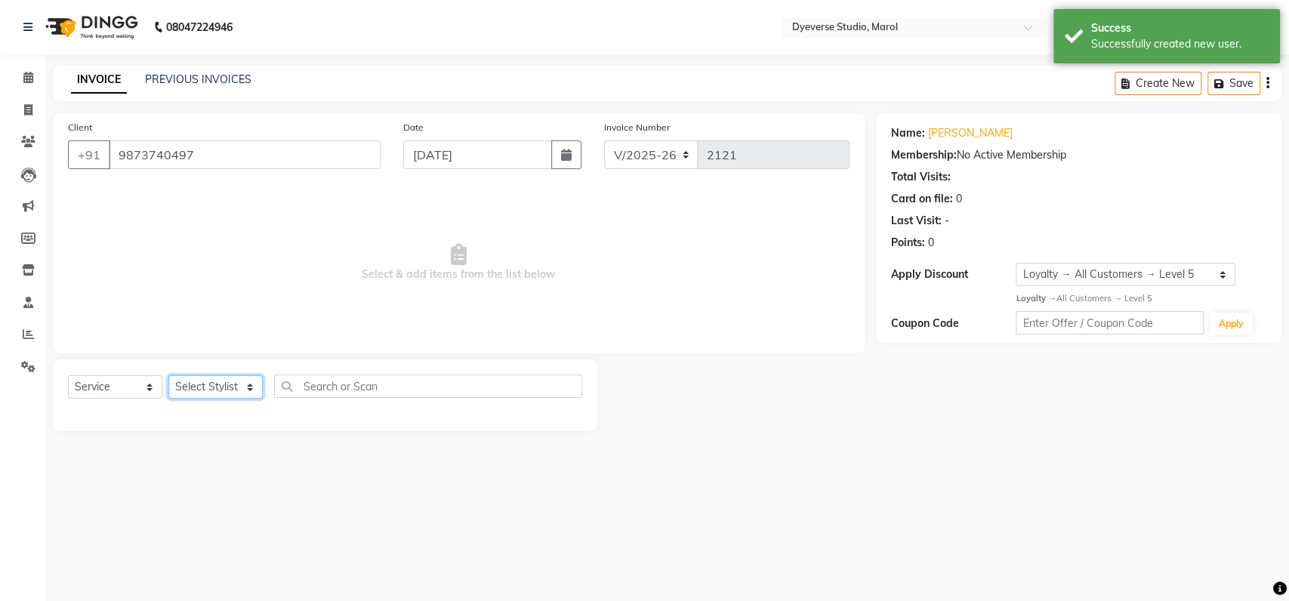
click at [221, 390] on select "Select Stylist" at bounding box center [215, 386] width 94 height 23
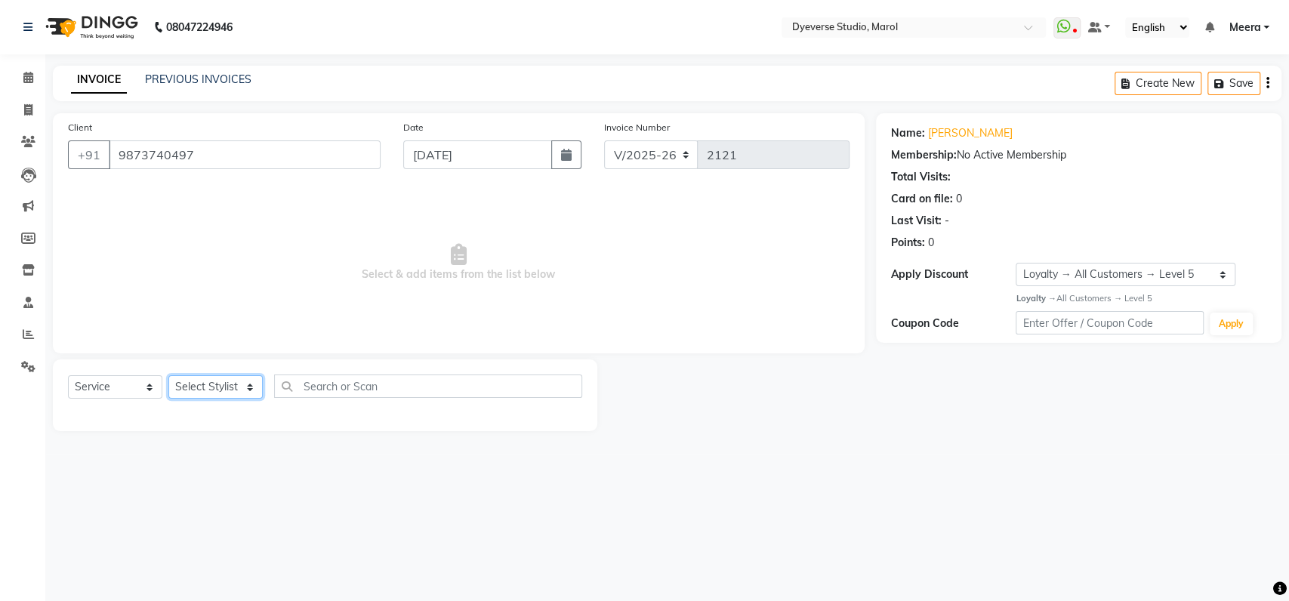
click at [221, 390] on select "Select Stylist" at bounding box center [215, 386] width 94 height 23
click at [350, 360] on div "Select Service Product Membership Package Voucher Prepaid Gift Card Select Styl…" at bounding box center [325, 396] width 545 height 72
click at [348, 372] on div "Select Service Product Membership Package Voucher Prepaid Gift Card Select Styl…" at bounding box center [325, 396] width 545 height 72
click at [205, 372] on div "Select Service Product Membership Package Voucher Prepaid Gift Card Select Styl…" at bounding box center [325, 396] width 545 height 72
click at [205, 377] on select "Select Stylist" at bounding box center [215, 386] width 94 height 23
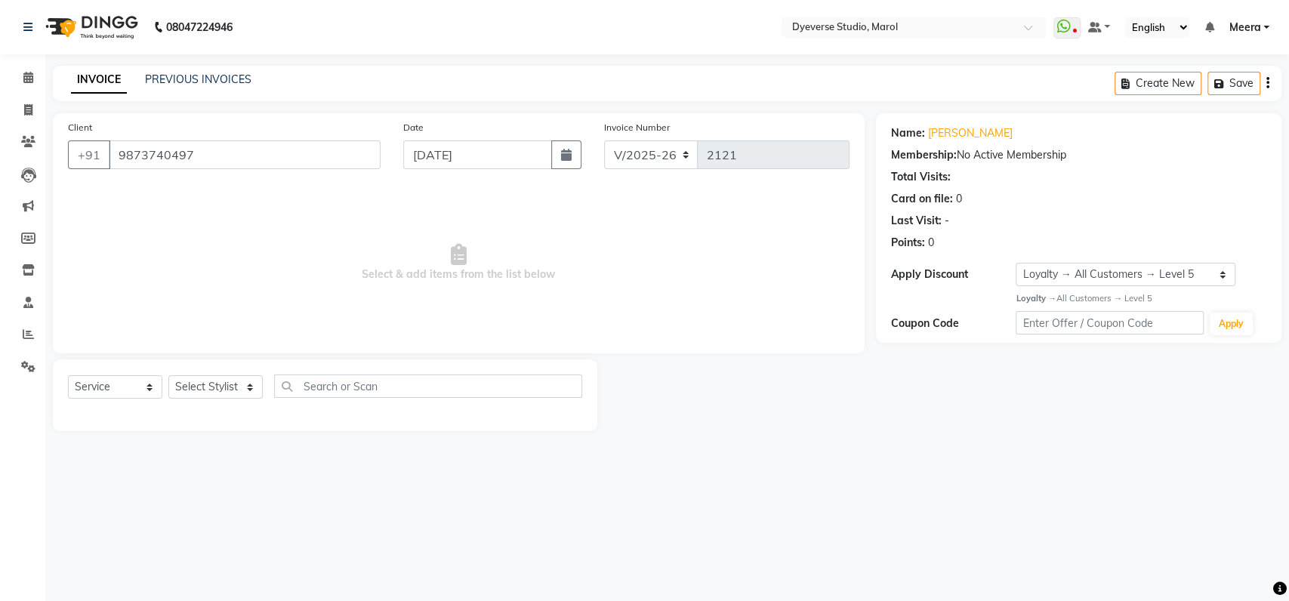
click at [204, 280] on span "Select & add items from the list below" at bounding box center [459, 262] width 782 height 151
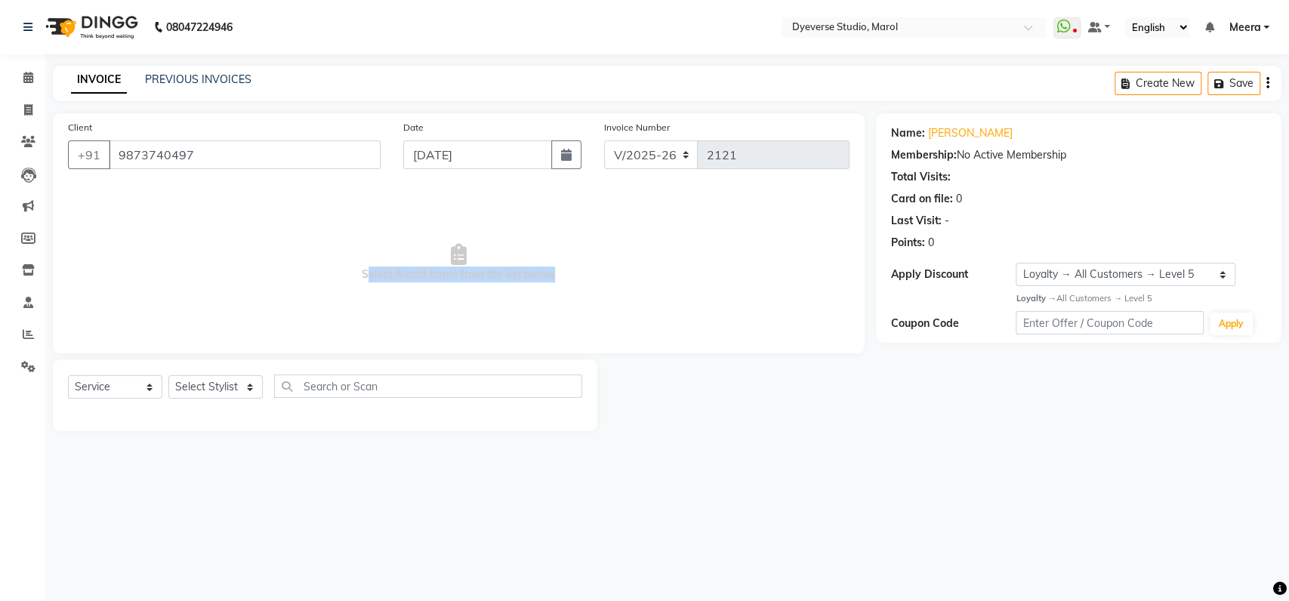
click at [204, 280] on span "Select & add items from the list below" at bounding box center [459, 262] width 782 height 151
click at [283, 253] on span "Select & add items from the list below" at bounding box center [459, 262] width 782 height 151
click at [209, 391] on select "Select Stylist" at bounding box center [215, 386] width 94 height 23
